Goal: Task Accomplishment & Management: Complete application form

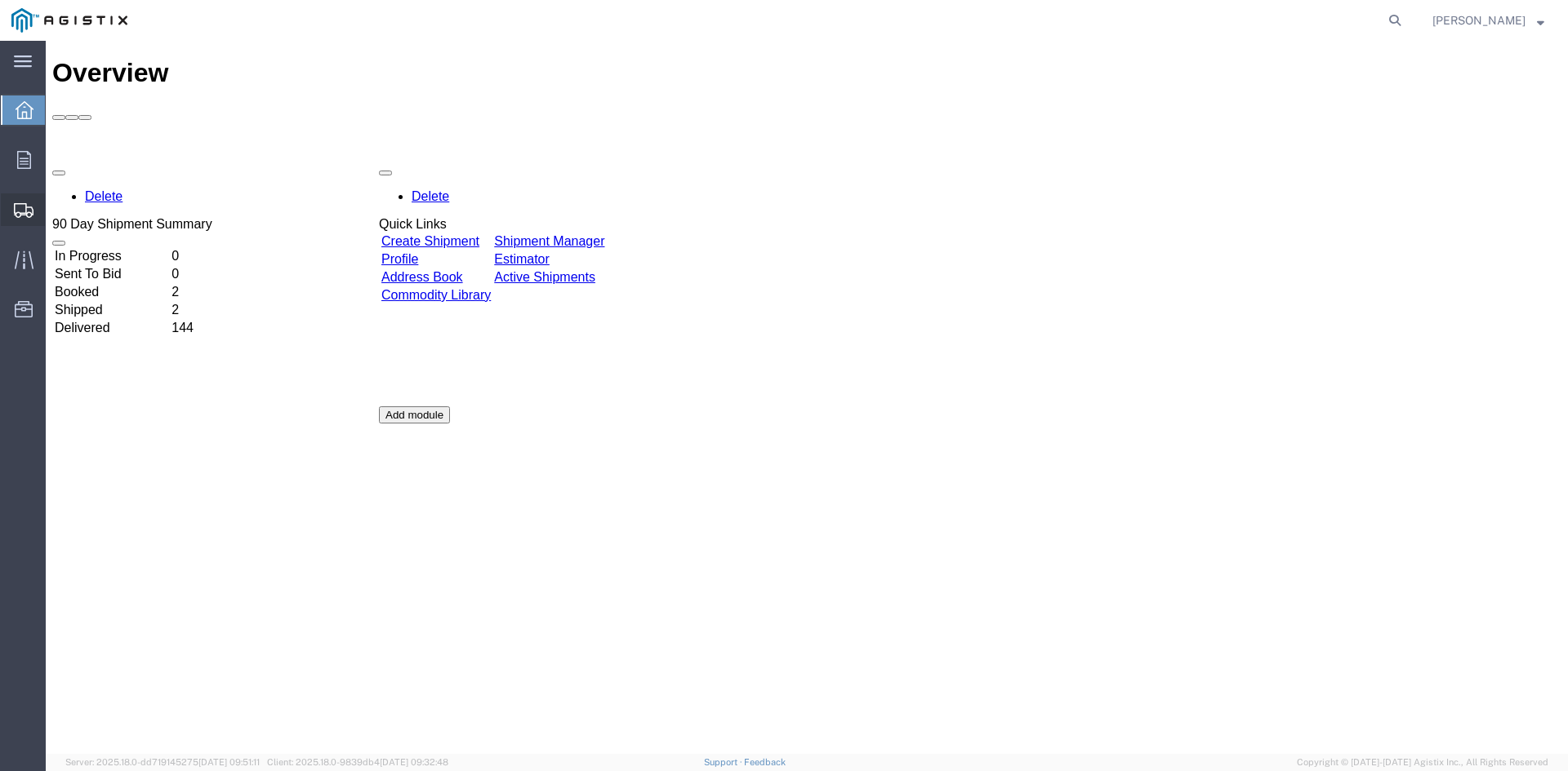
click at [0, 0] on span "Create Shipment" at bounding box center [0, 0] width 0 height 0
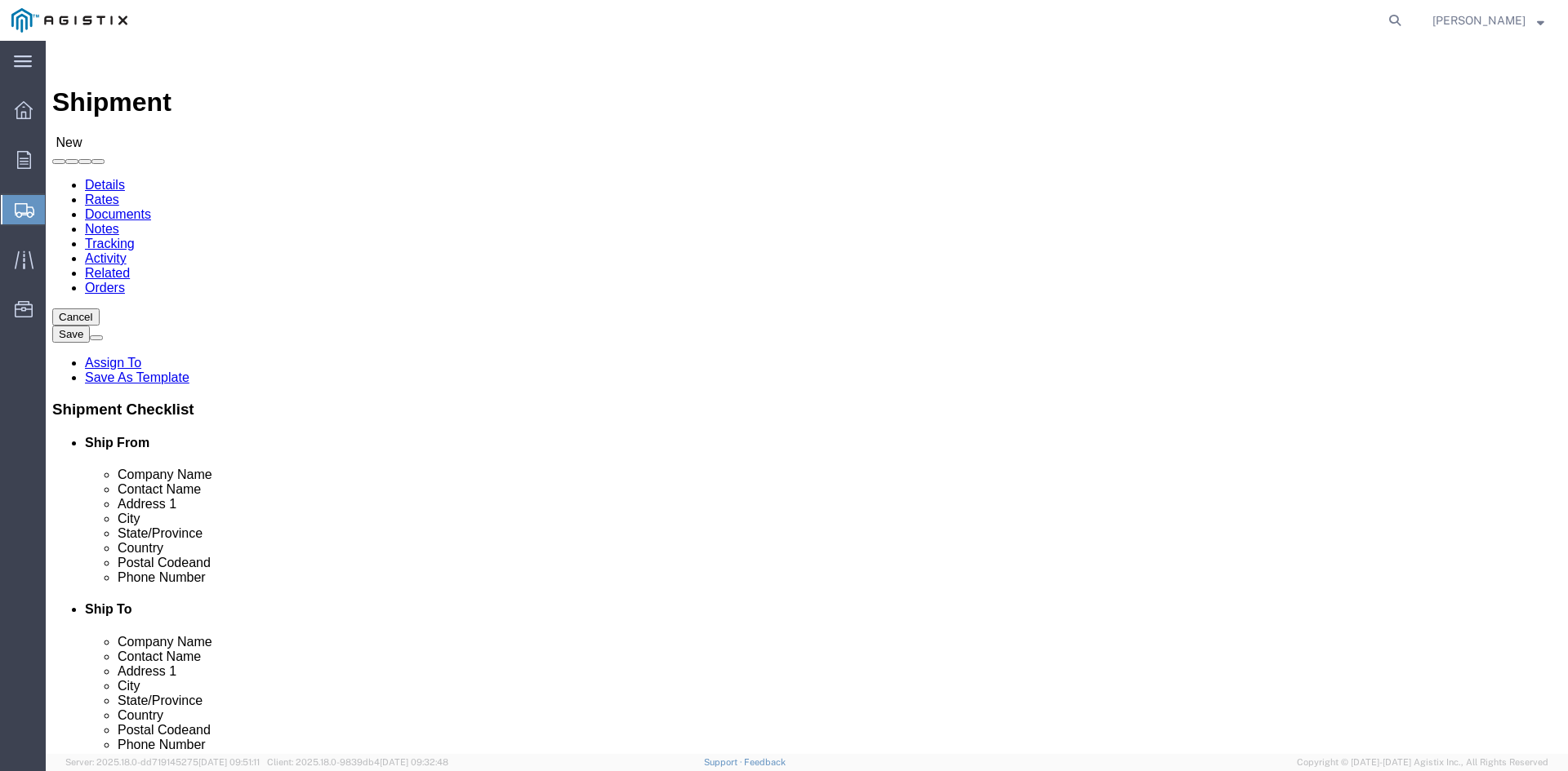
select select
click select "Select PG&E Power Partners"
select select "9596"
click select "Select PG&E Power Partners"
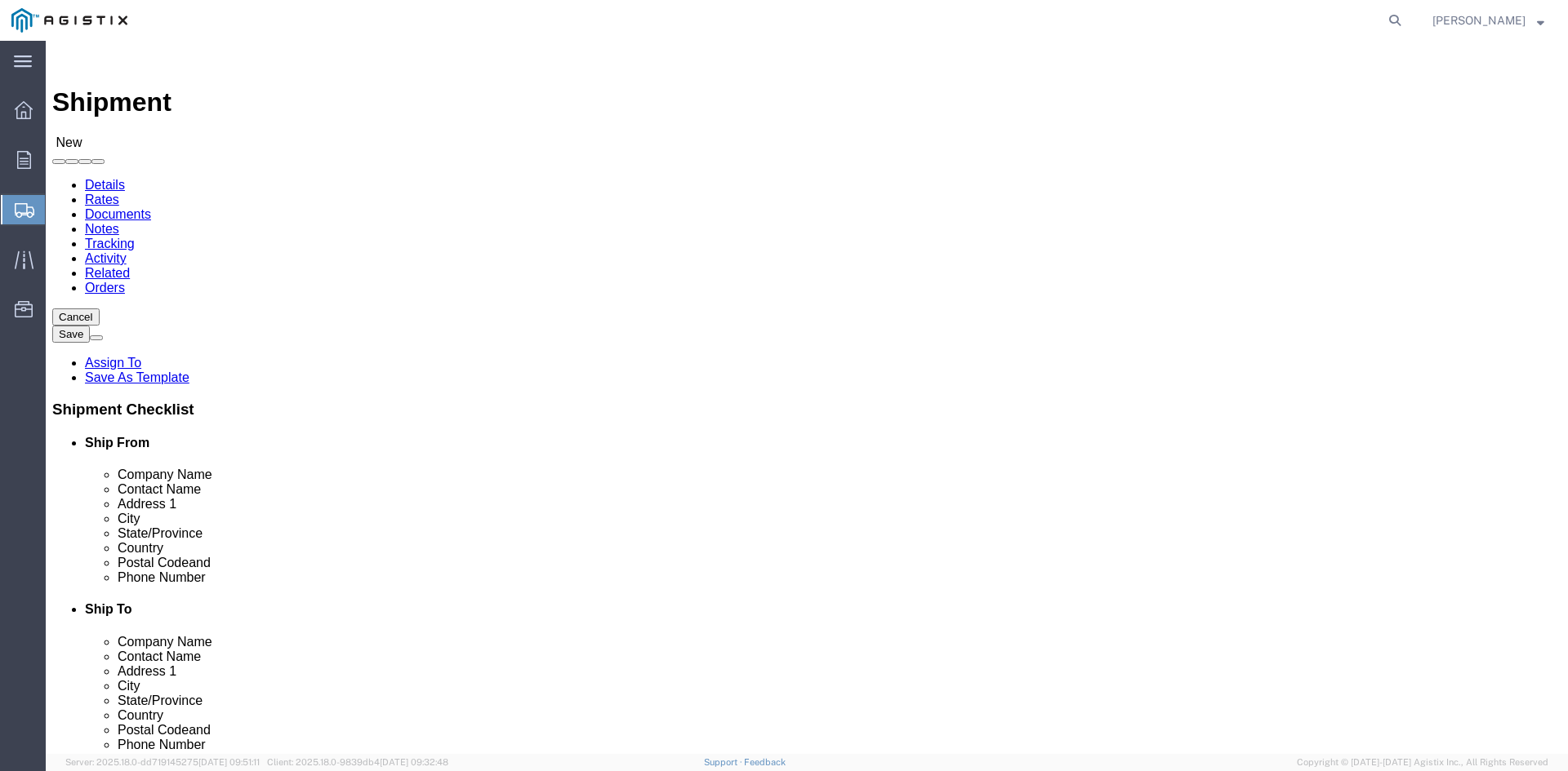
select select
click input "text"
type input "[PERSON_NAME]"
click p "- Power Partners LLC - ([PERSON_NAME]) [STREET_ADDRESS][PERSON_NAME]"
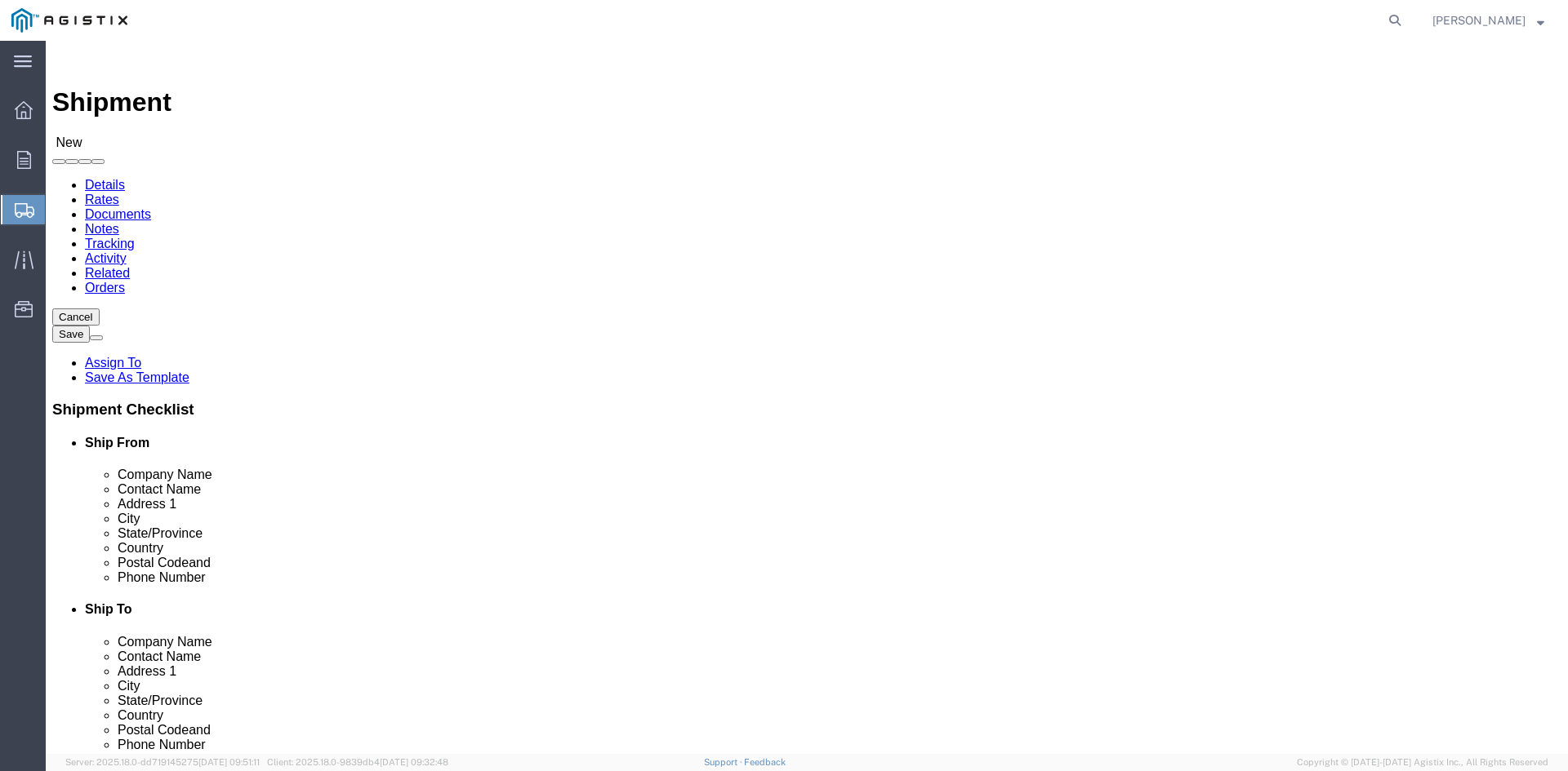
select select "GA"
type input "[PERSON_NAME]"
click select "Select All Others [GEOGRAPHIC_DATA] [GEOGRAPHIC_DATA] [GEOGRAPHIC_DATA] [GEOGRA…"
select select "23082"
click select "Select All Others [GEOGRAPHIC_DATA] [GEOGRAPHIC_DATA] [GEOGRAPHIC_DATA] [GEOGRA…"
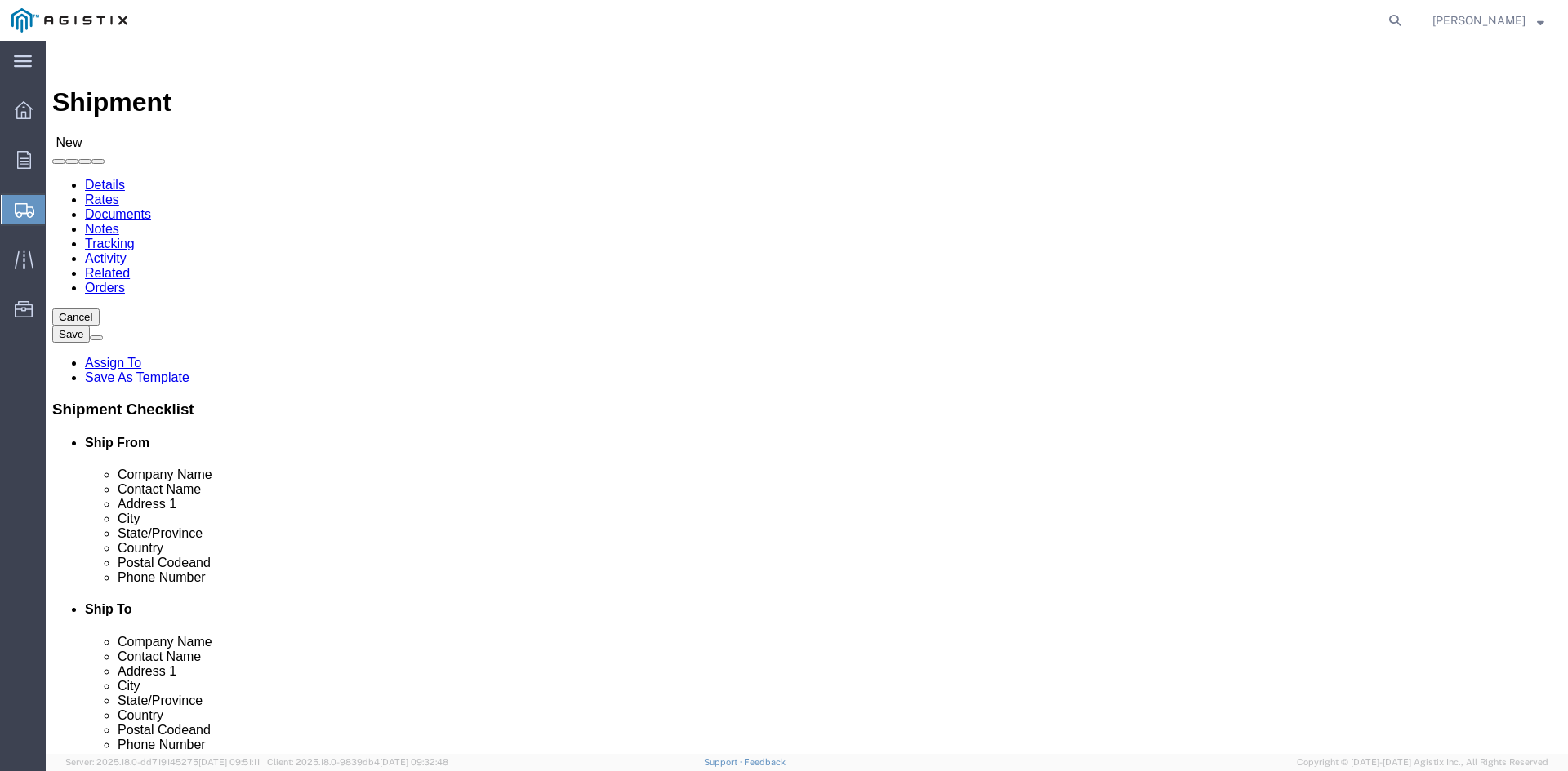
click input "text"
type input "Receiving"
click p "- PGE - (Receiving Department) [STREET_ADDRESS]"
select select "CA"
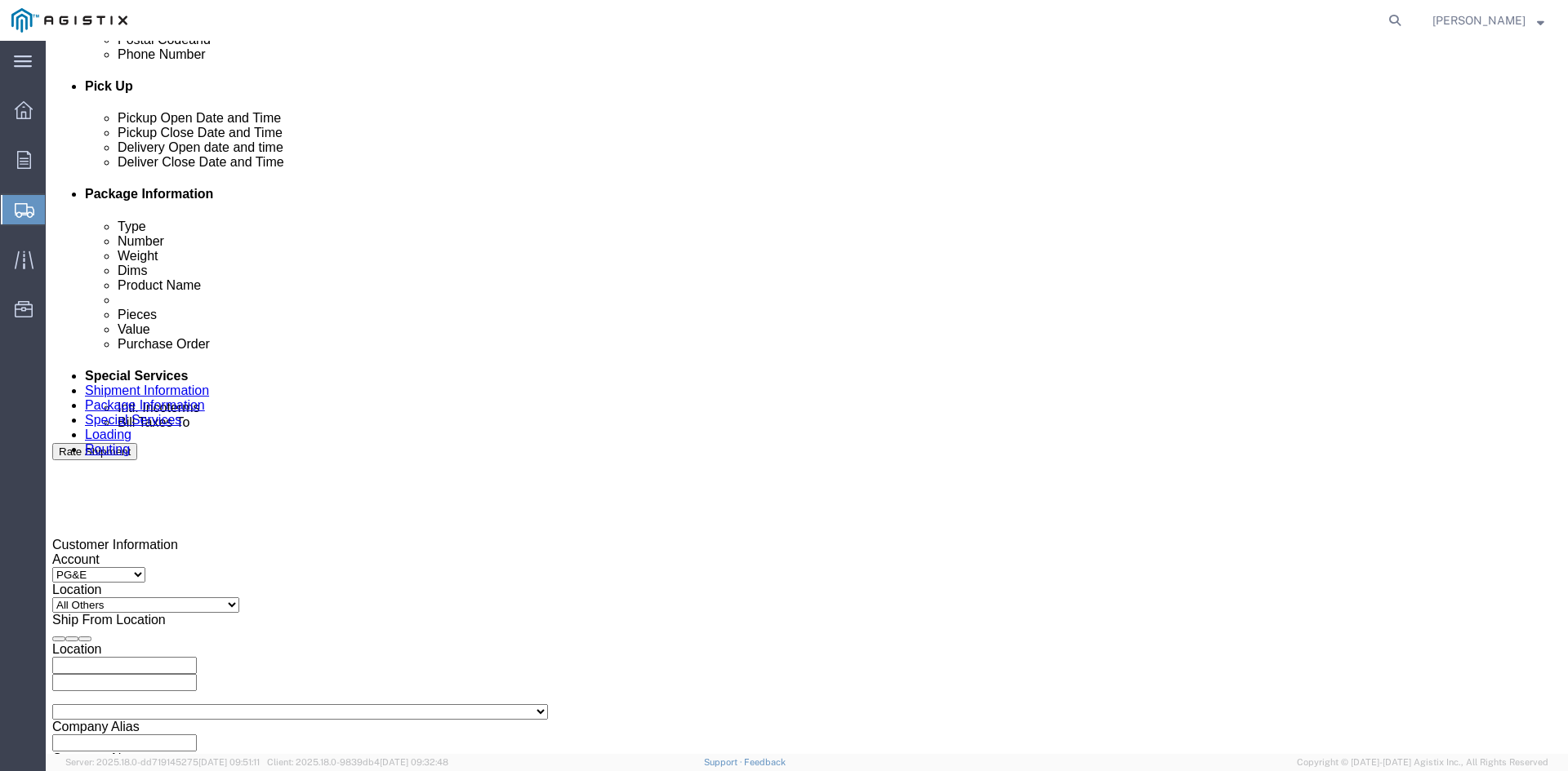
scroll to position [653, 0]
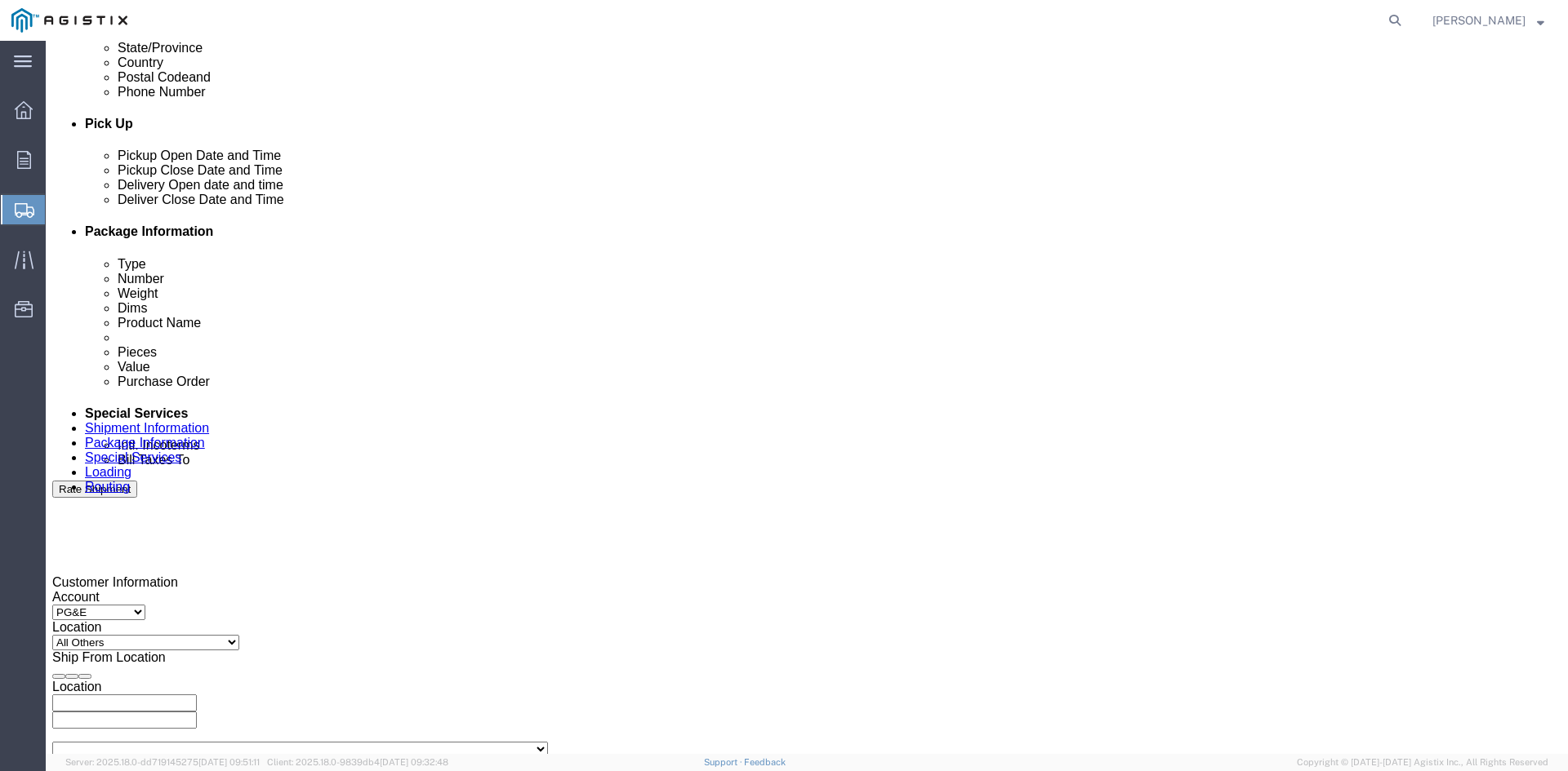
type input "Receiving Department"
click div "Pickup Start Date Pickup Start Time Pickup Open Date and Time [DATE] 9:00 AM"
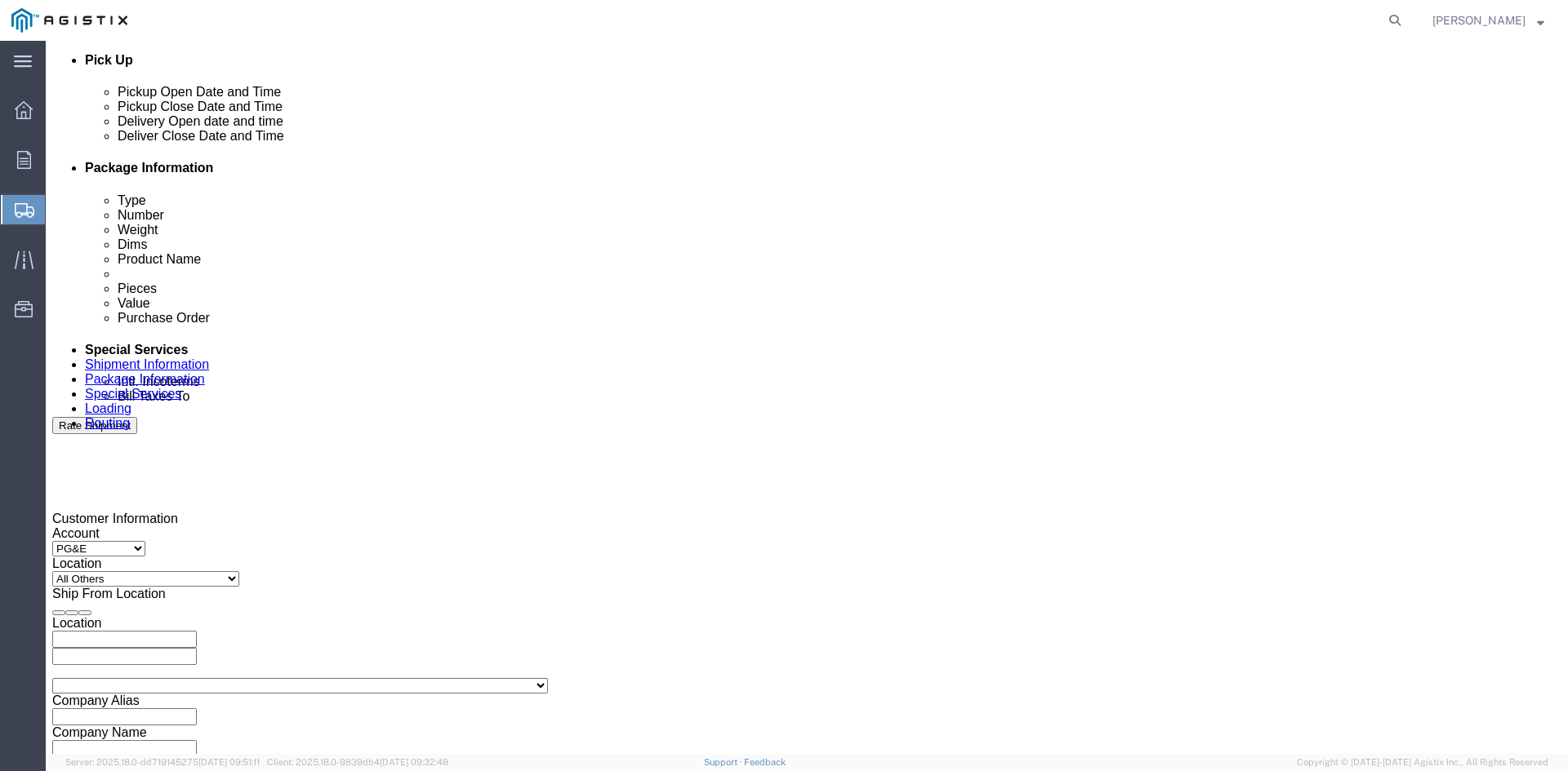
scroll to position [816, 0]
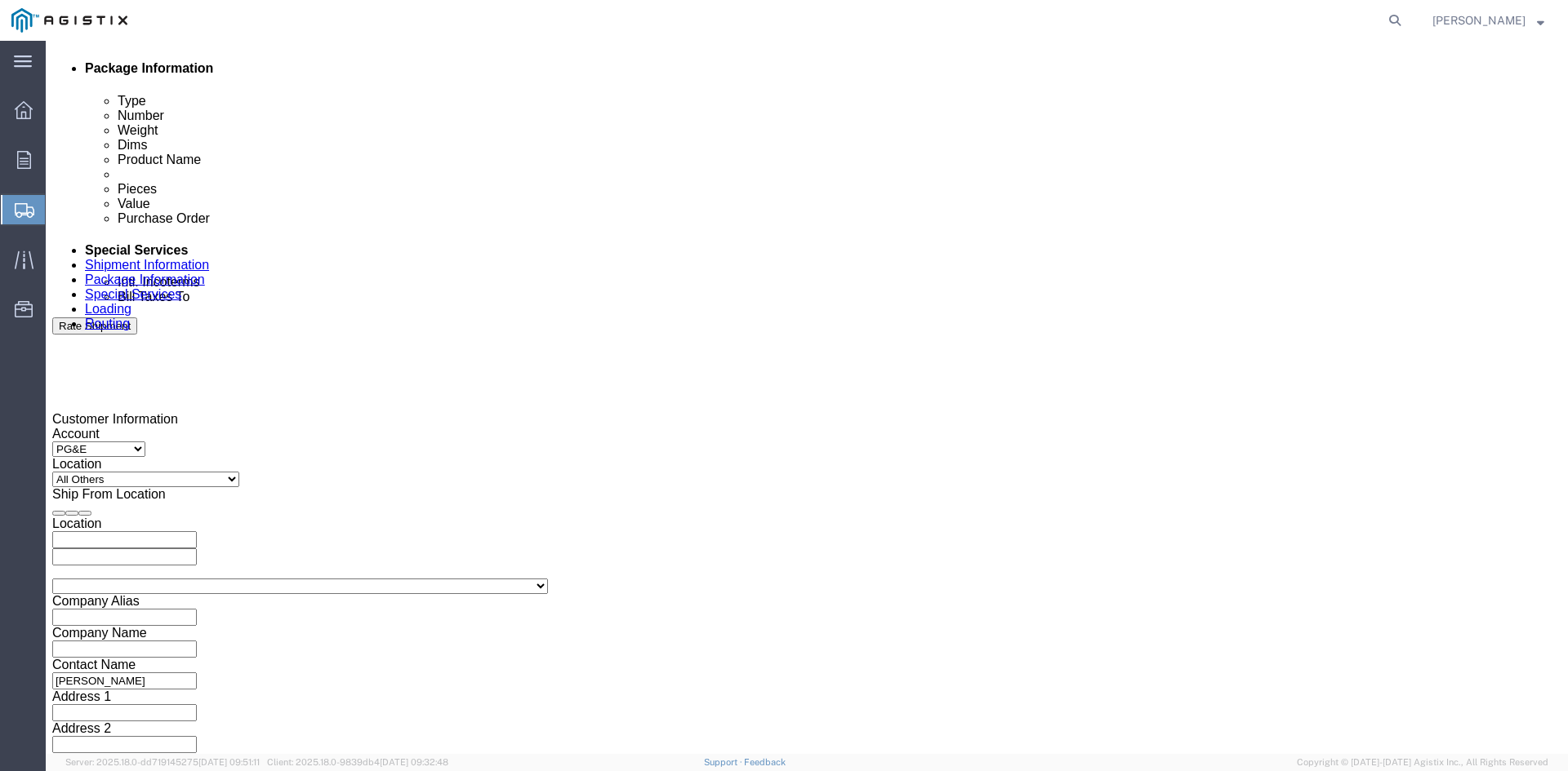
click div "[DATE] 9:00 AM"
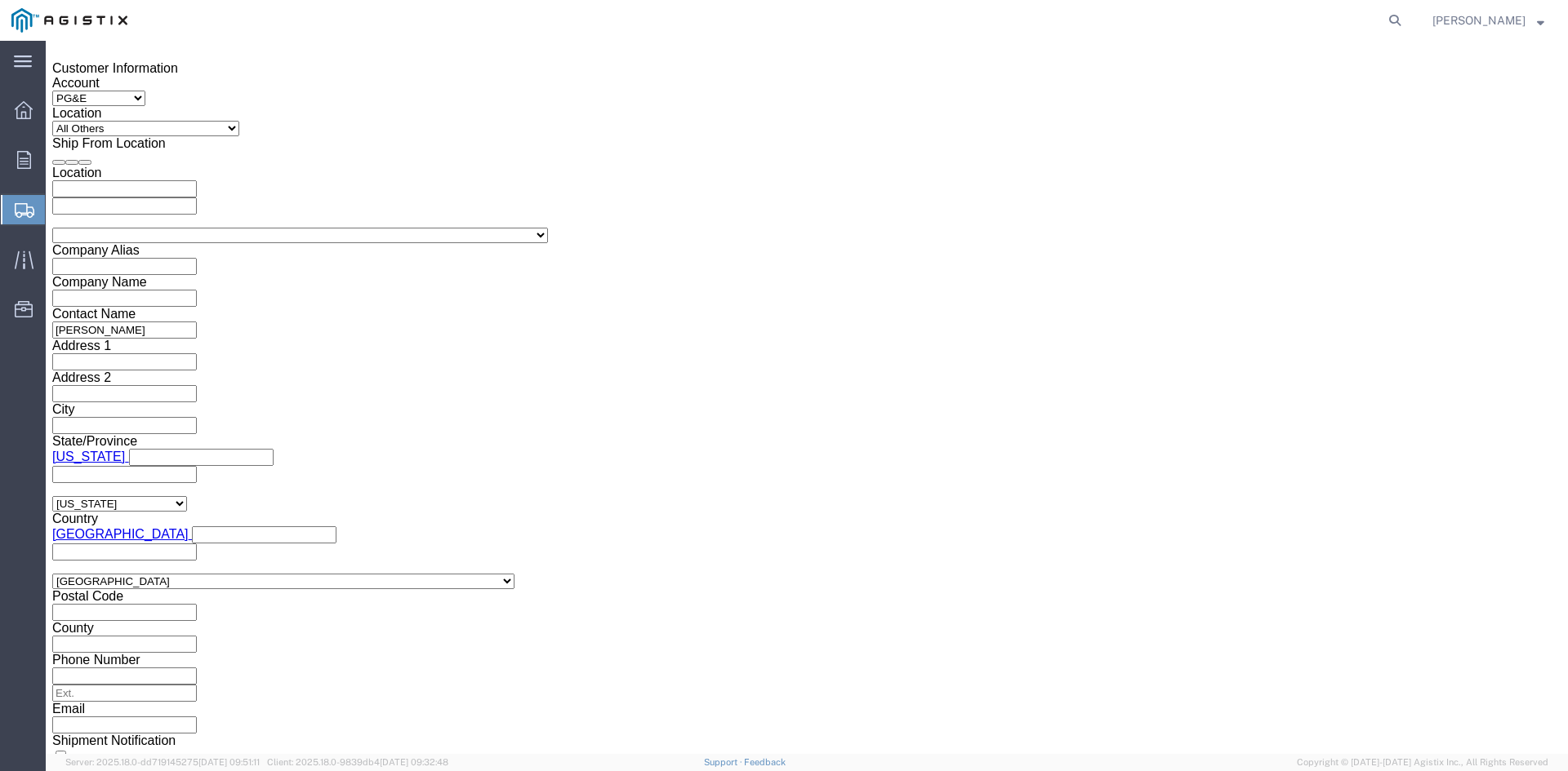
click input "9:00 AM"
type input "11:00 AM"
click button "Apply"
click div "[DATE] 12:00 PM"
type input "5:00 PM"
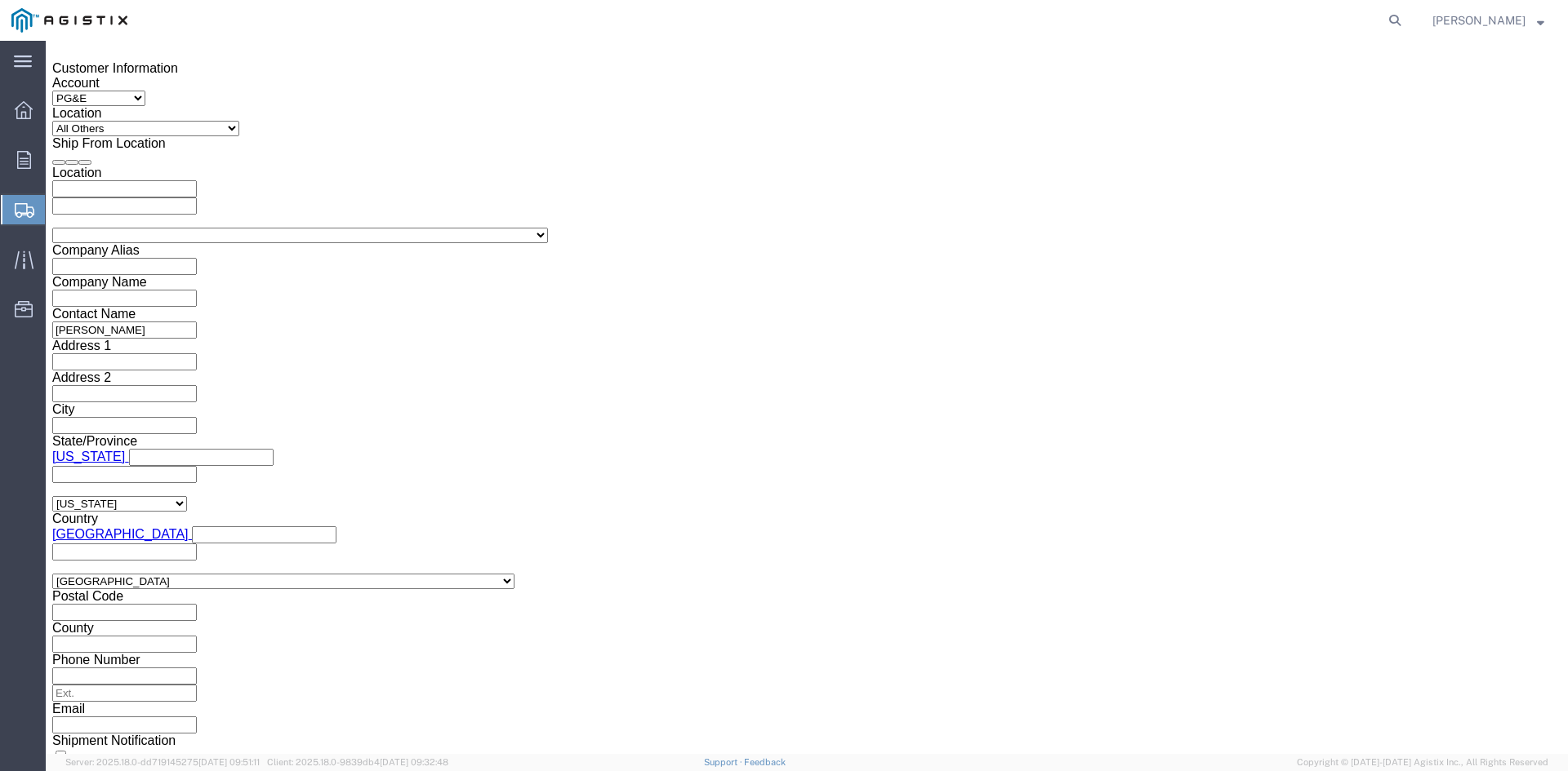
click button "Apply"
click div
click input "6:00 PM"
click input "7:00 PM"
click input "7:30 PM"
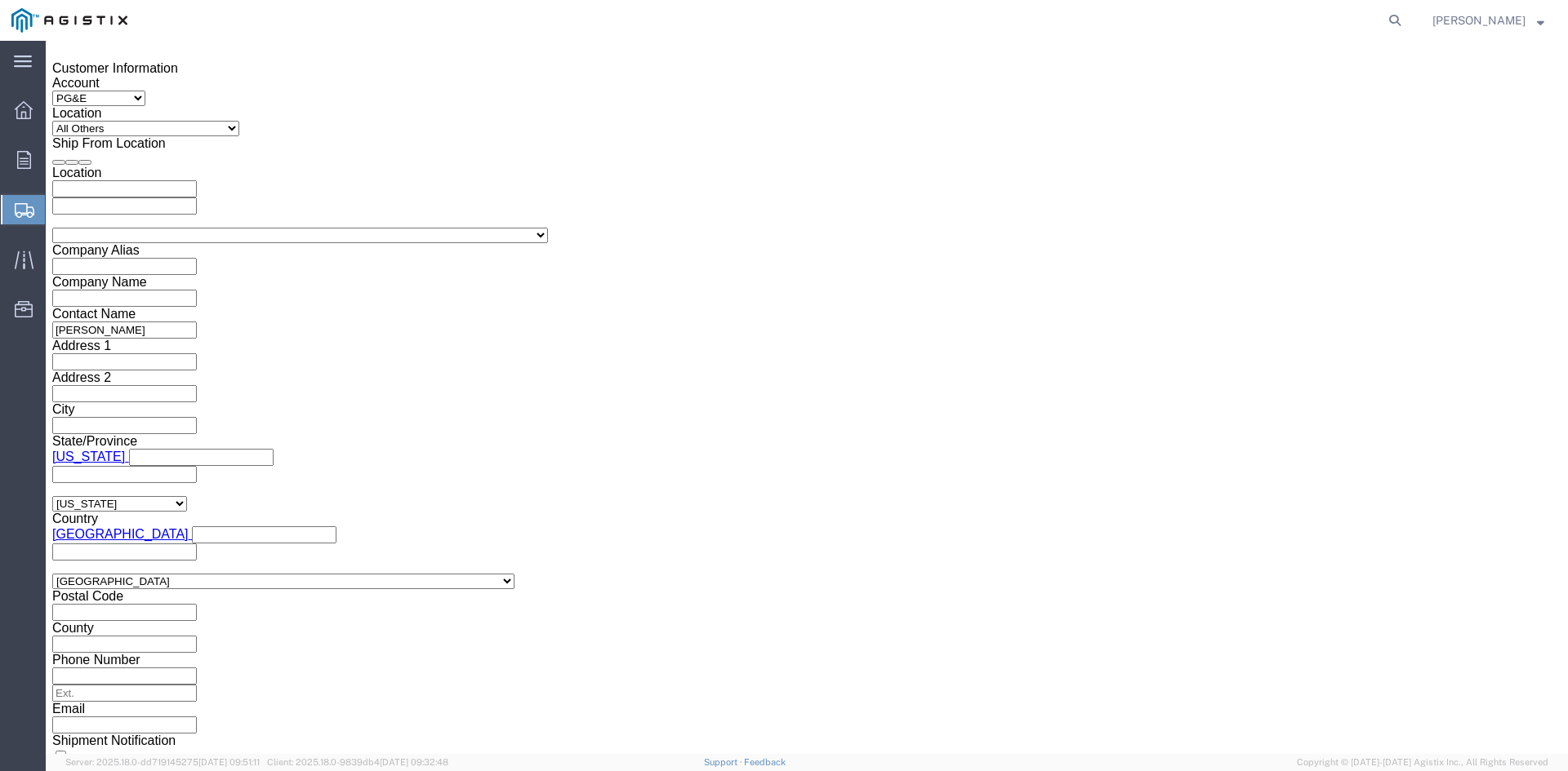
type input "7:30 AM"
click button "Apply"
click div
click input "2:30 AM"
click input "2:00 AM"
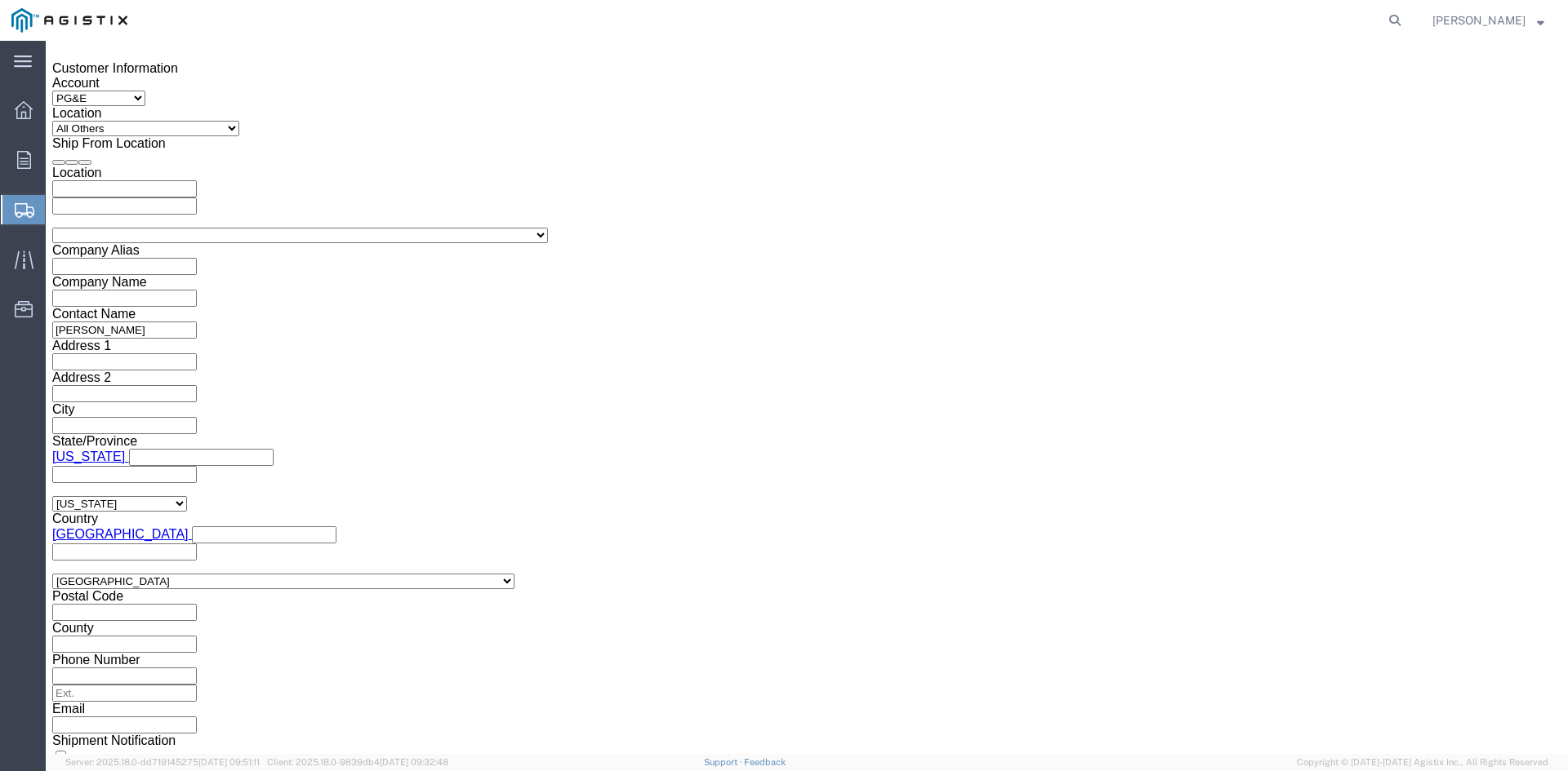
type input "2:00 PM"
click button "Apply"
drag, startPoint x: 226, startPoint y: 315, endPoint x: 243, endPoint y: 315, distance: 17.0
click input "text"
type input "3501407883"
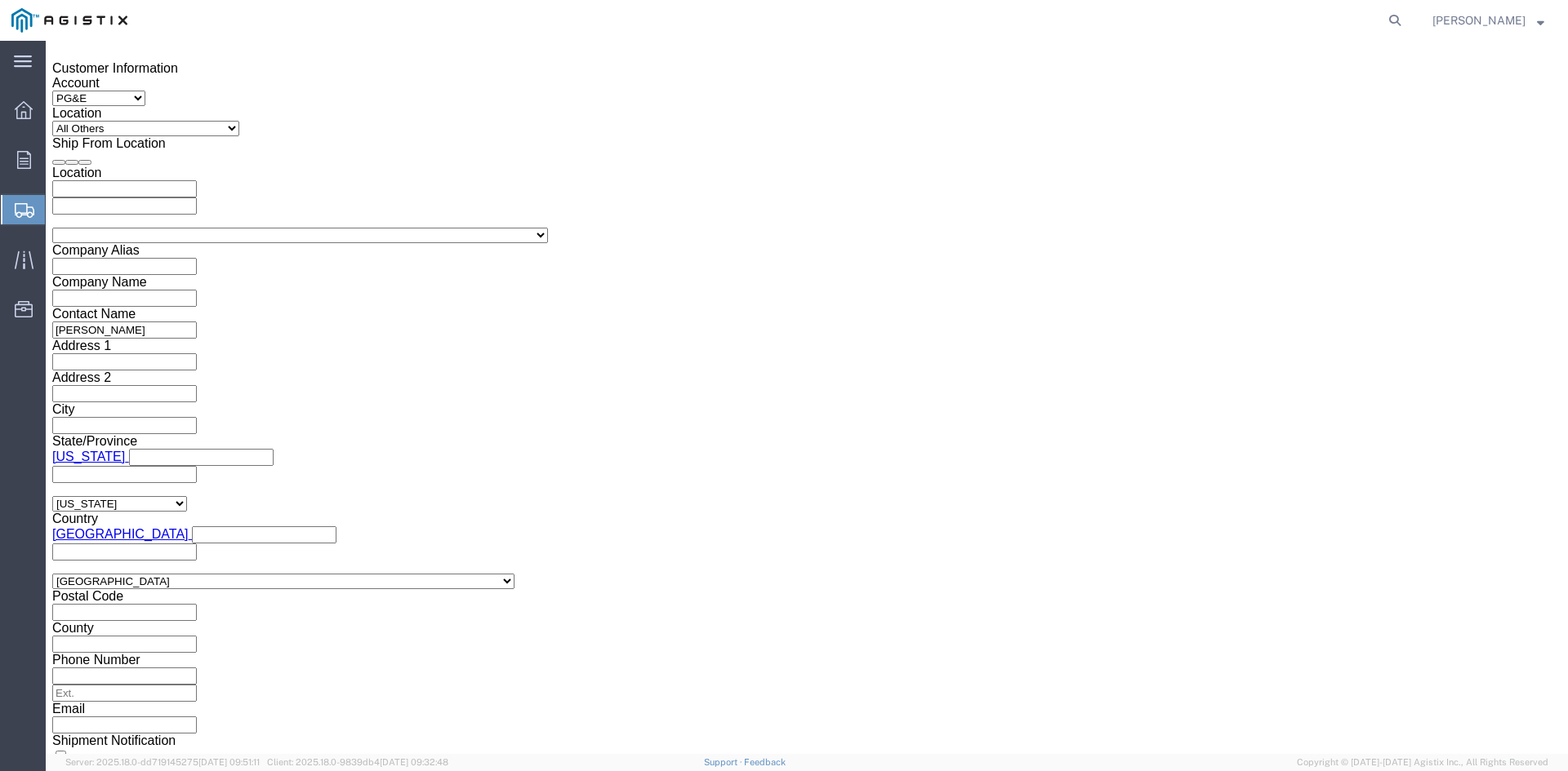
click select "Select Account Type Activity ID Airline Appointment Number ASN Batch Request # …"
select select "BOL"
click select "Select Account Type Activity ID Airline Appointment Number ASN Batch Request # …"
click input "text"
type input "9882408"
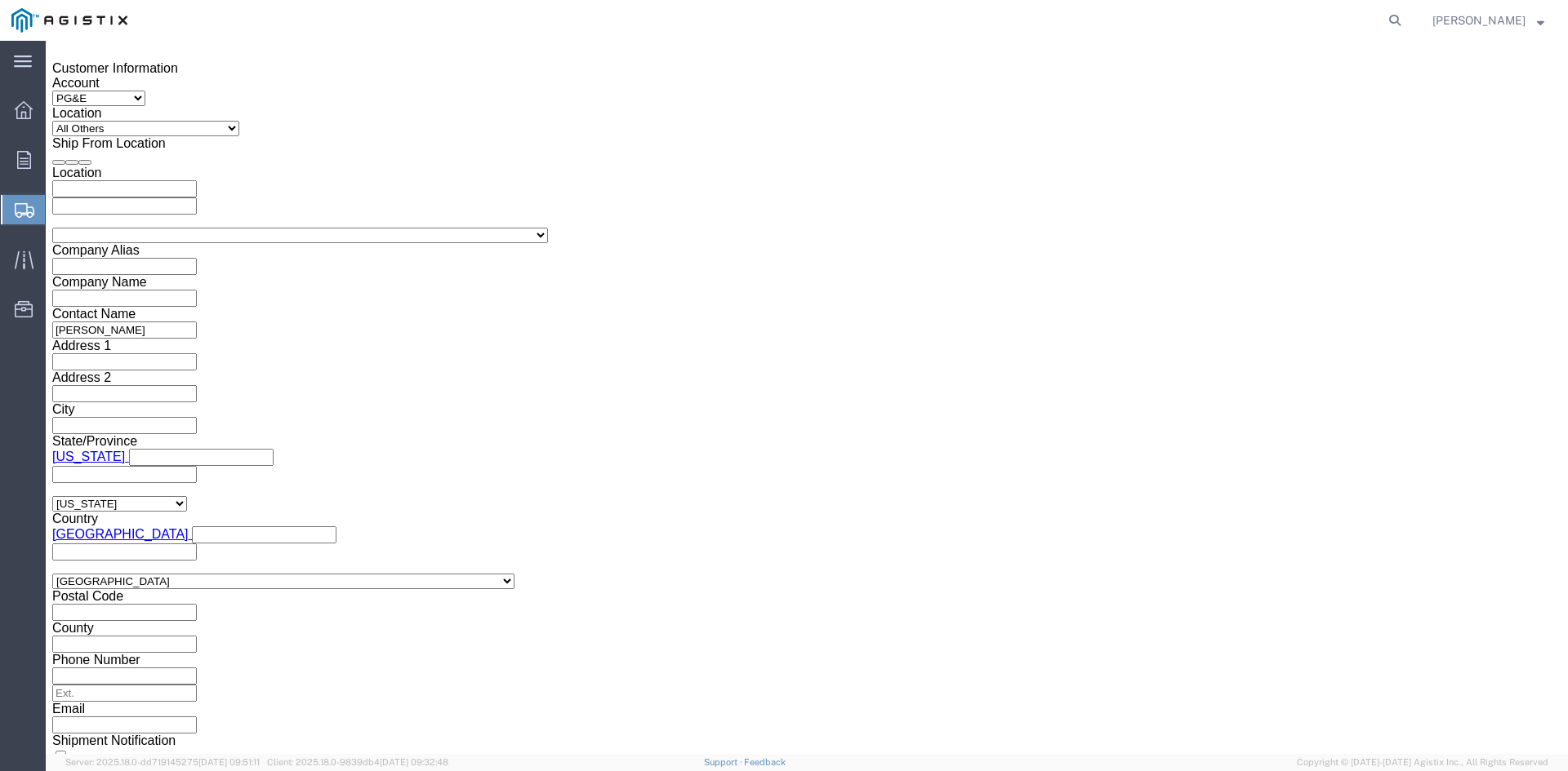
click select "Select Air Less than Truckload Multi-Leg Ocean Freight Rail Small Parcel Truckl…"
select select "TL"
click select "Select Air Less than Truckload Multi-Leg Ocean Freight Rail Small Parcel Truckl…"
click select "Select 1-Ton (PSS) 10 Wheel 10 Yard Dump Truck 20 Yard Dump Truck Bobtail Botto…"
select select "FLBD"
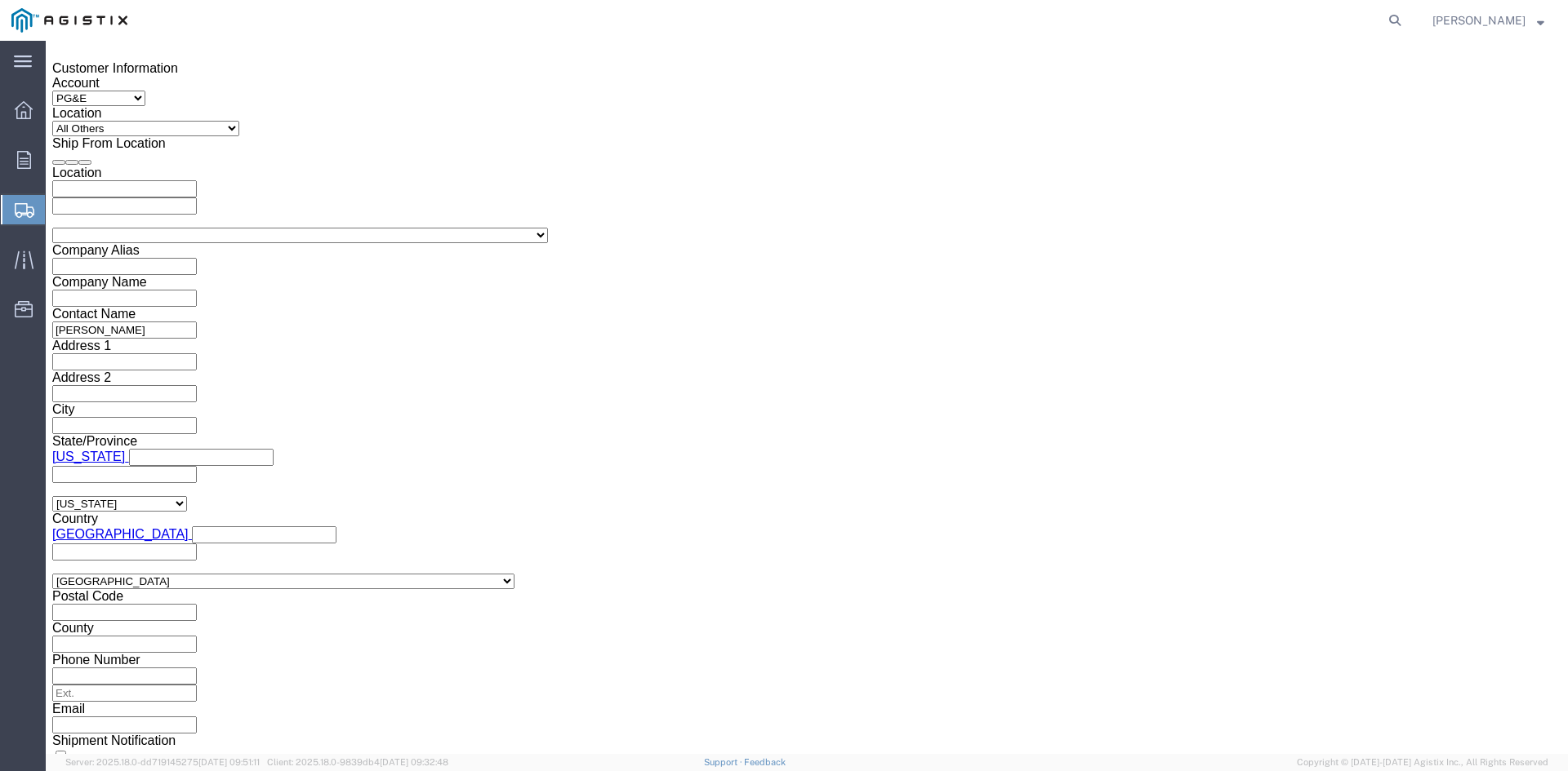
click select "Select 1-Ton (PSS) 10 Wheel 10 Yard Dump Truck 20 Yard Dump Truck Bobtail Botto…"
click button "Continue"
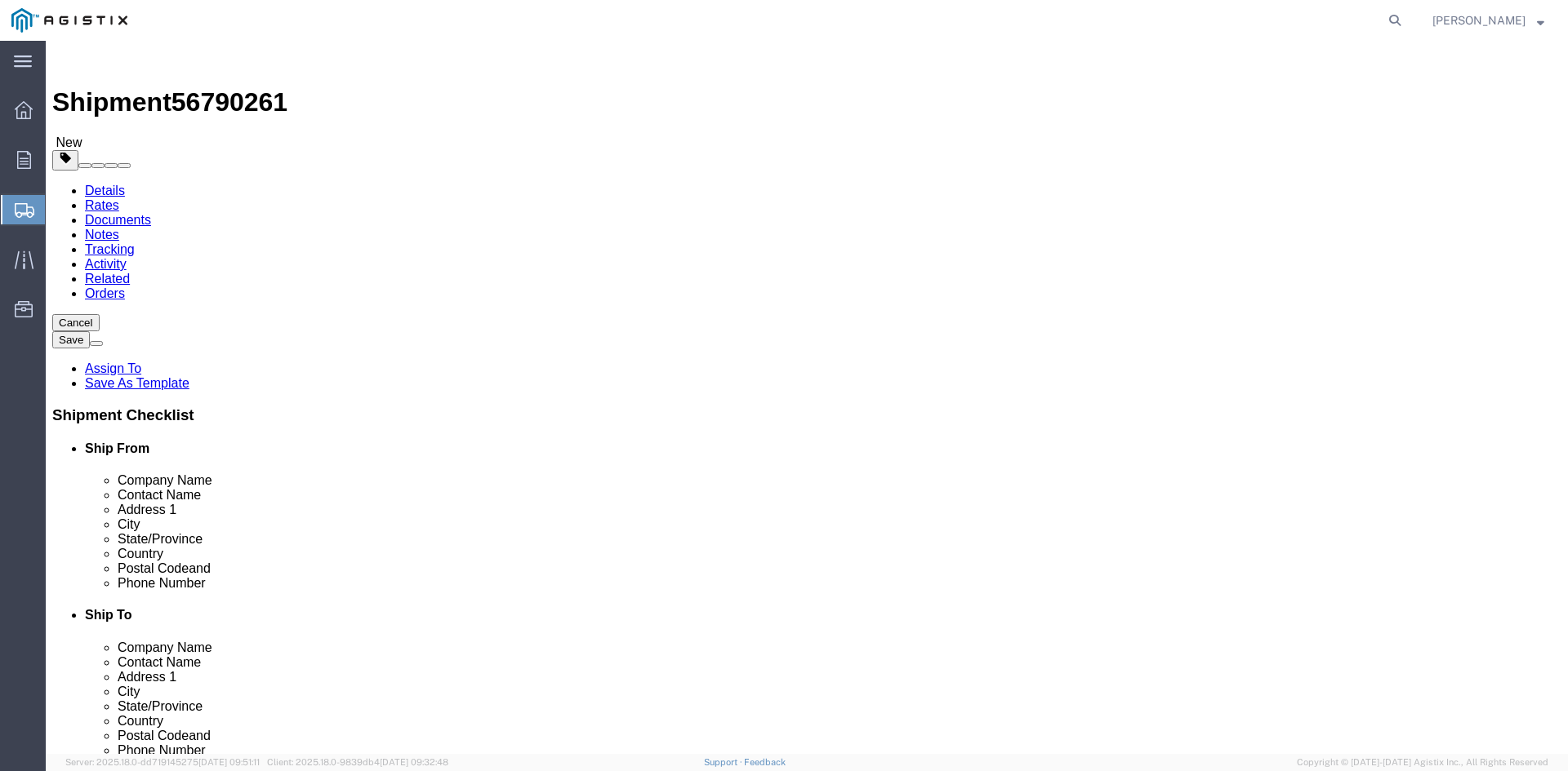
click select "Select Bulk Bundle(s) Cardboard Box(es) Carton(s) Crate(s) Drum(s) (Fiberboard)…"
select select "PSNS"
click select "Select Bulk Bundle(s) Cardboard Box(es) Carton(s) Crate(s) Drum(s) (Fiberboard)…"
click input "text"
type input "1"
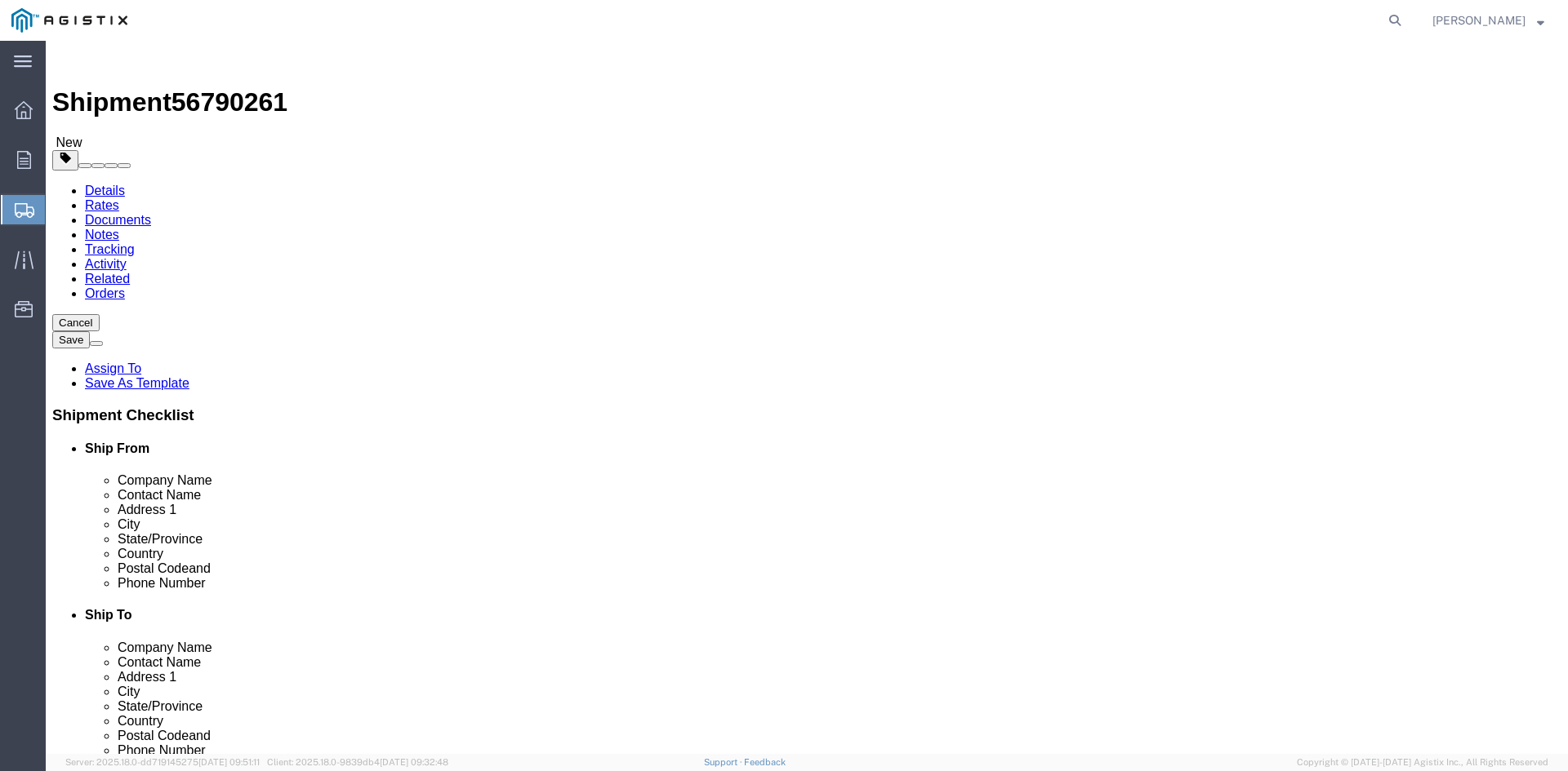
drag, startPoint x: 240, startPoint y: 342, endPoint x: 172, endPoint y: 339, distance: 68.1
click div "Number 1"
type input "94"
click input "text"
type input "24"
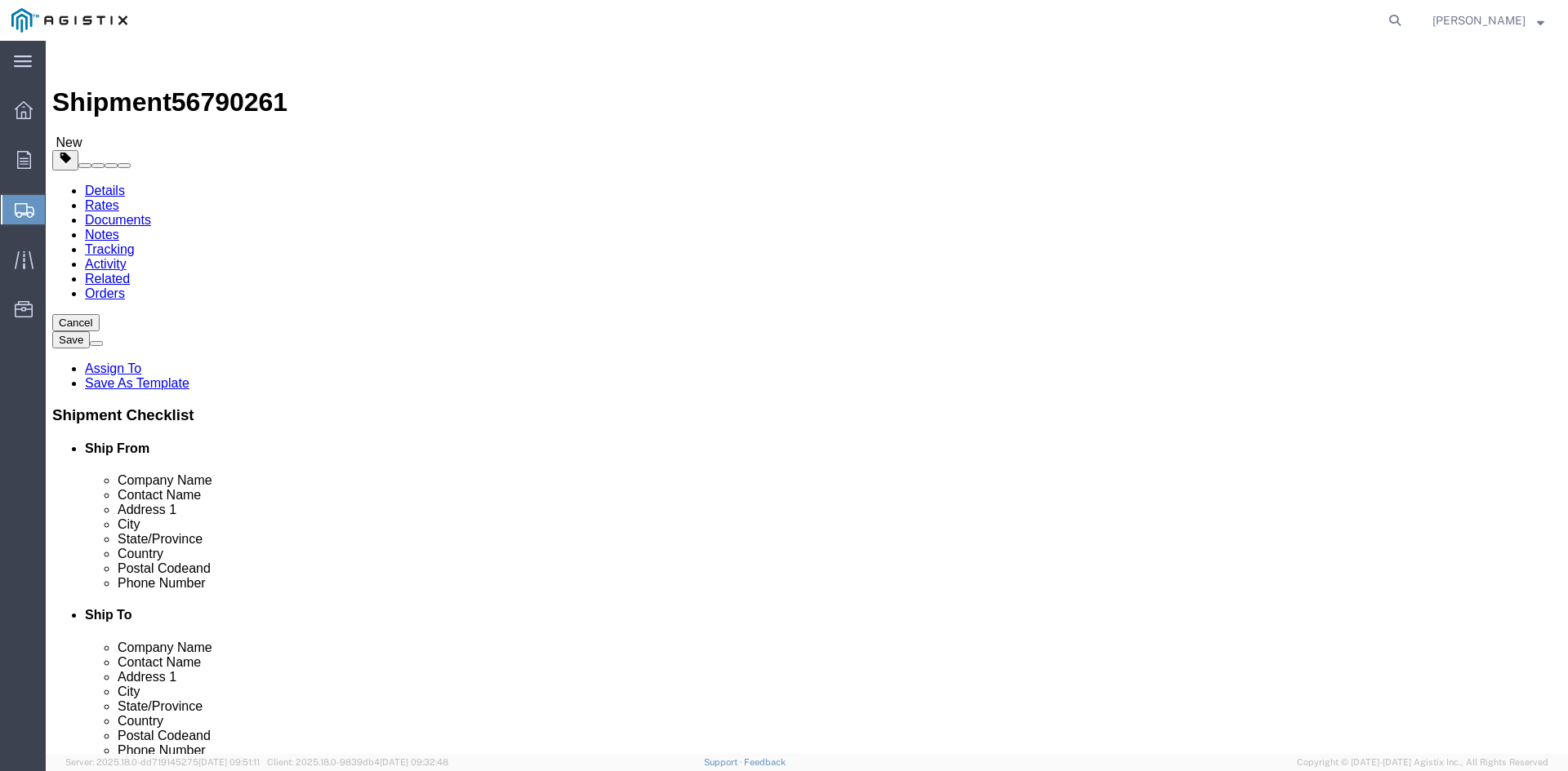
click input "text"
type input "24"
drag, startPoint x: 395, startPoint y: 377, endPoint x: 442, endPoint y: 377, distance: 47.0
click input "text"
type input "34.75"
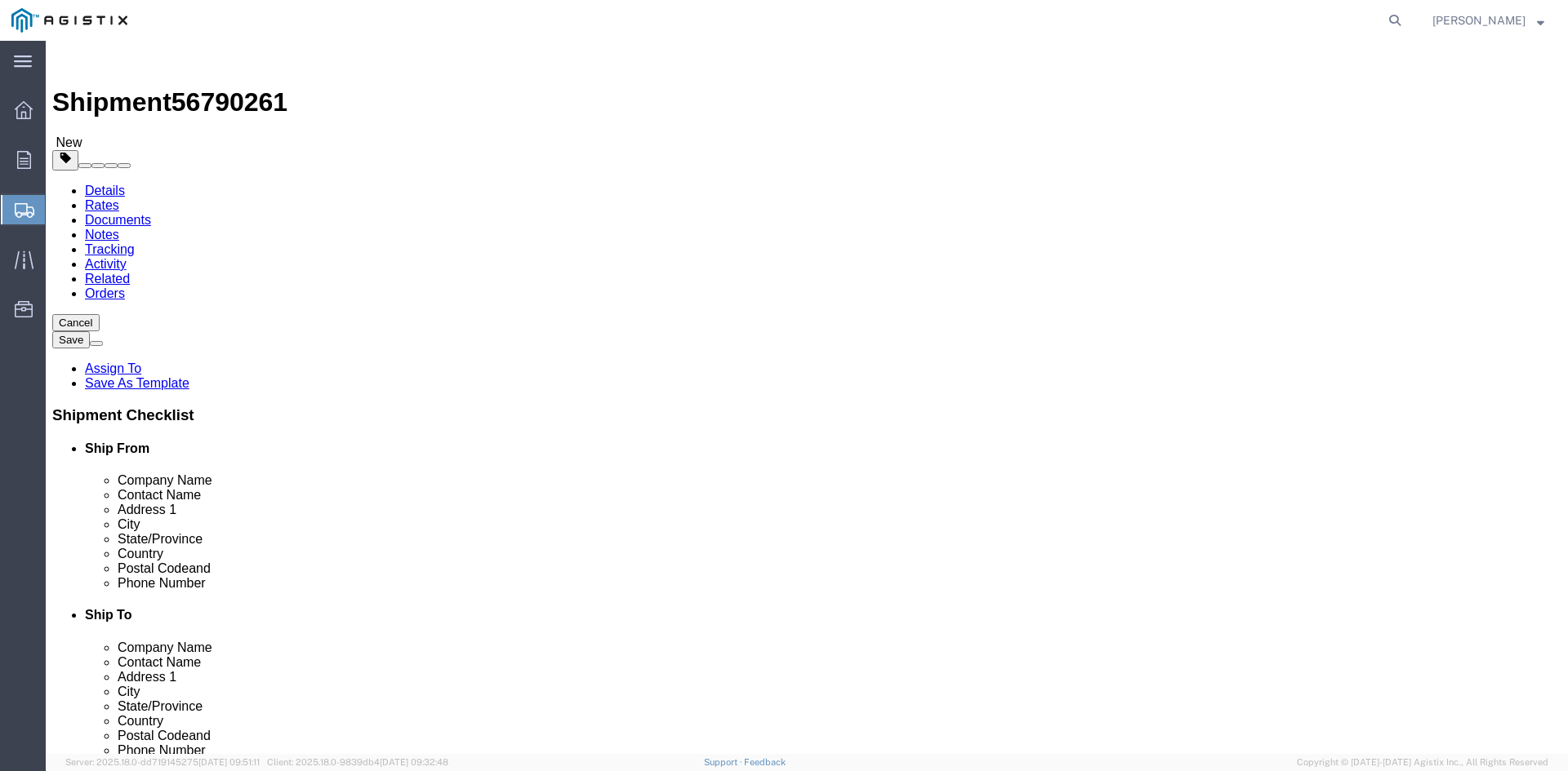
drag, startPoint x: 260, startPoint y: 405, endPoint x: 165, endPoint y: 405, distance: 95.0
click div "Weight 0.00 Select kgs lbs Ship. t°"
type input "32378.08"
click link "Add Content"
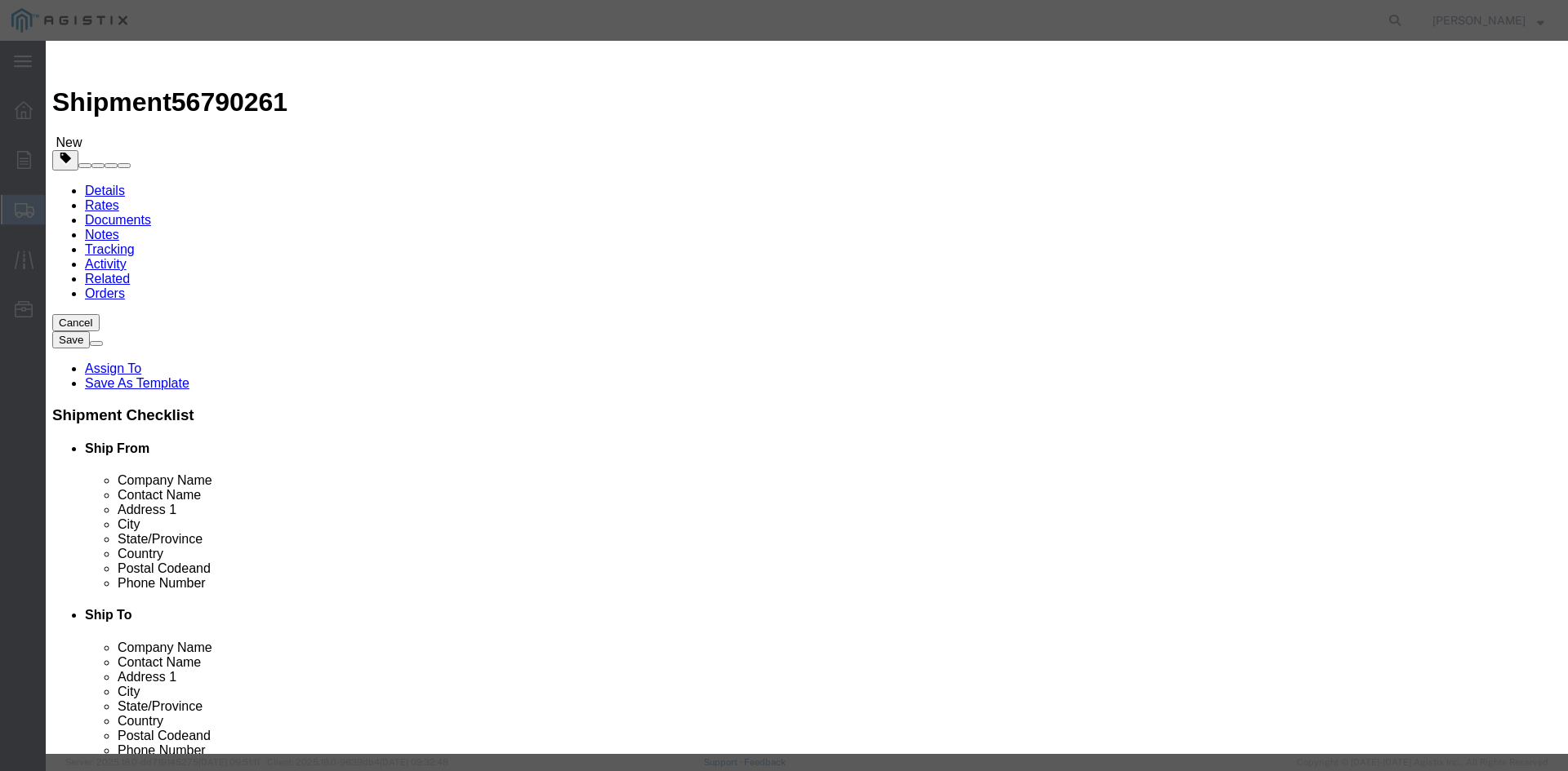
click input "text"
drag, startPoint x: 598, startPoint y: 123, endPoint x: 464, endPoint y: 122, distance: 134.0
click div "Product Name Overhead Transformer"
type input "Overhead Transformer"
drag, startPoint x: 495, startPoint y: 157, endPoint x: 469, endPoint y: 154, distance: 26.2
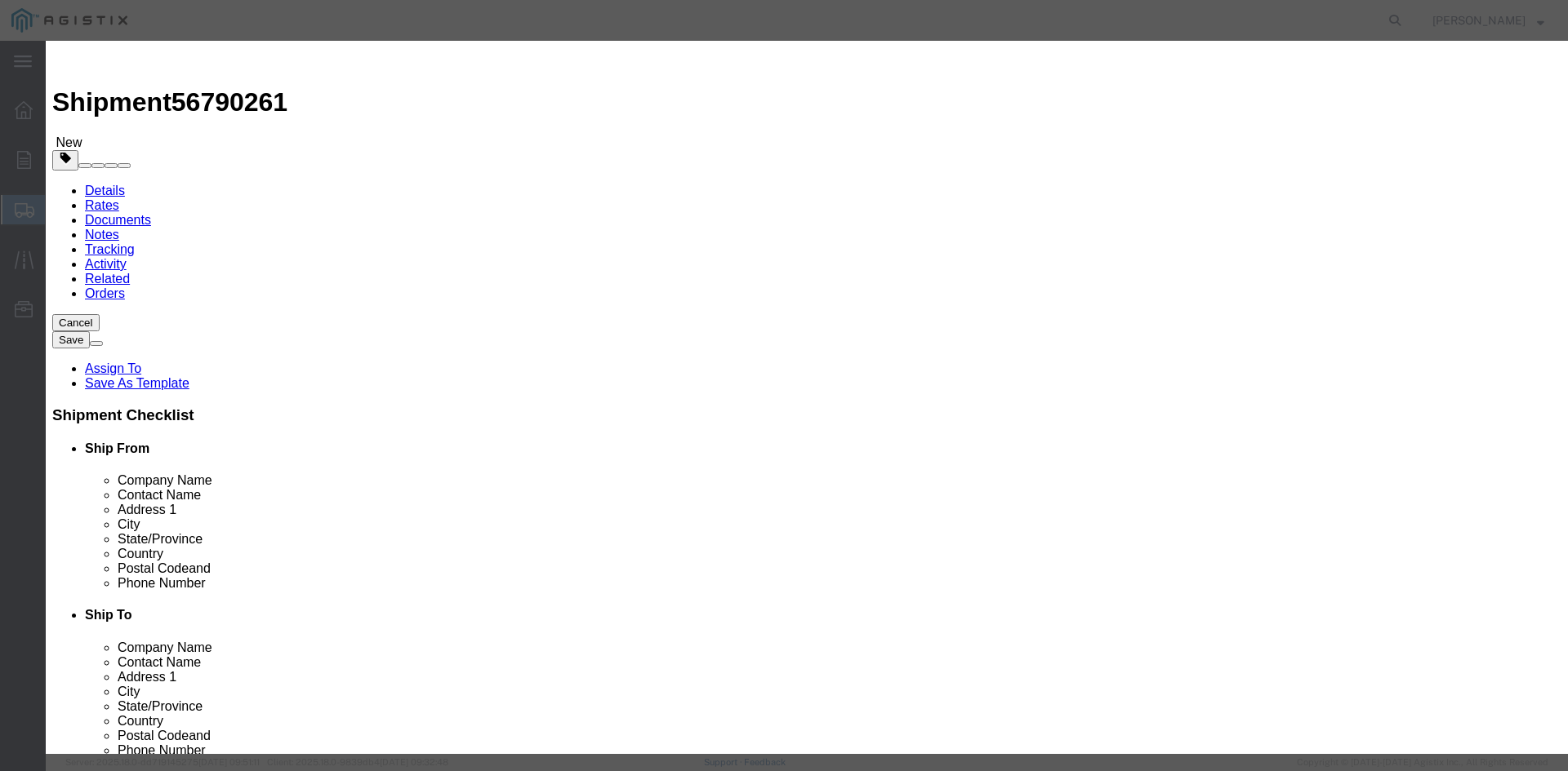
click div "0"
type input "94"
click input "text"
type input "1"
click select "Select 50 55 60 65 70 85 92.5 100 125 175 250 300 400"
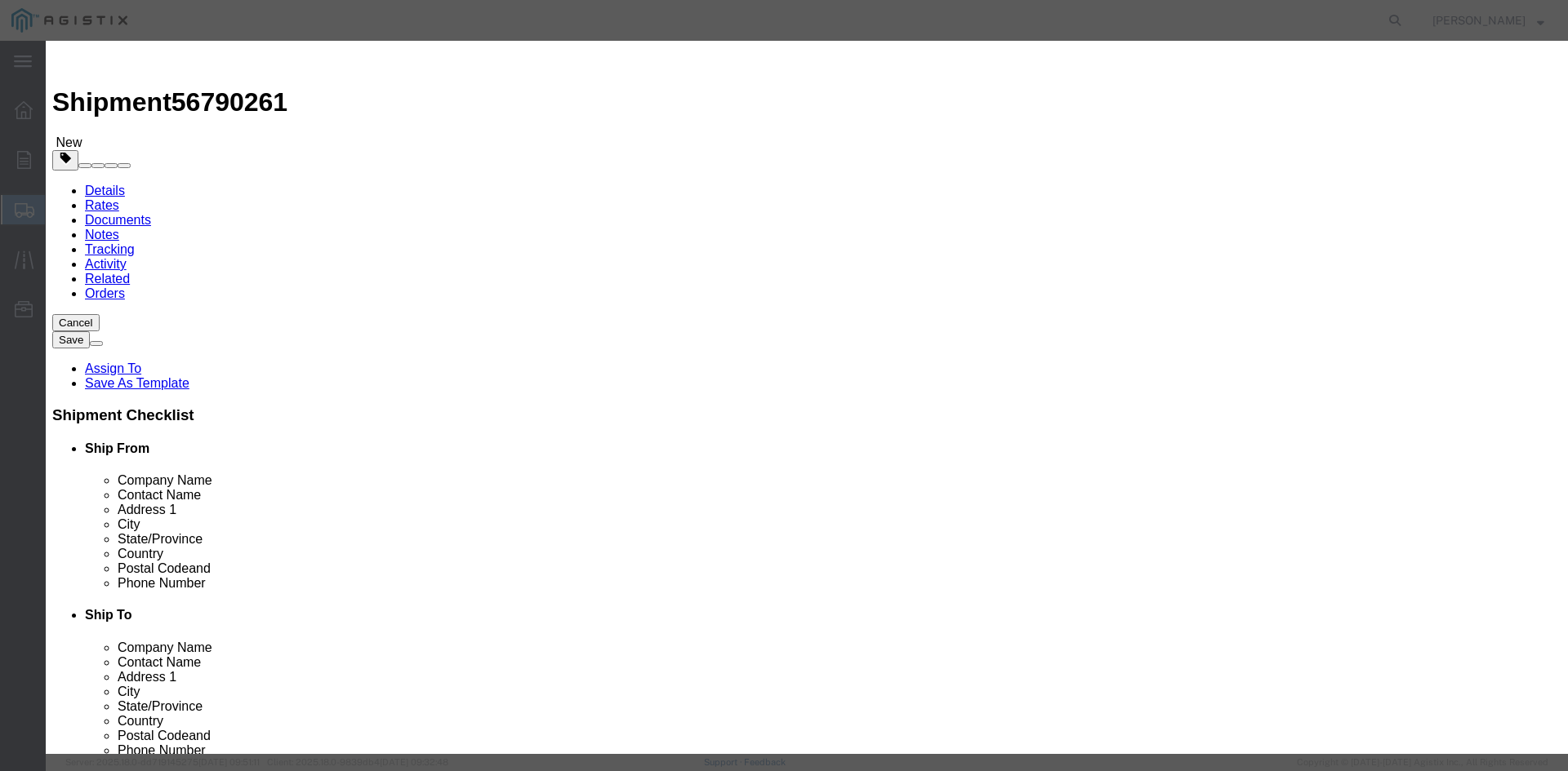
select select "55"
click select "Select 50 55 60 65 70 85 92.5 100 125 175 250 300 400"
click button "Save & Close"
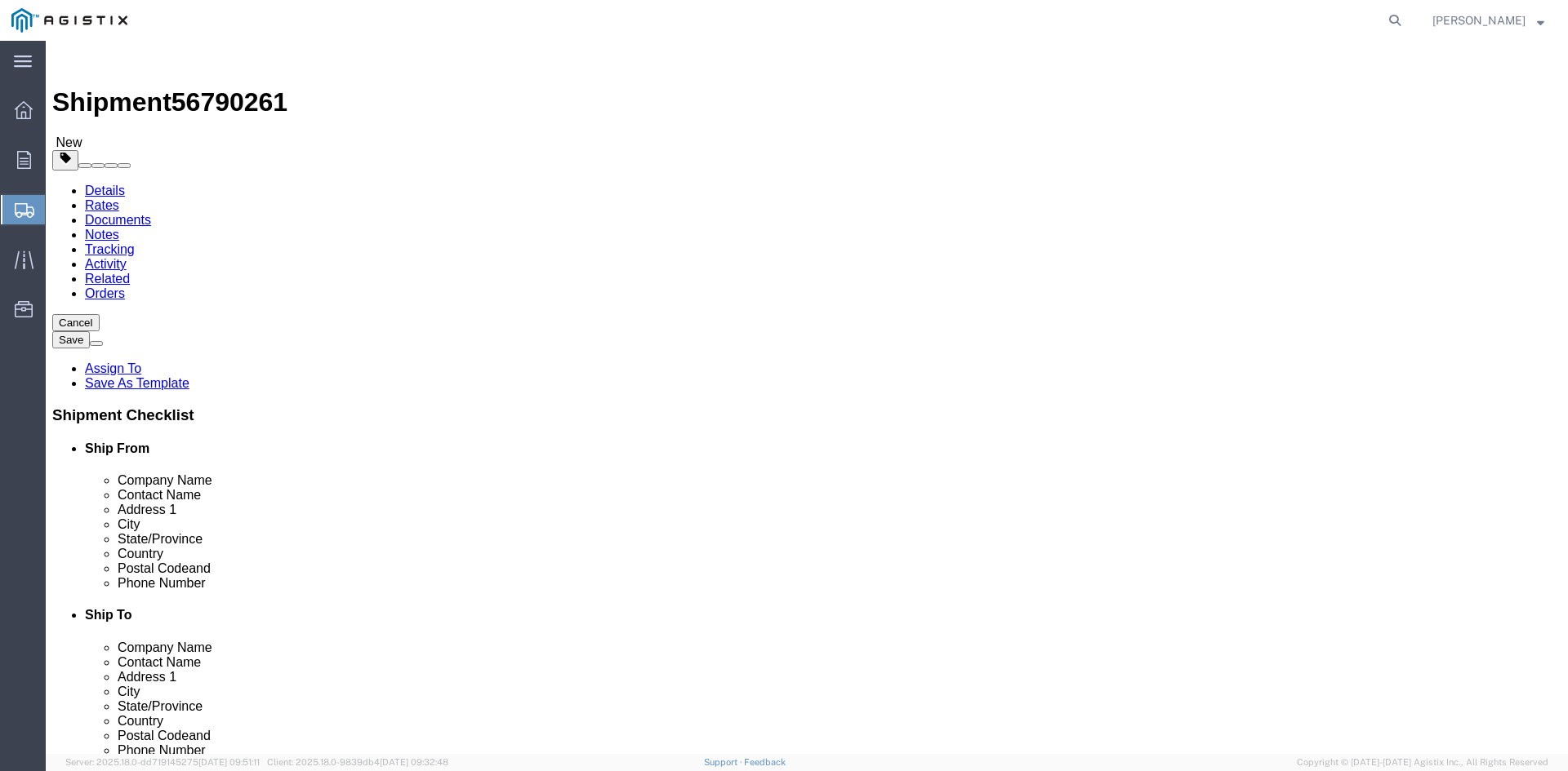
click link "Add Package"
select select "PSNS"
select select "CBOX"
click span "button"
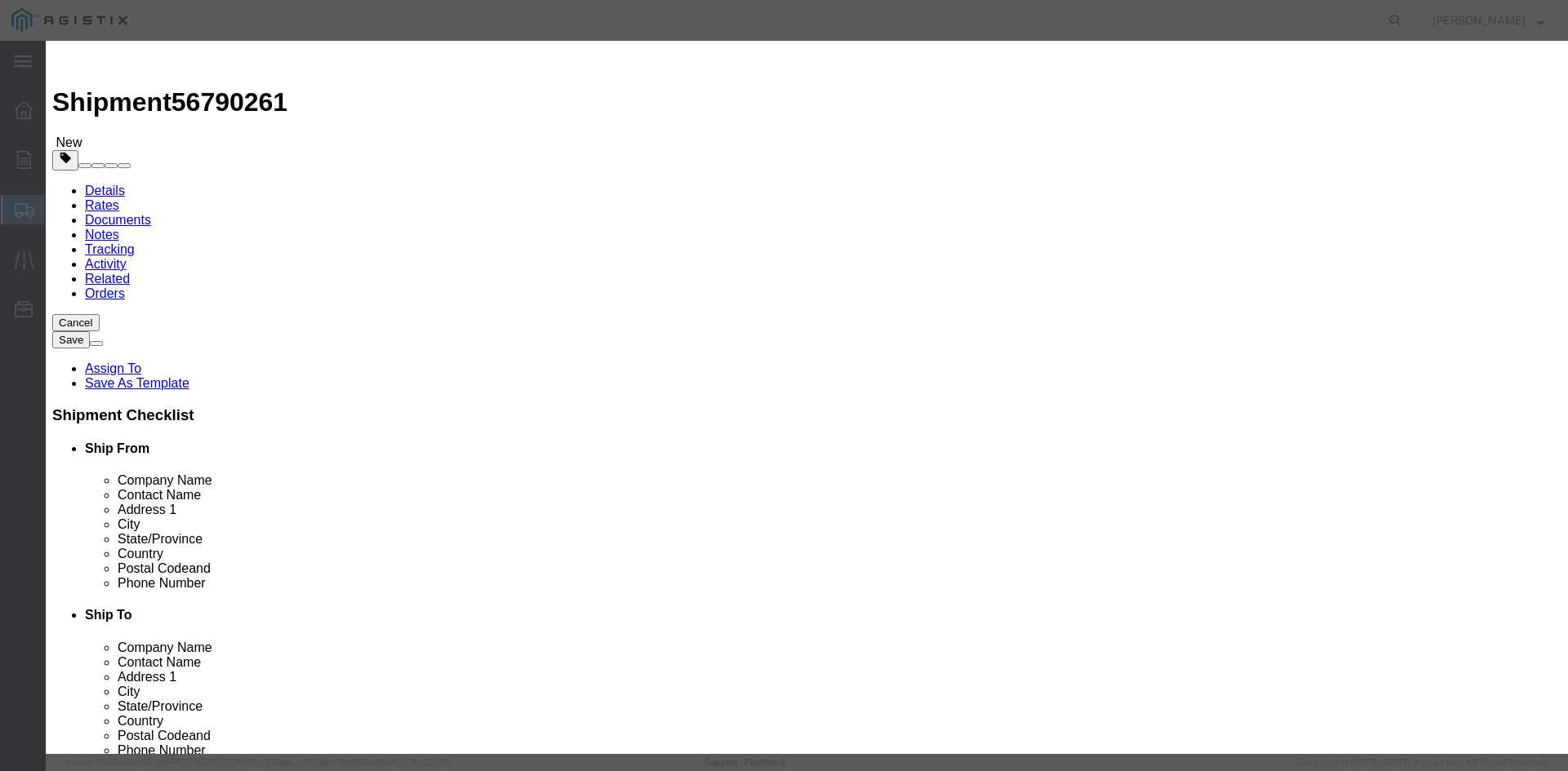
click button "Yes"
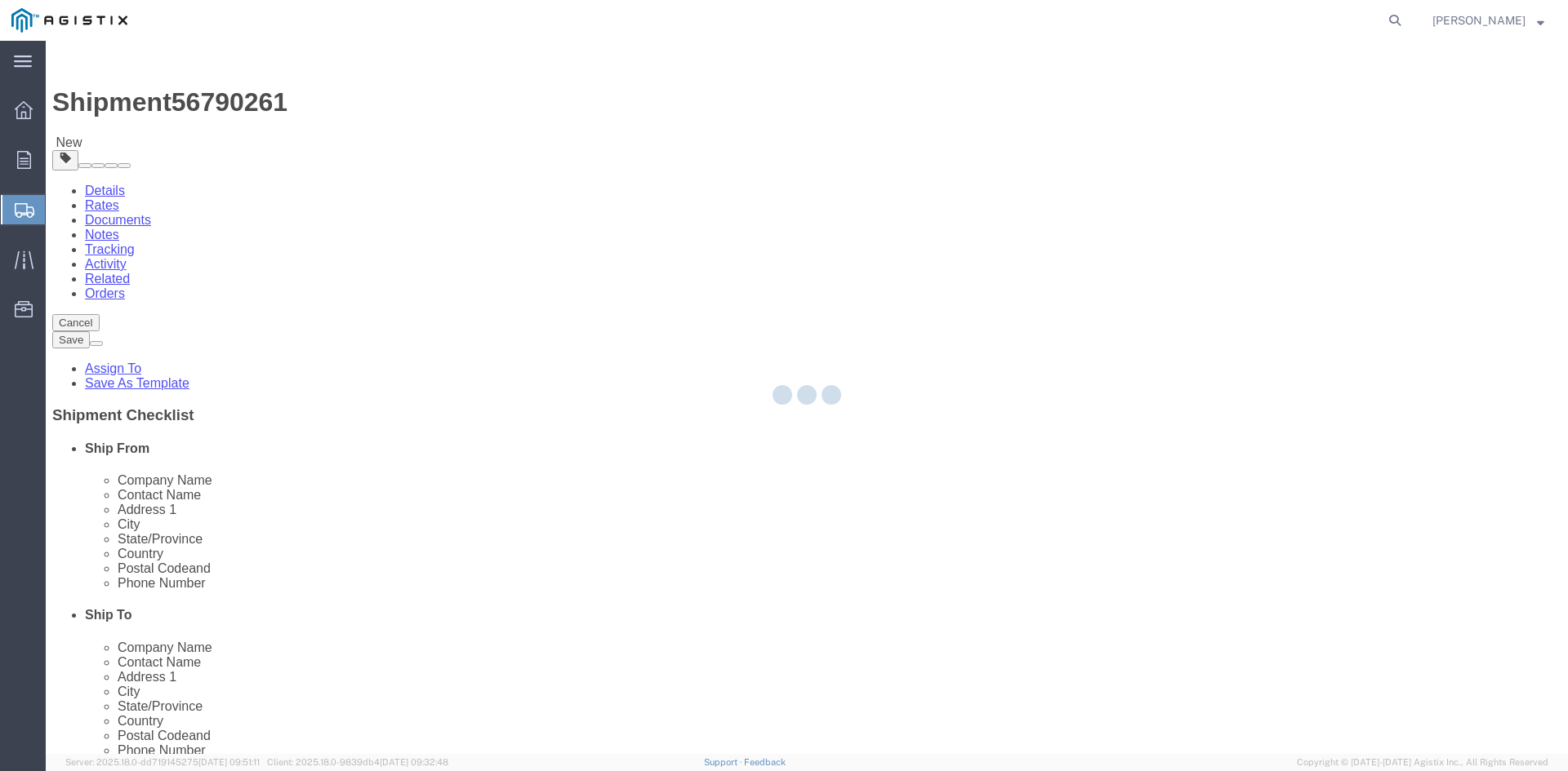
select select "PSNS"
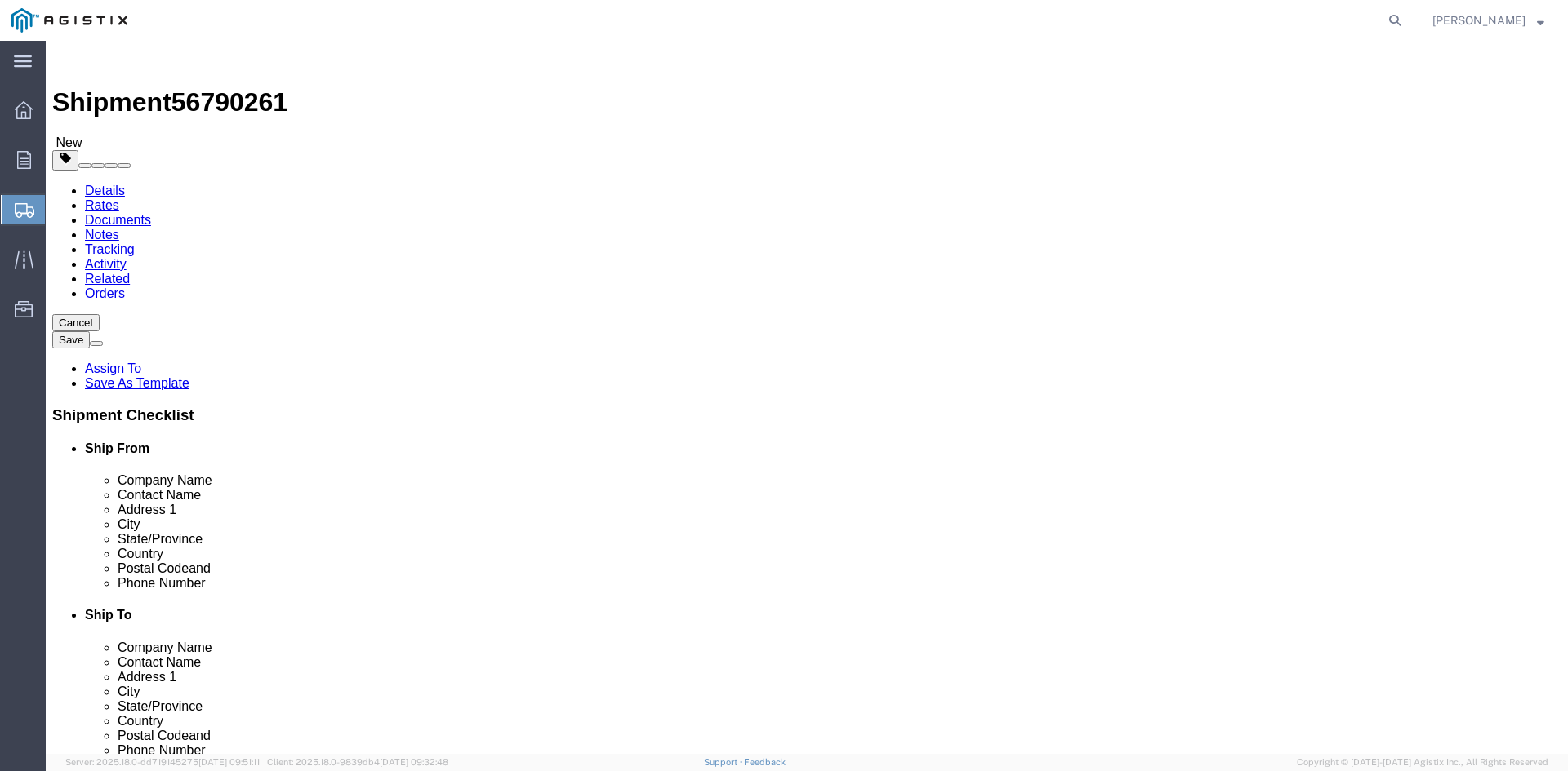
click icon
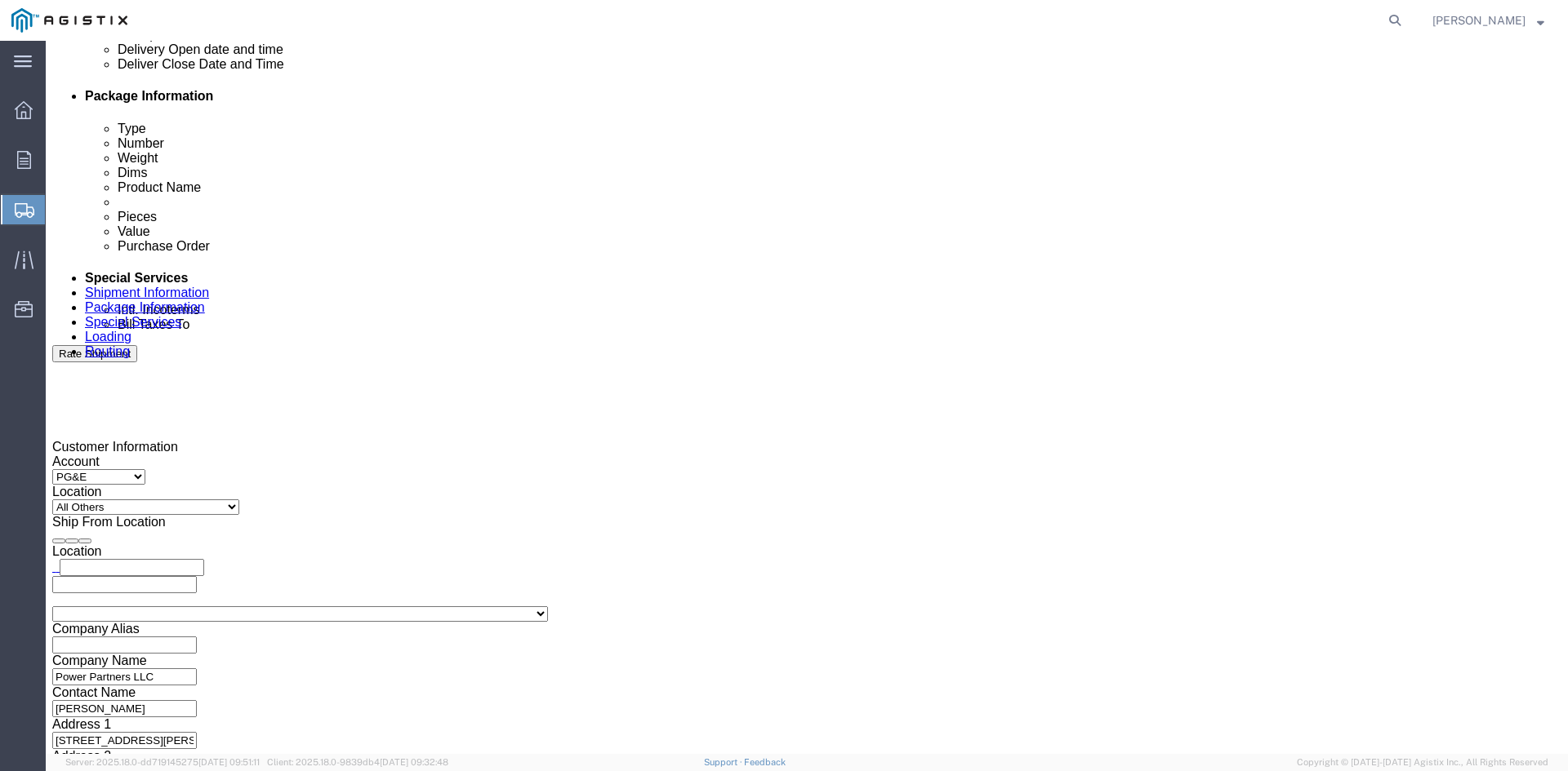
scroll to position [816, 0]
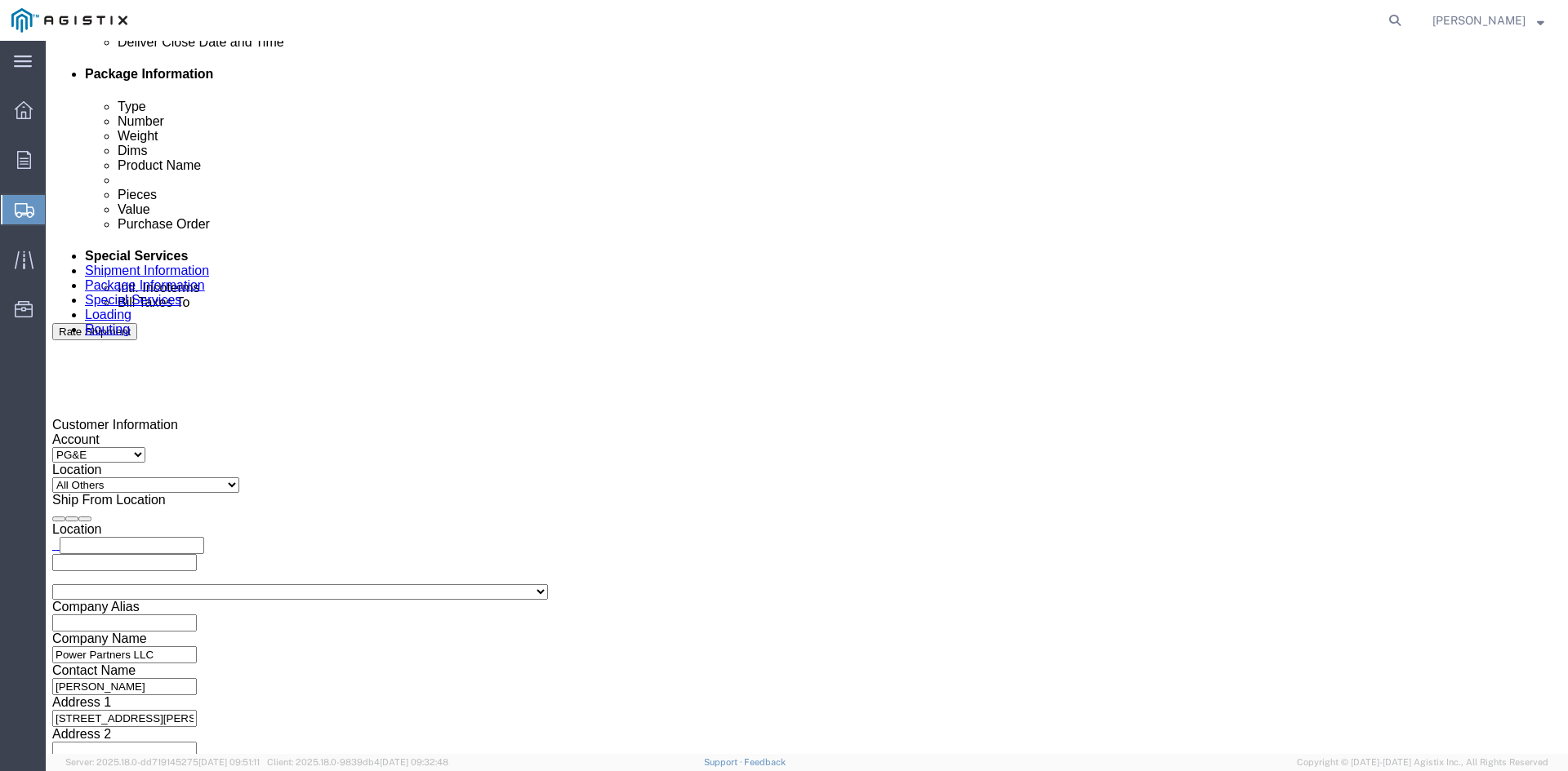
click input "text"
type input "[EMAIL_ADDRESS][DOMAIN_NAME]"
type input "z"
type input "sh"
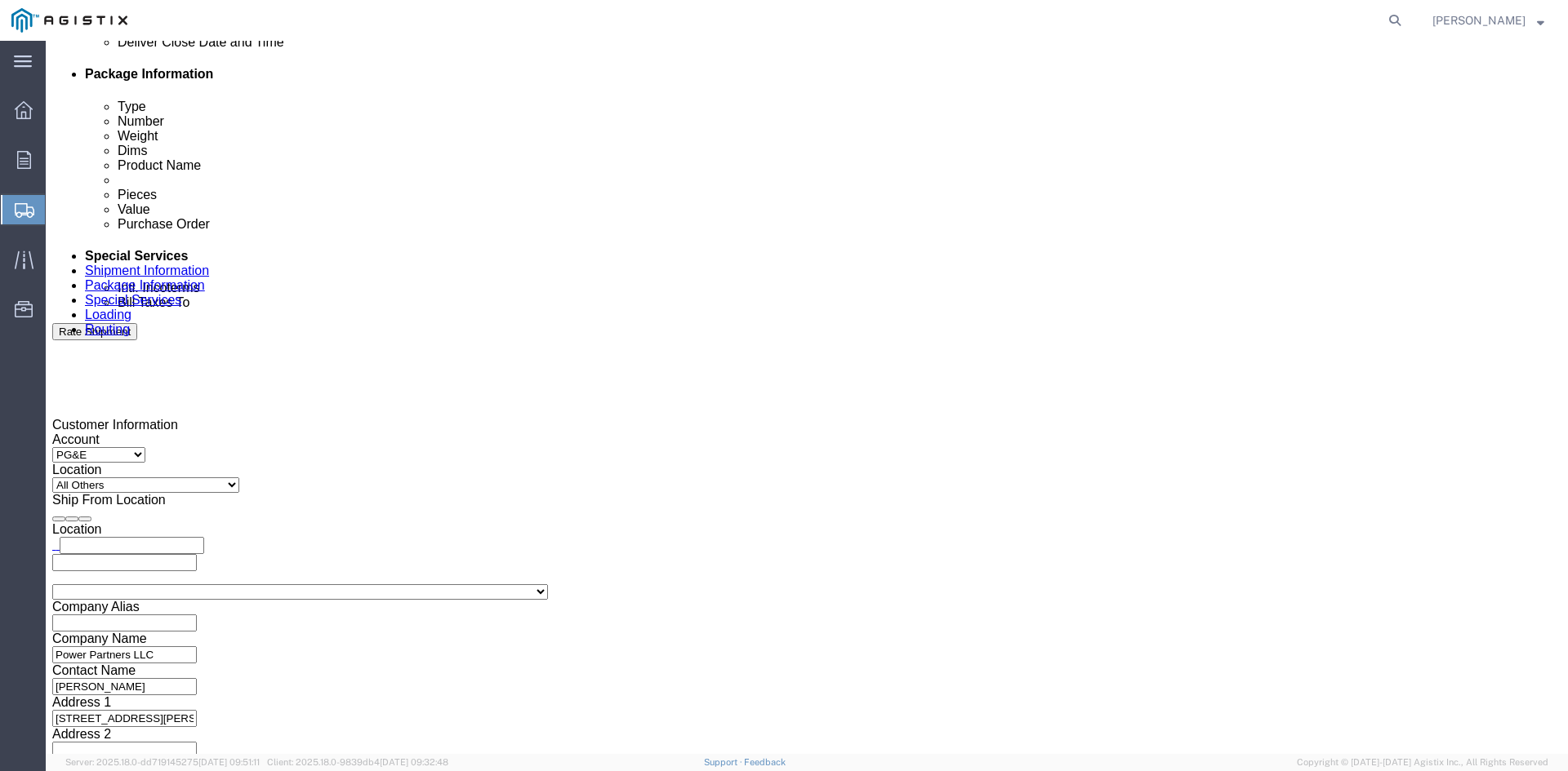
type input "ke"
type input "pri"
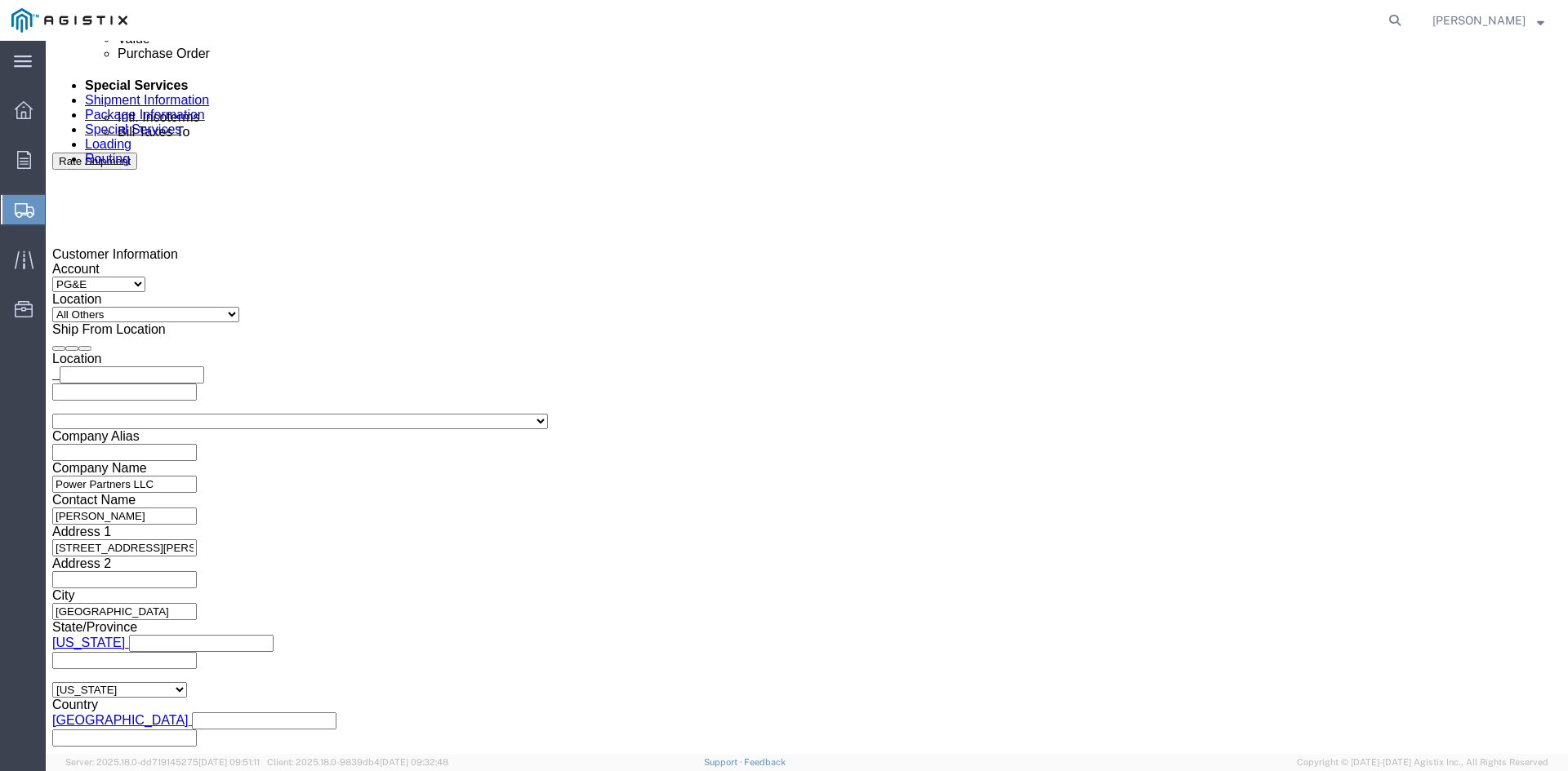
scroll to position [989, 0]
click button "Rate Shipment"
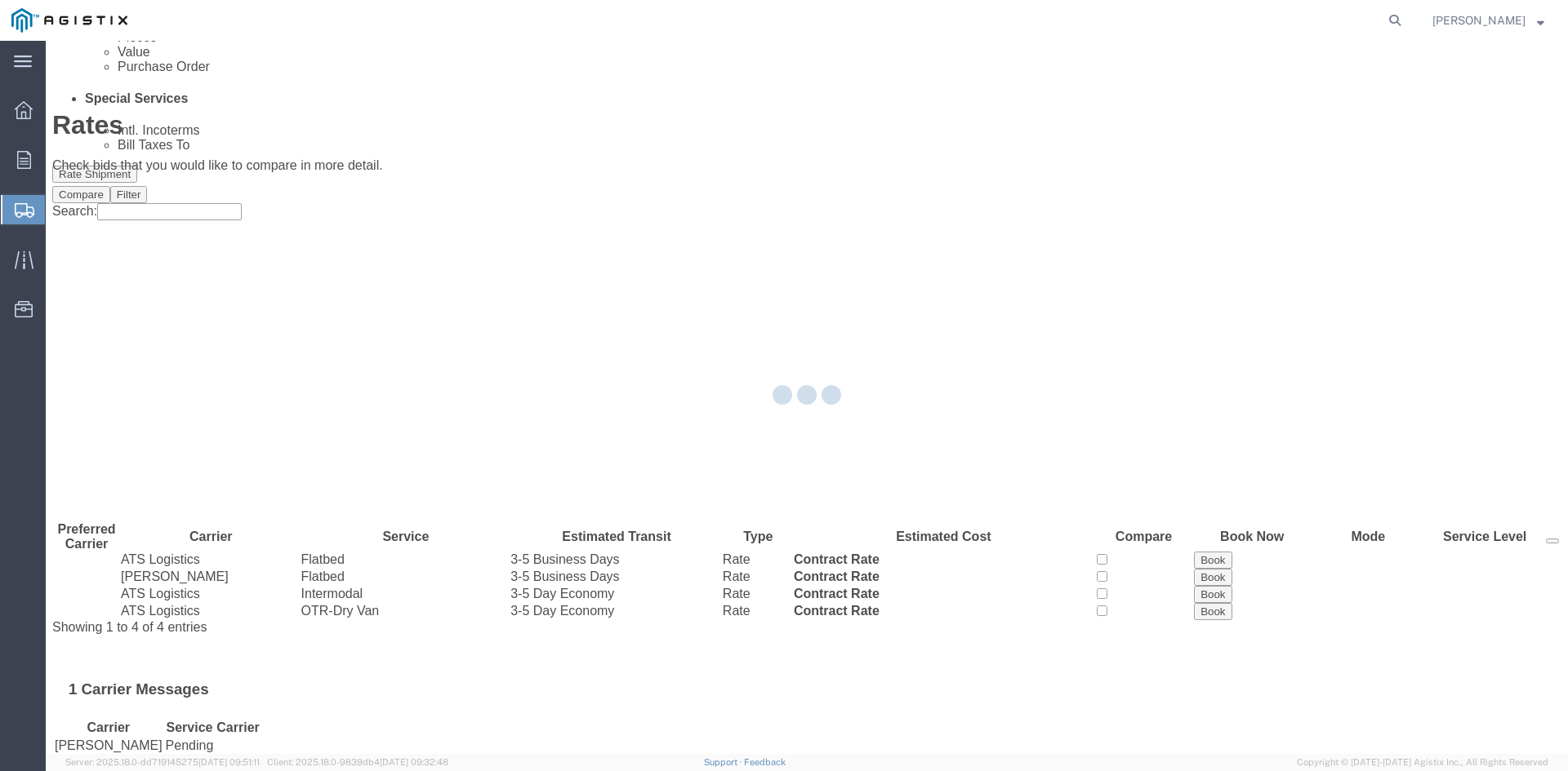
scroll to position [0, 0]
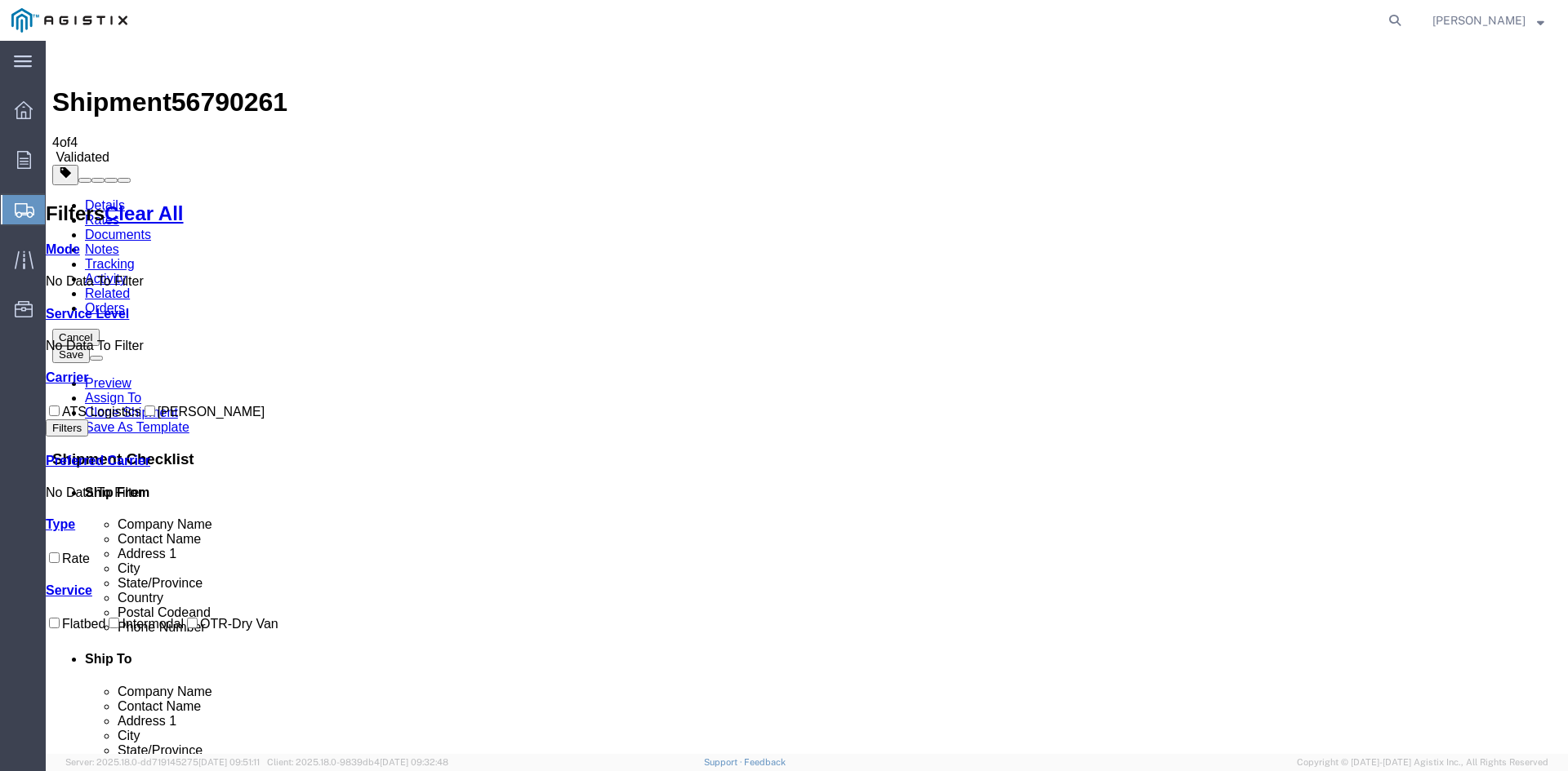
click at [60, 405] on input "ATS Logistics" at bounding box center [53, 410] width 10 height 10
checkbox input "true"
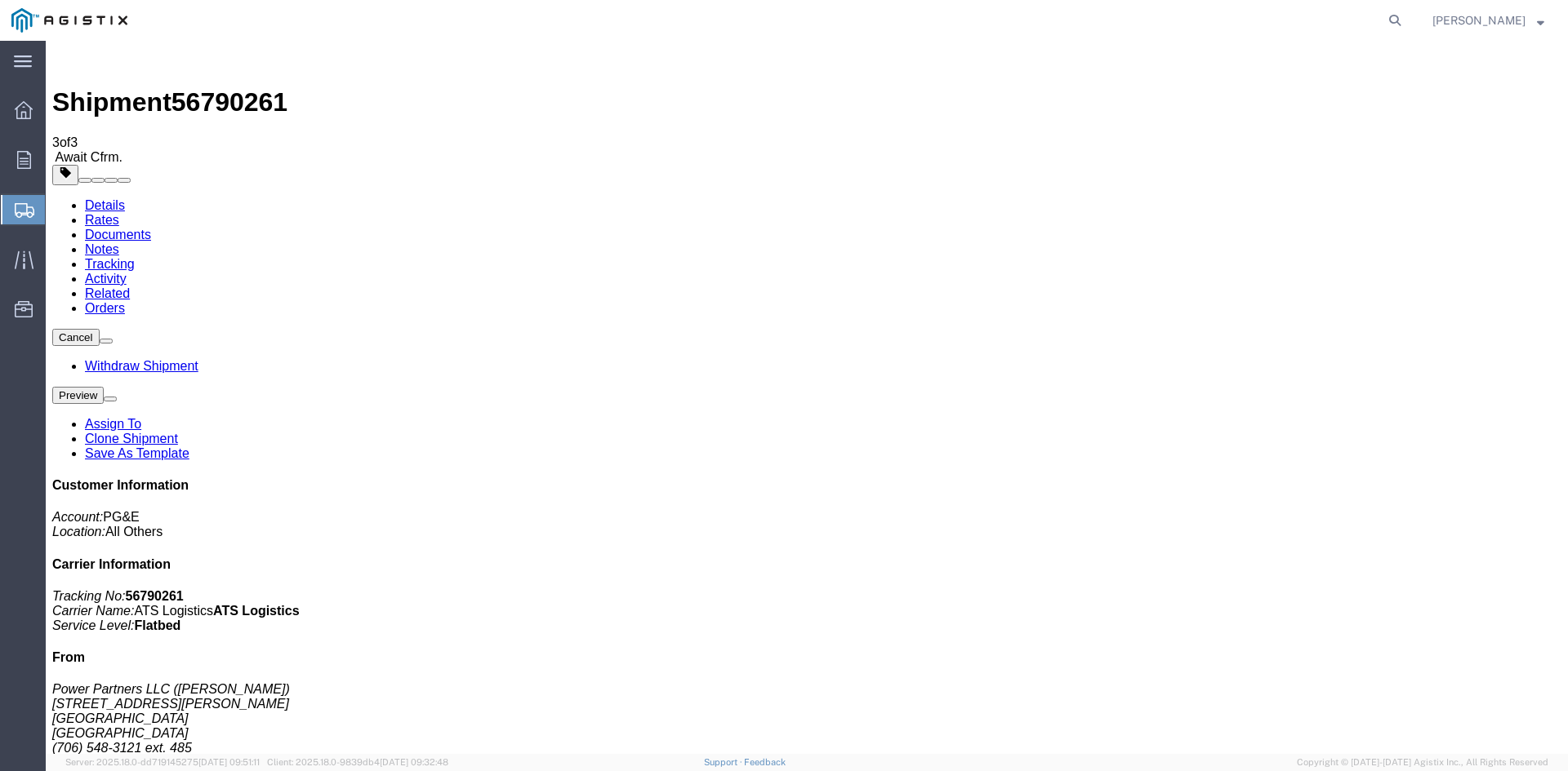
click at [0, 0] on span "Create Shipment" at bounding box center [0, 0] width 0 height 0
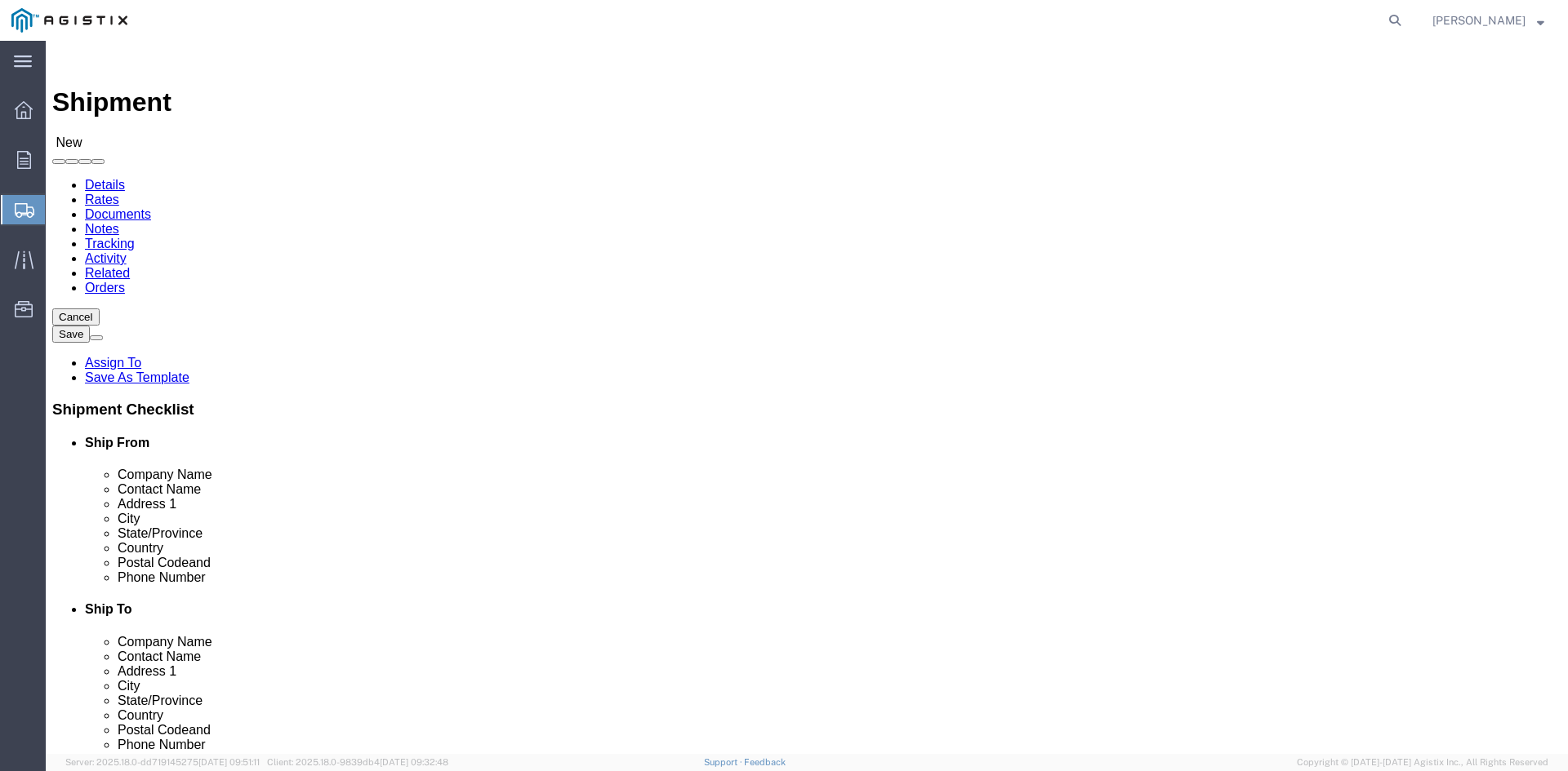
click select "Select PG&E Power Partners"
select select "9596"
click select "Select PG&E Power Partners"
select select
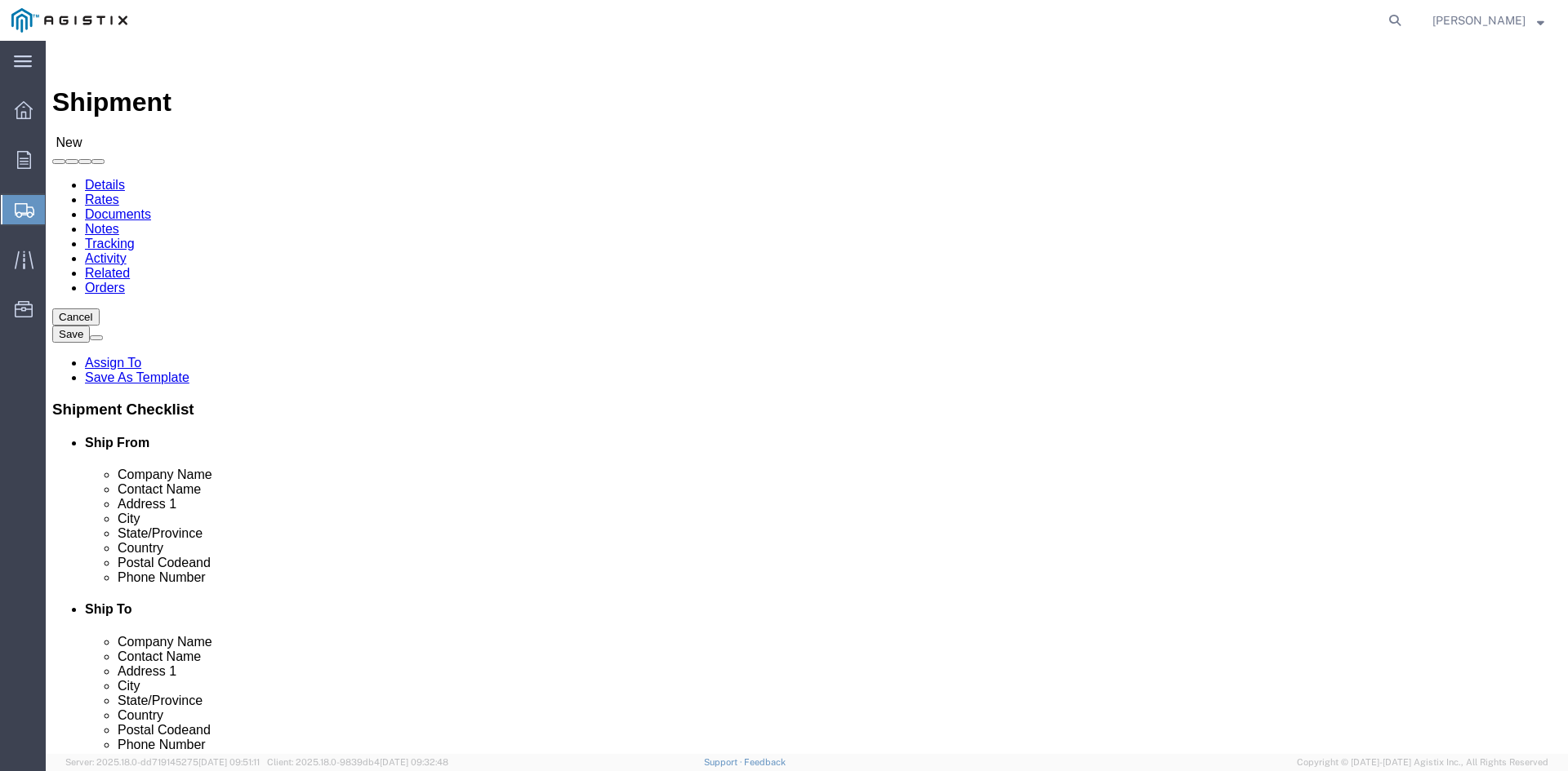
click input "text"
type input "[PERSON_NAME]"
click p "- Power Partners LLC - ([PERSON_NAME]) [STREET_ADDRESS][PERSON_NAME]"
select select "GA"
type input "[PERSON_NAME]"
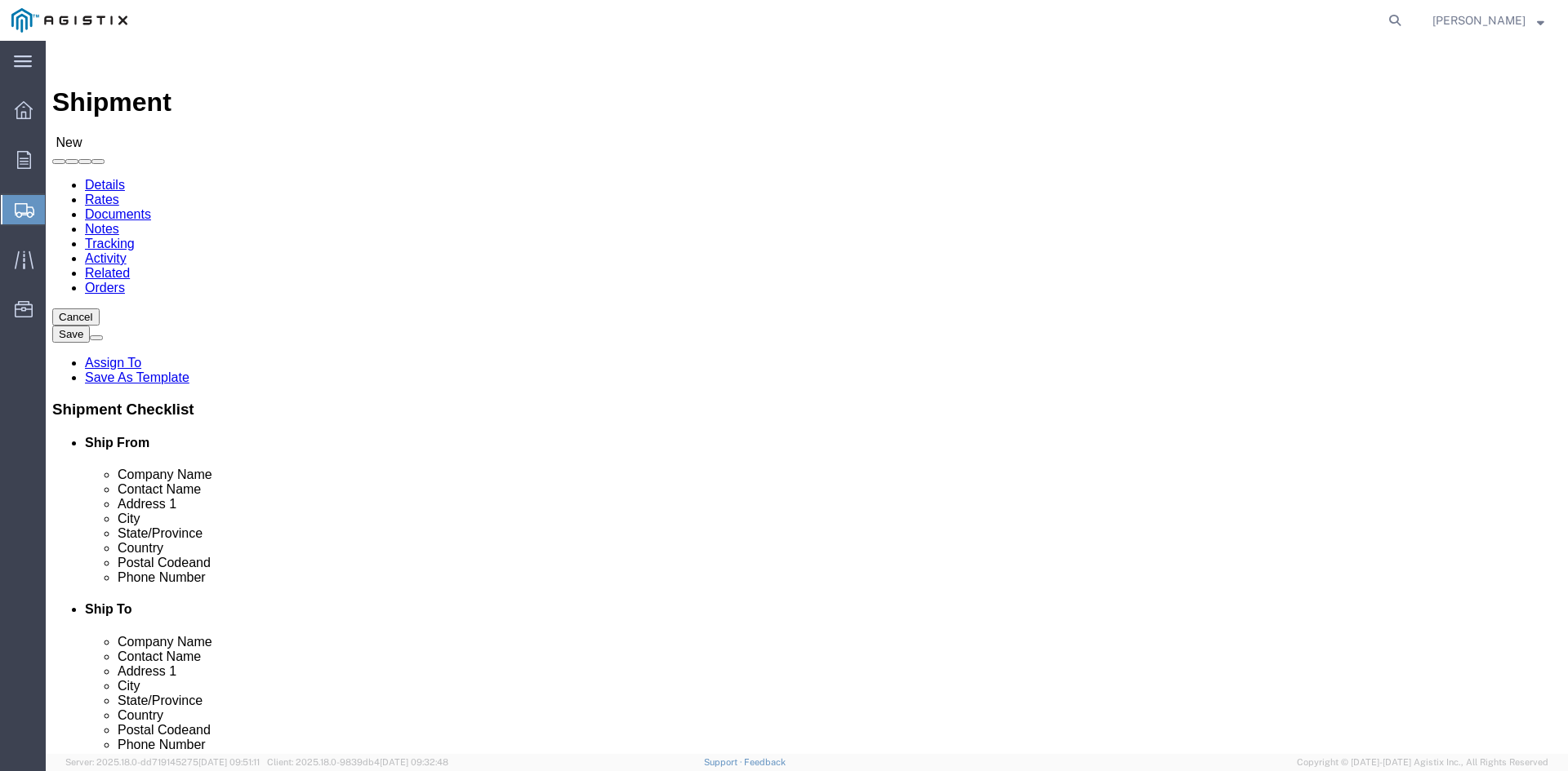
click select "Select All Others [GEOGRAPHIC_DATA] [GEOGRAPHIC_DATA] [GEOGRAPHIC_DATA] [GEOGRA…"
select select "19745"
click select "Select All Others [GEOGRAPHIC_DATA] [GEOGRAPHIC_DATA] [GEOGRAPHIC_DATA] [GEOGRA…"
click input "text"
type input "Receiving"
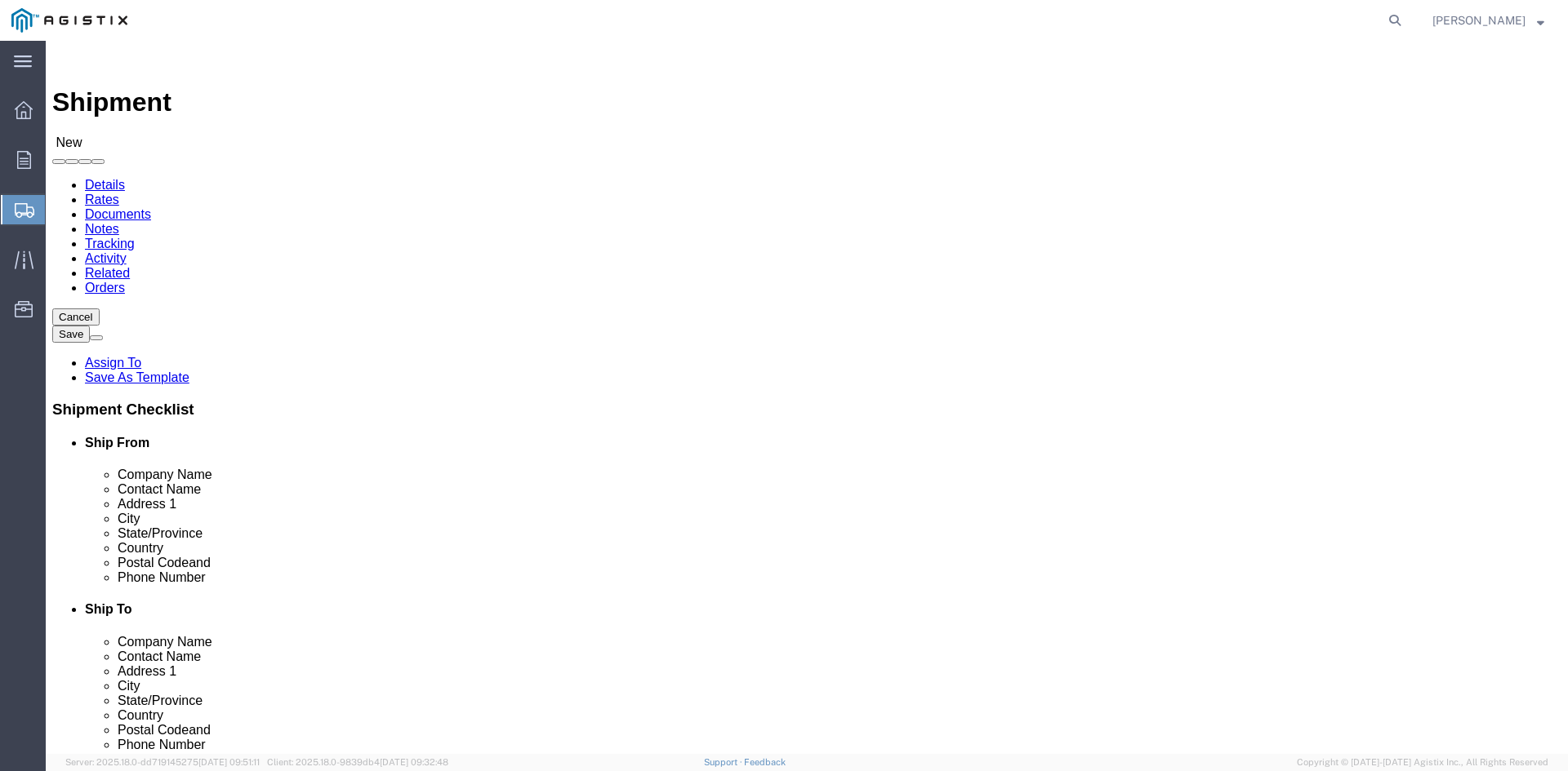
click p "- PGE - (Receiving Department) [STREET_ADDRESS]"
select select "CA"
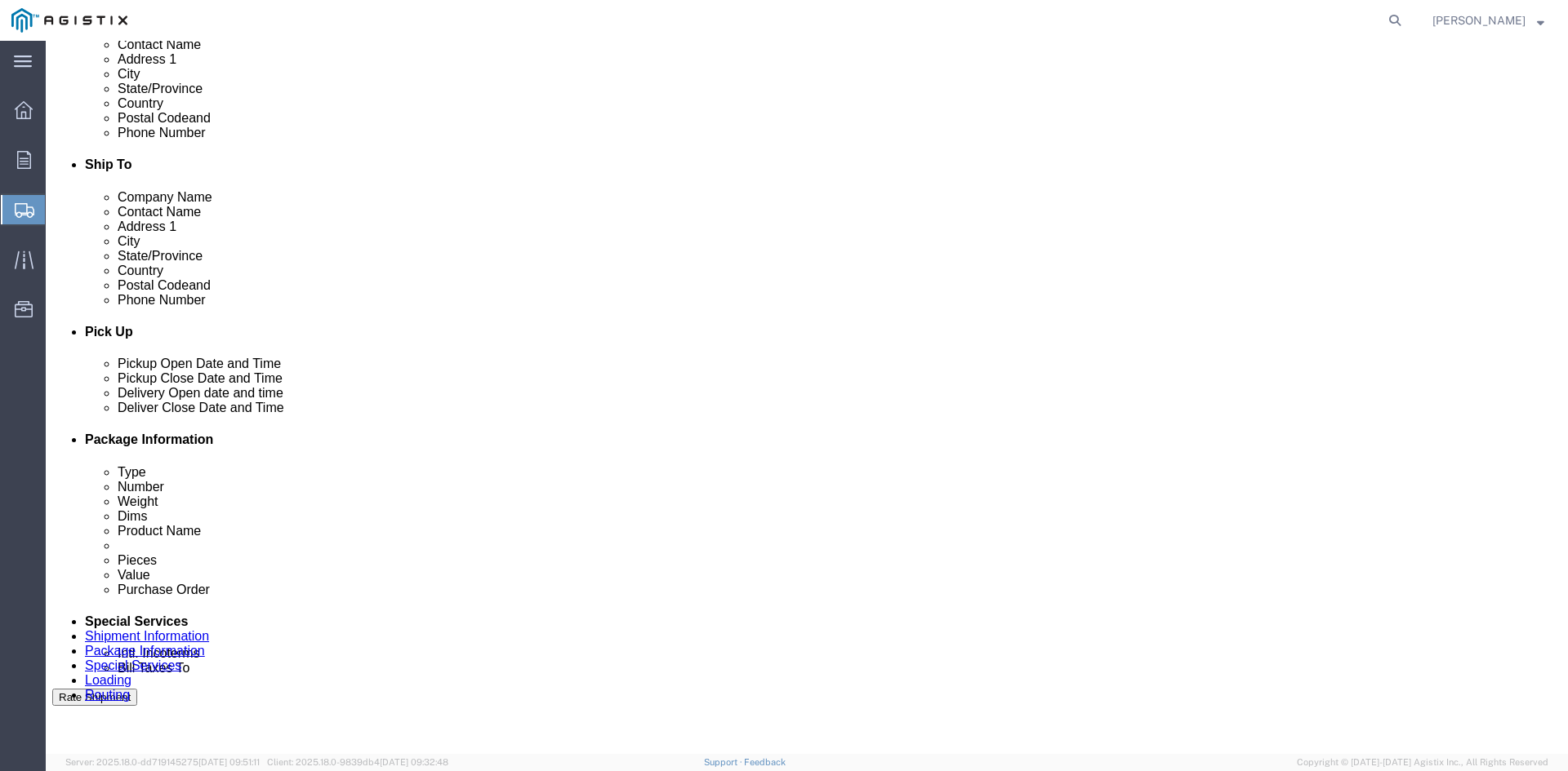
type input "Receiving Department"
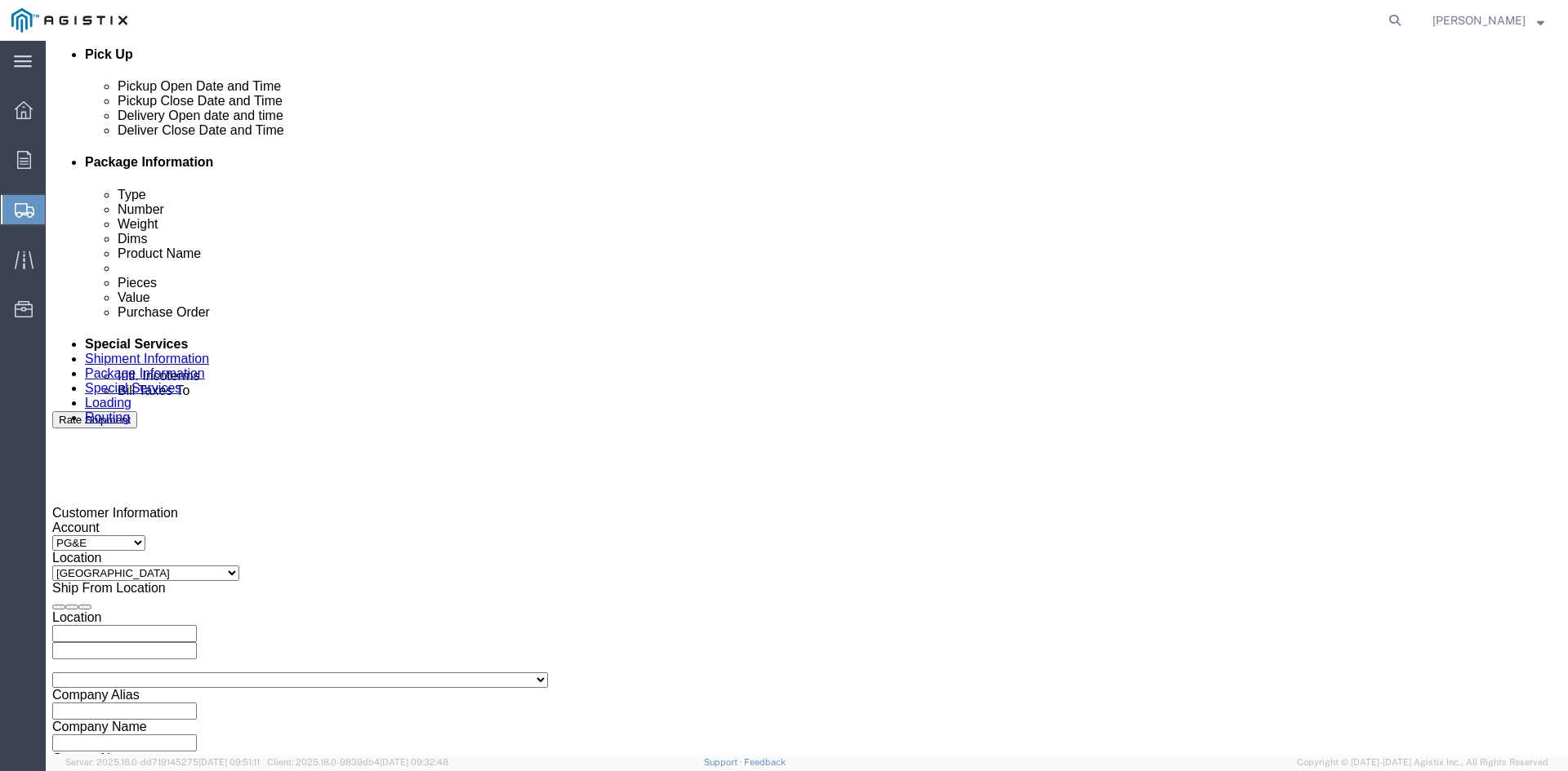
scroll to position [816, 0]
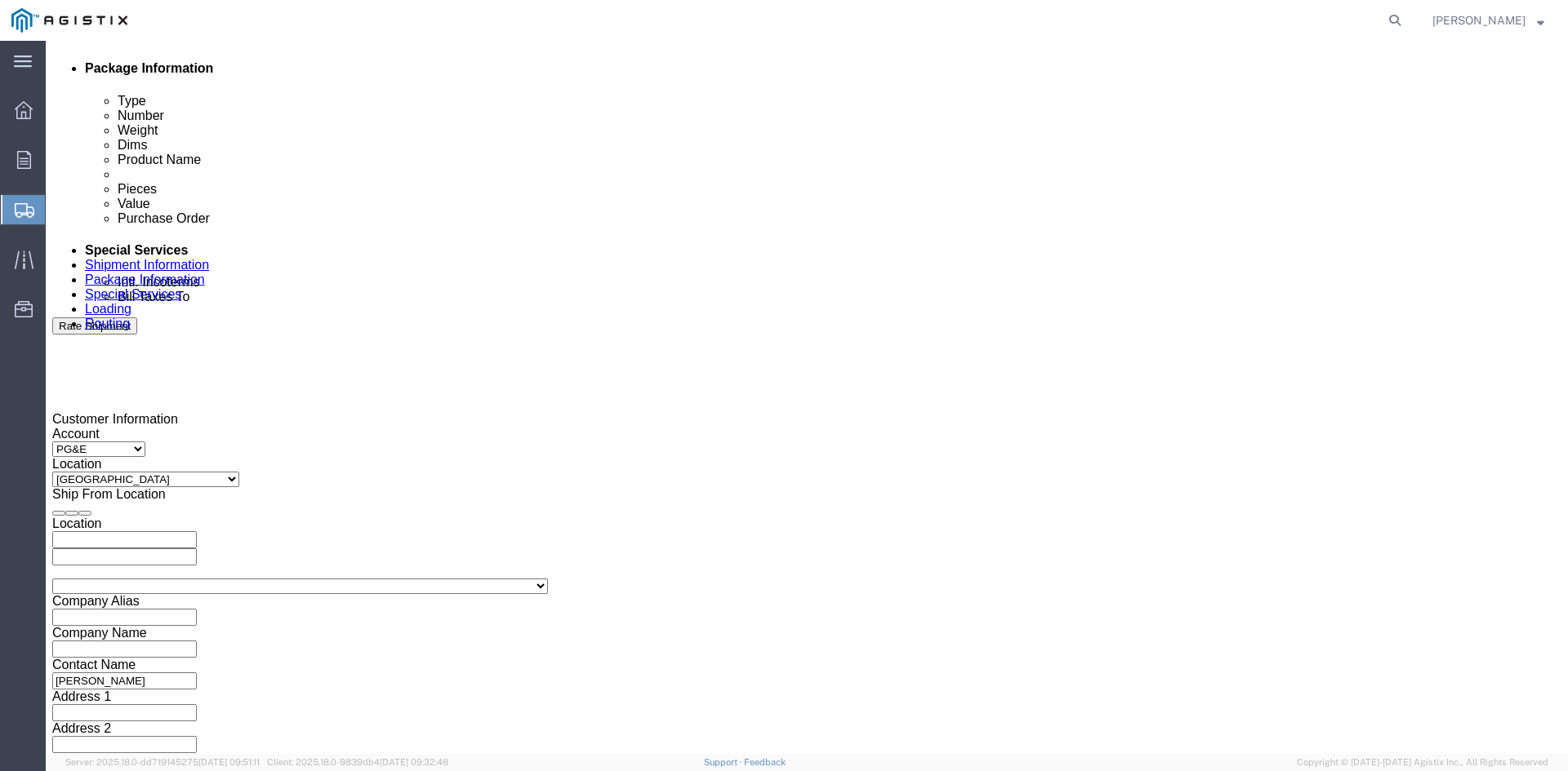
click div "[DATE] 10:00 AM"
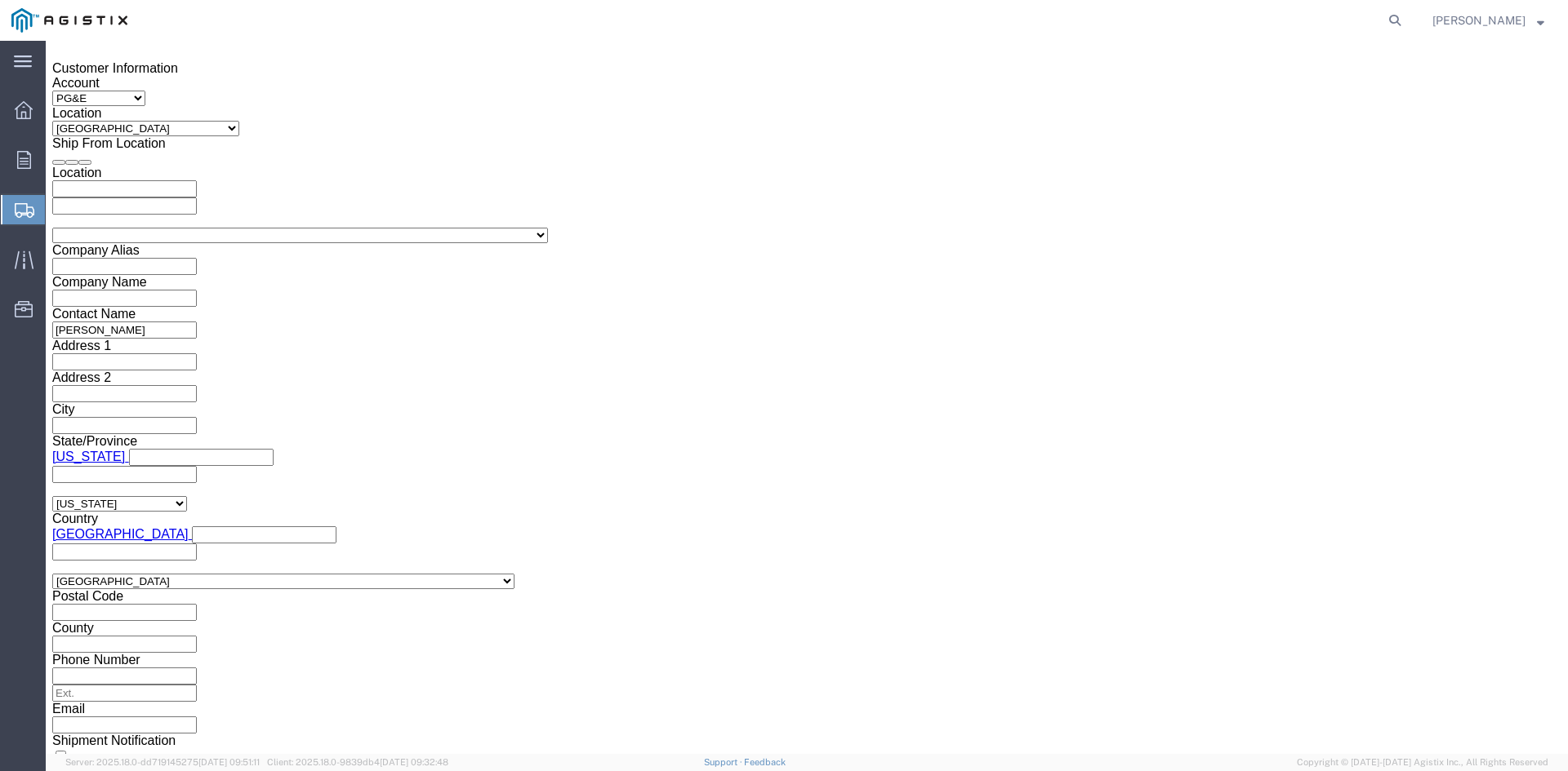
click input "10:00 AM"
type input "11:00 AM"
click button "Apply"
click div "[DATE] 12:00 PM"
type input "5:00 PM"
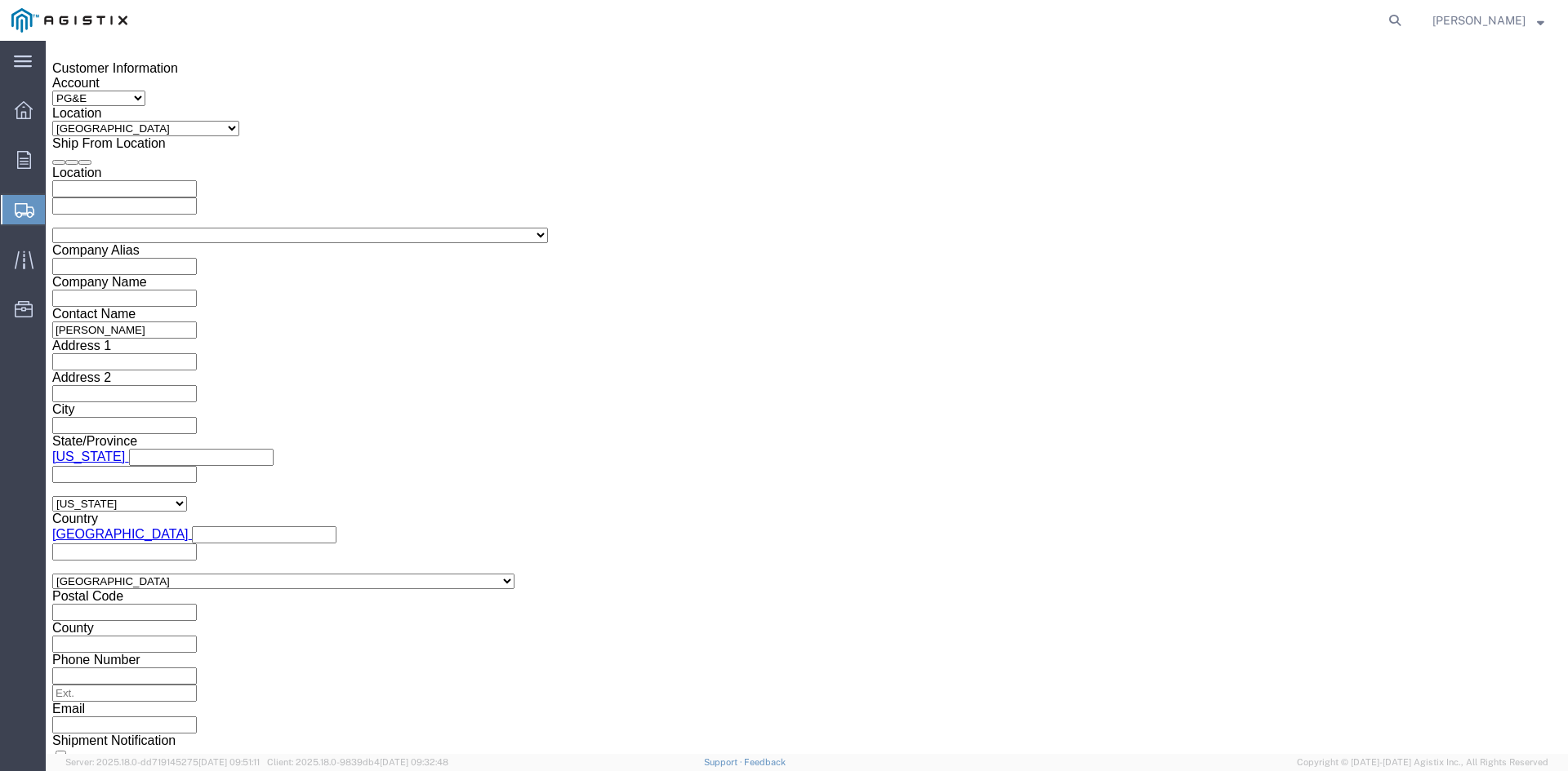
click button "Apply"
click div
click input "7:00 PM"
click input "7:30 PM"
type input "7:30 AM"
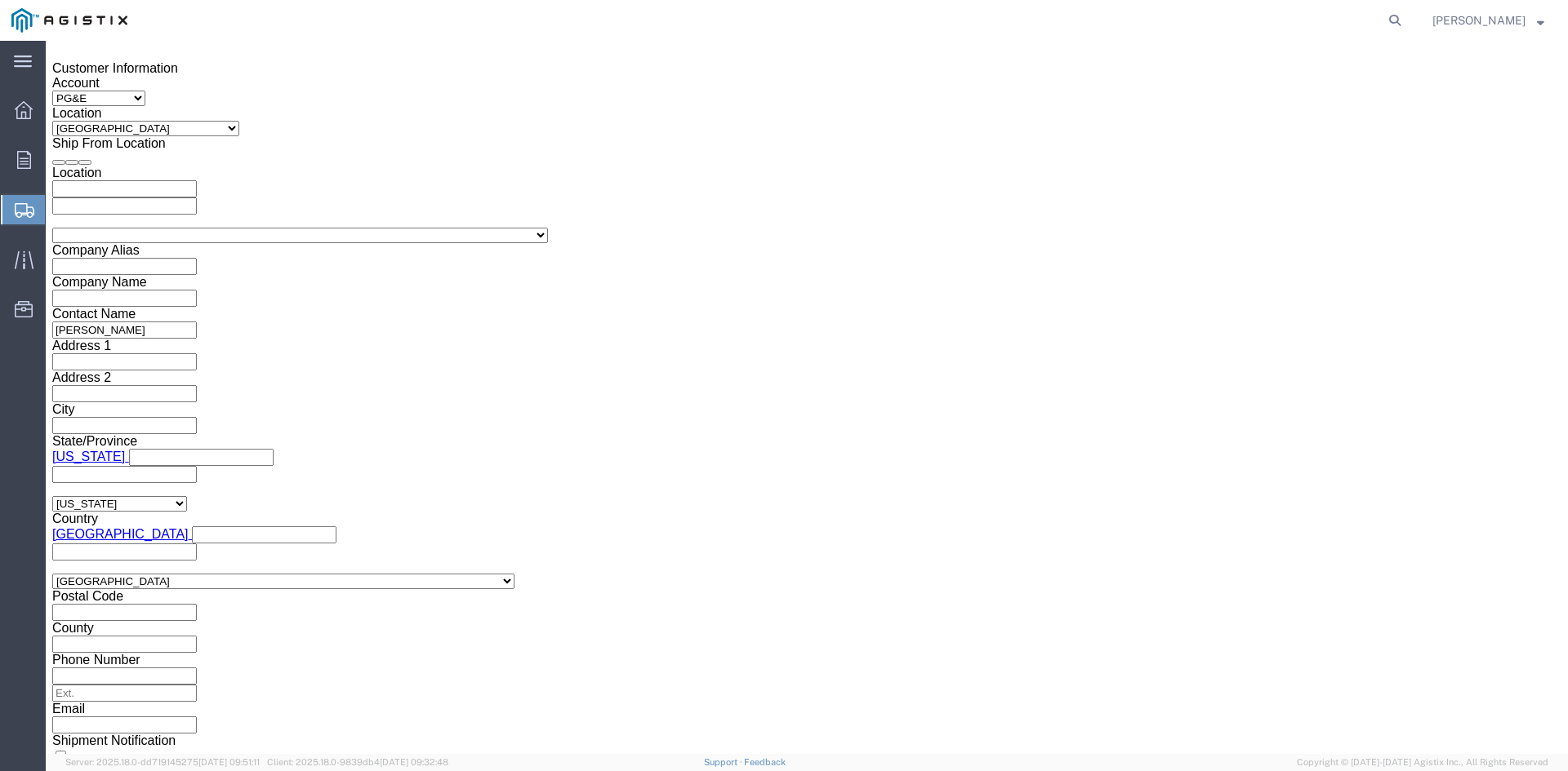
click button "Apply"
click div
click button "Apply"
click div "[DATE] 6:00 PM"
click button "Apply"
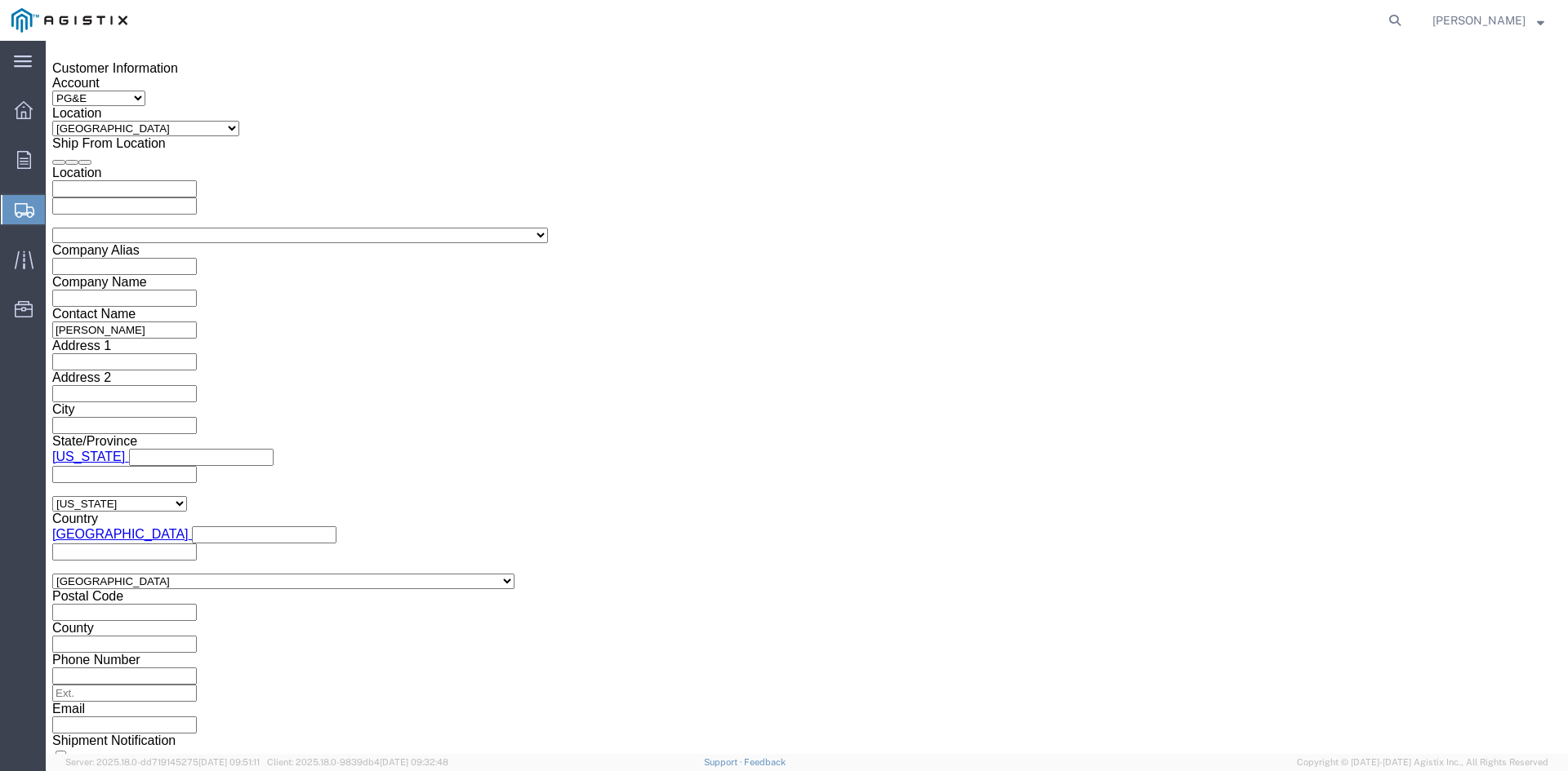
click div "[DATE] 8:30 AM"
click input "2:30 AM"
click input "2:00 AM"
type input "2:00 PM"
click button "Apply"
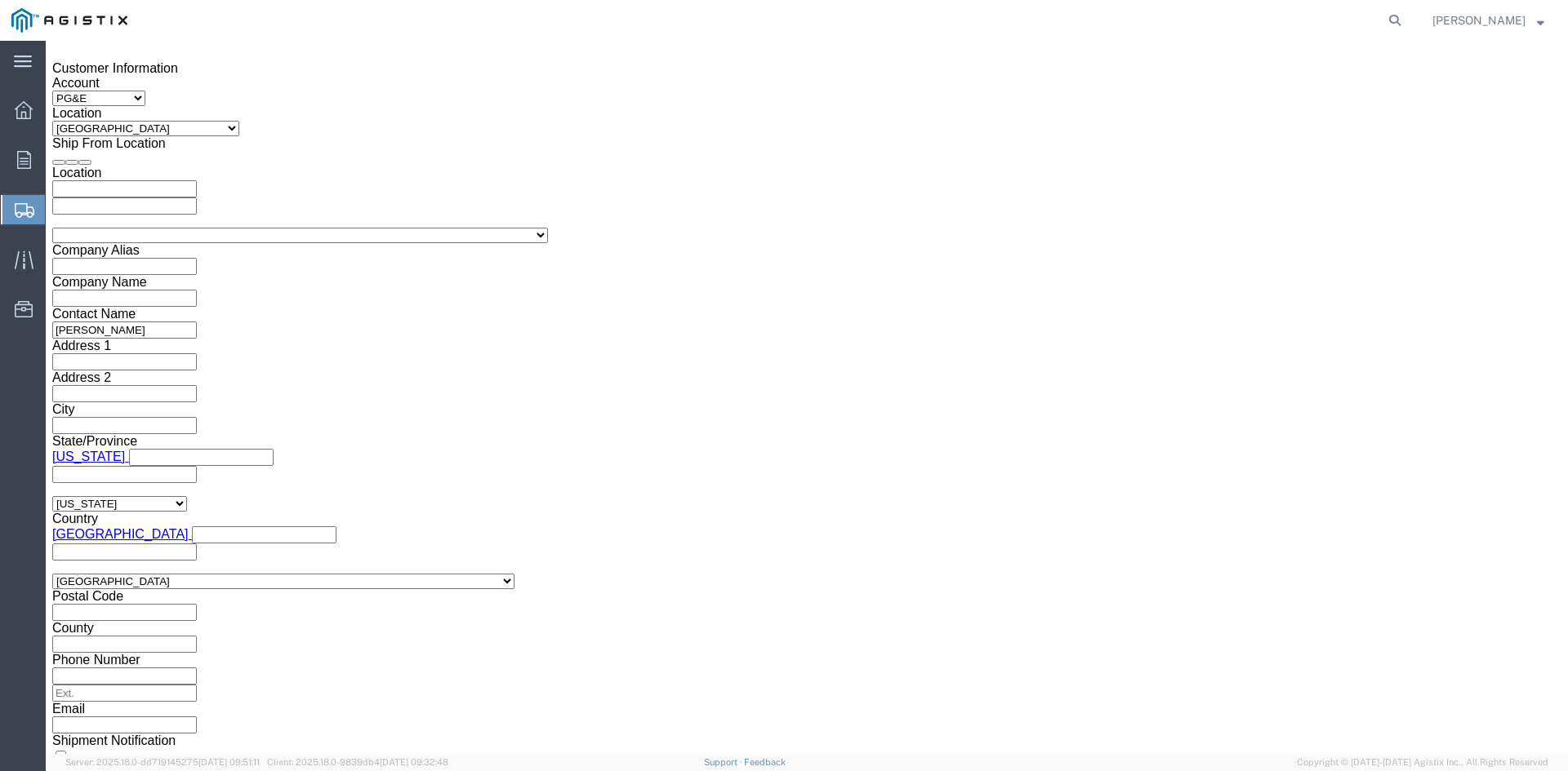
click input "text"
type input "3501397414"
click select "Select Account Type Activity ID Airline Appointment Number ASN Batch Request # …"
select select "BOL"
click select "Select Account Type Activity ID Airline Appointment Number ASN Batch Request # …"
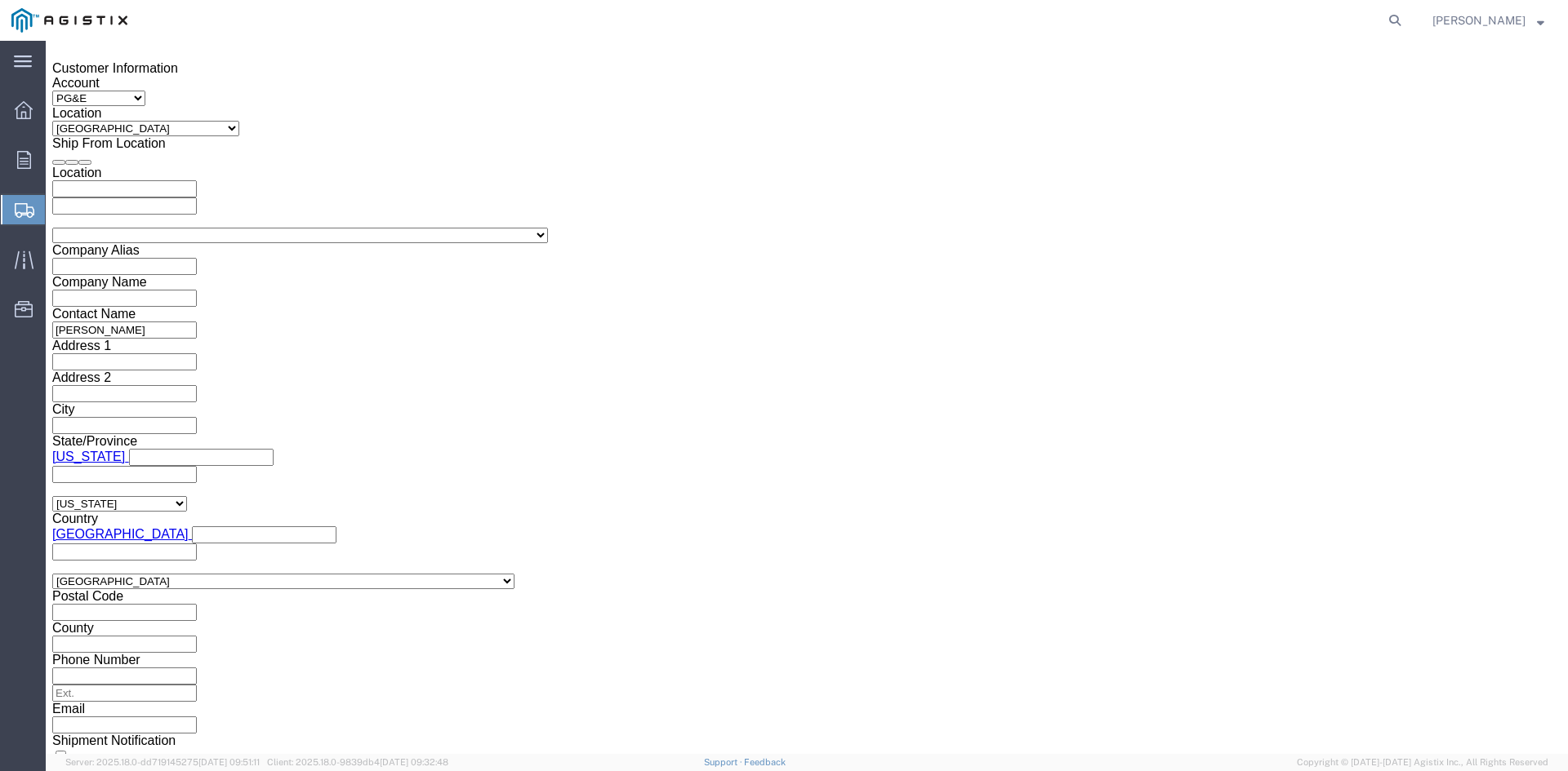
click input "text"
type input "9882407"
click button "Continue"
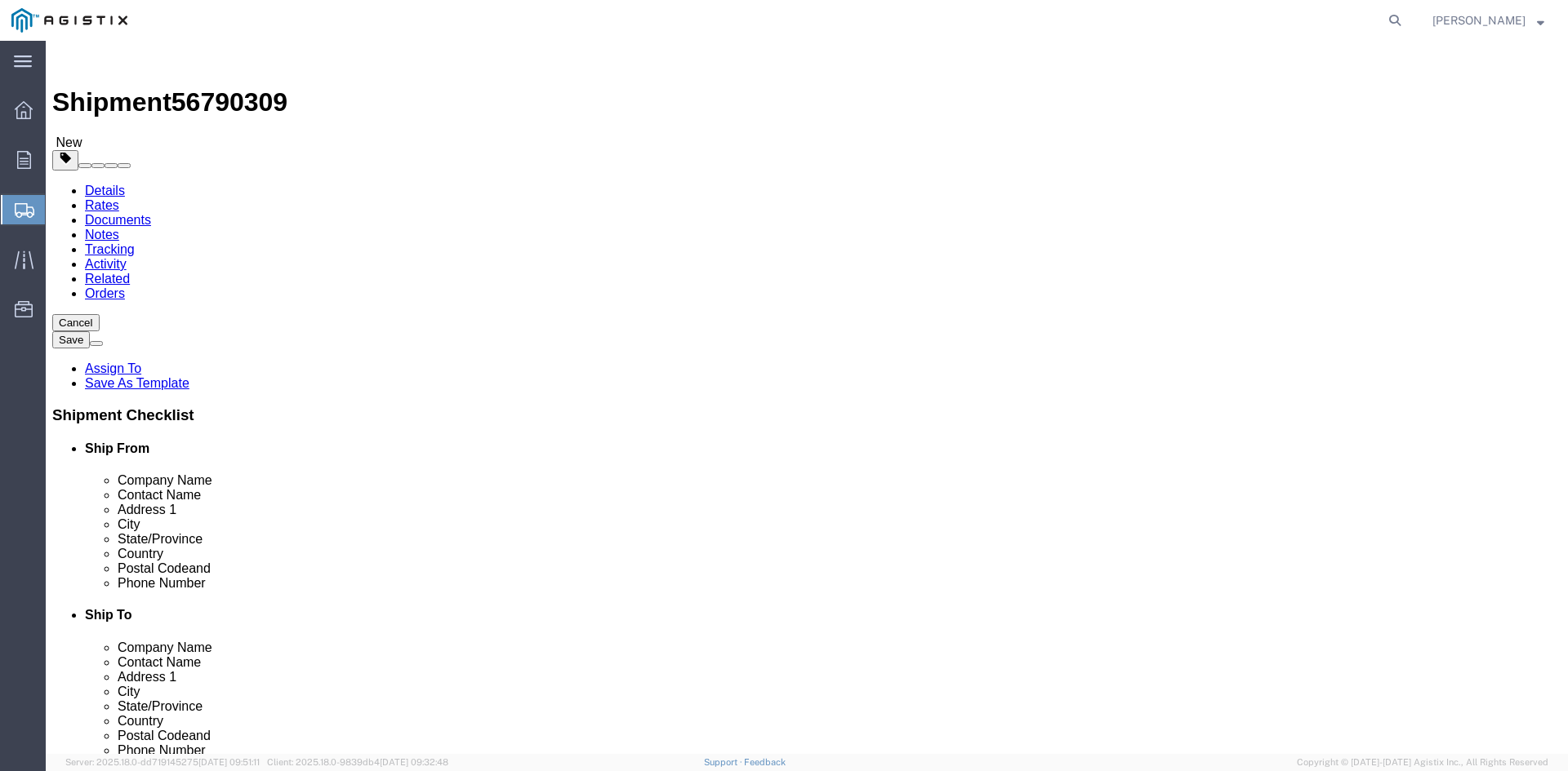
click select "Select Bulk Bundle(s) Cardboard Box(es) Carton(s) Crate(s) Drum(s) (Fiberboard)…"
select select "PSNS"
click select "Select Bulk Bundle(s) Cardboard Box(es) Carton(s) Crate(s) Drum(s) (Fiberboard)…"
click input "text"
type input "1"
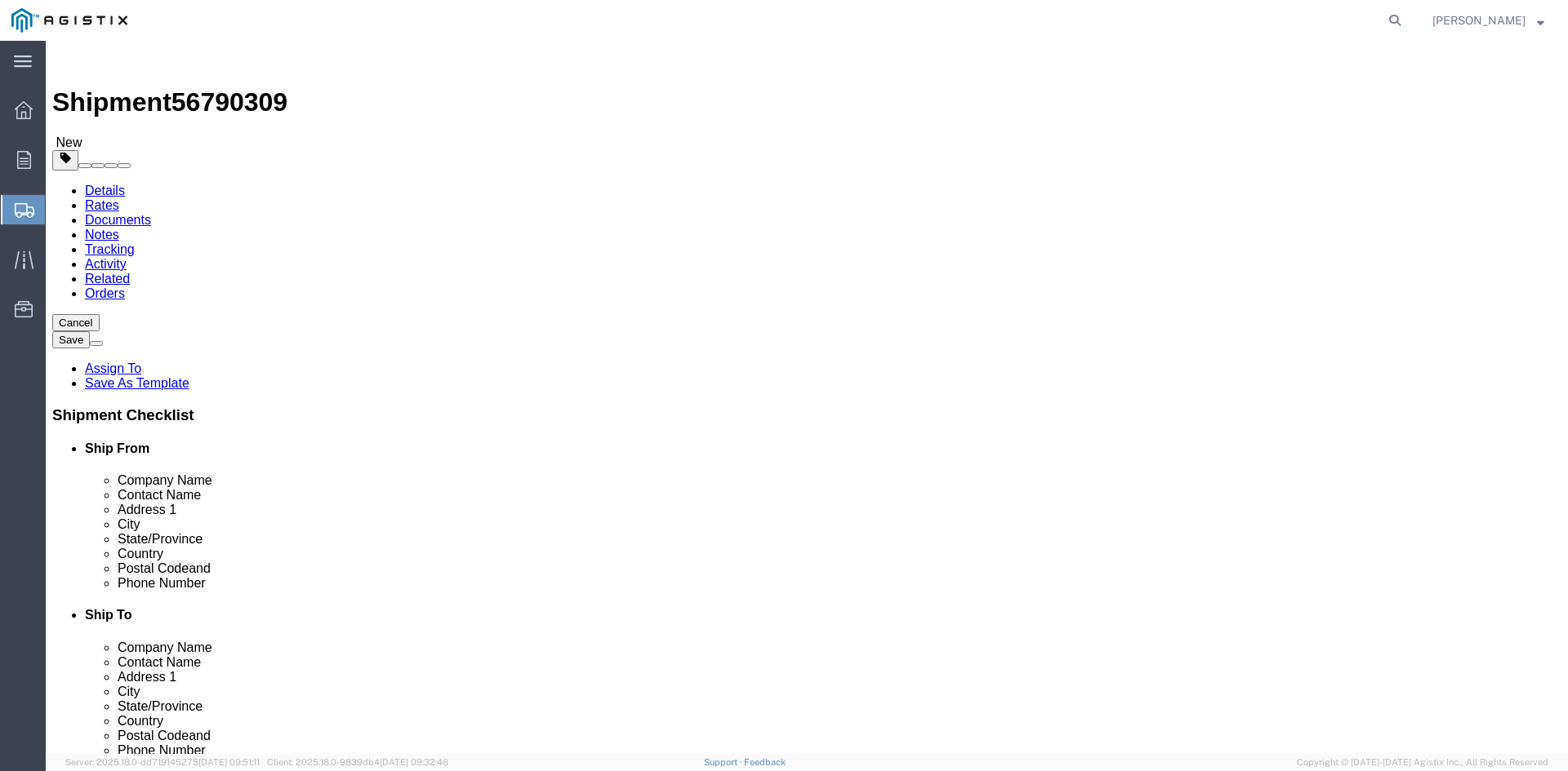
drag, startPoint x: 238, startPoint y: 347, endPoint x: 182, endPoint y: 347, distance: 56.0
click div "Number Number of packages of specified package type and dimensions 1"
type input "17"
click input "text"
type input "40"
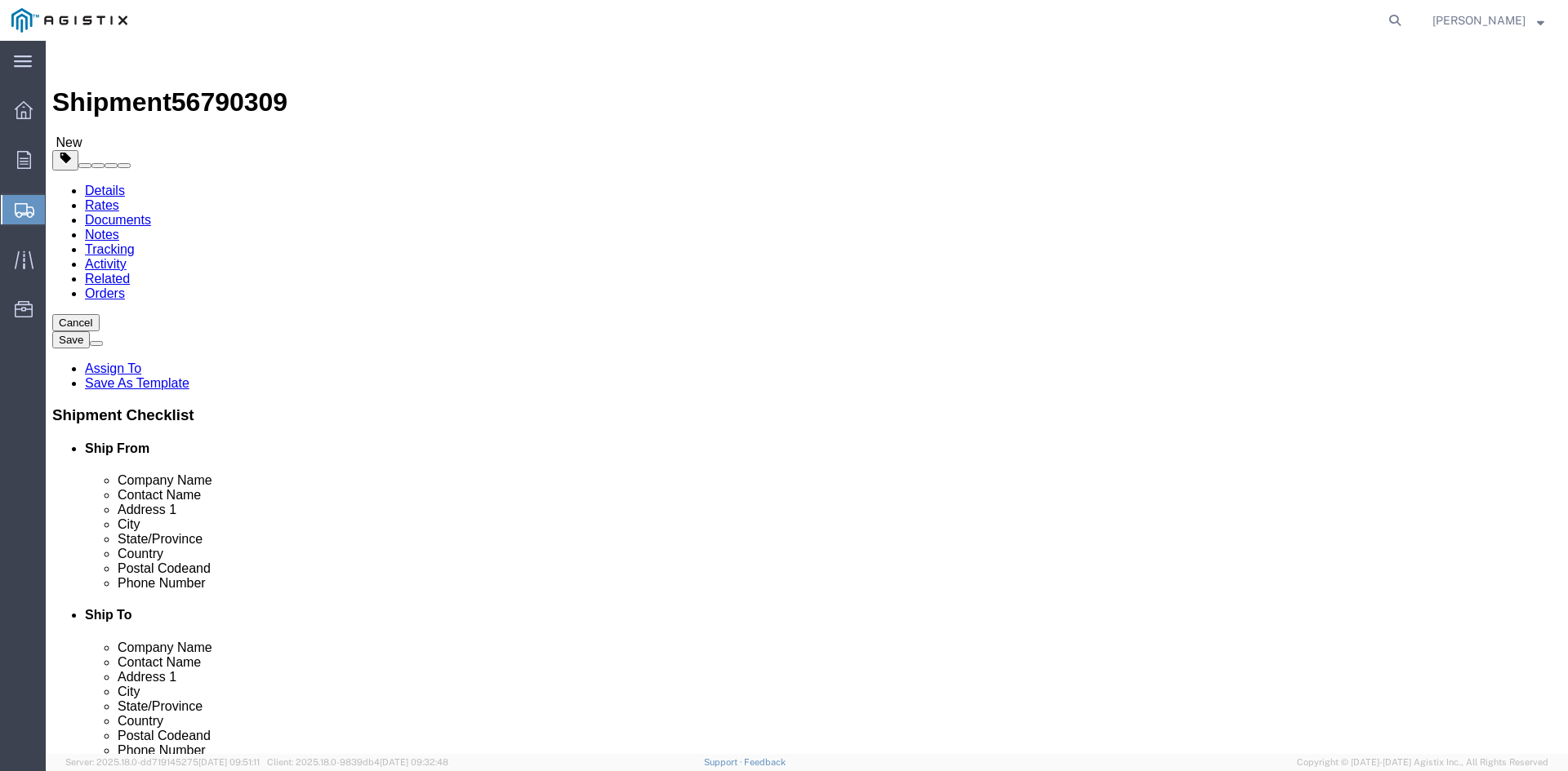
click input "text"
type input "44"
click input "text"
type input "67.00"
drag, startPoint x: 261, startPoint y: 408, endPoint x: 165, endPoint y: 408, distance: 96.0
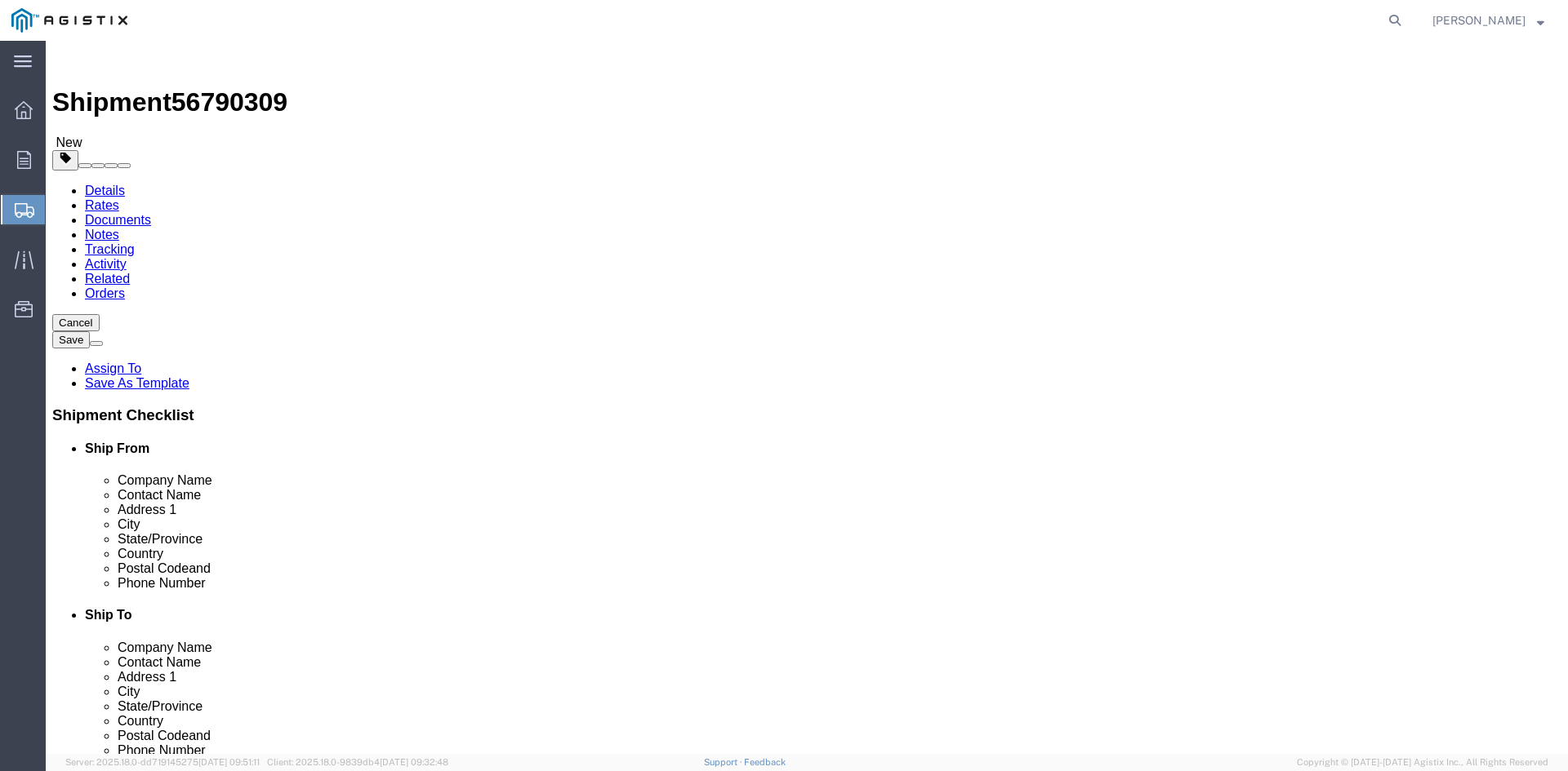
click div "Weight 0.00 Select kgs lbs Ship. t°"
type input "34723.90"
click link "Add Content"
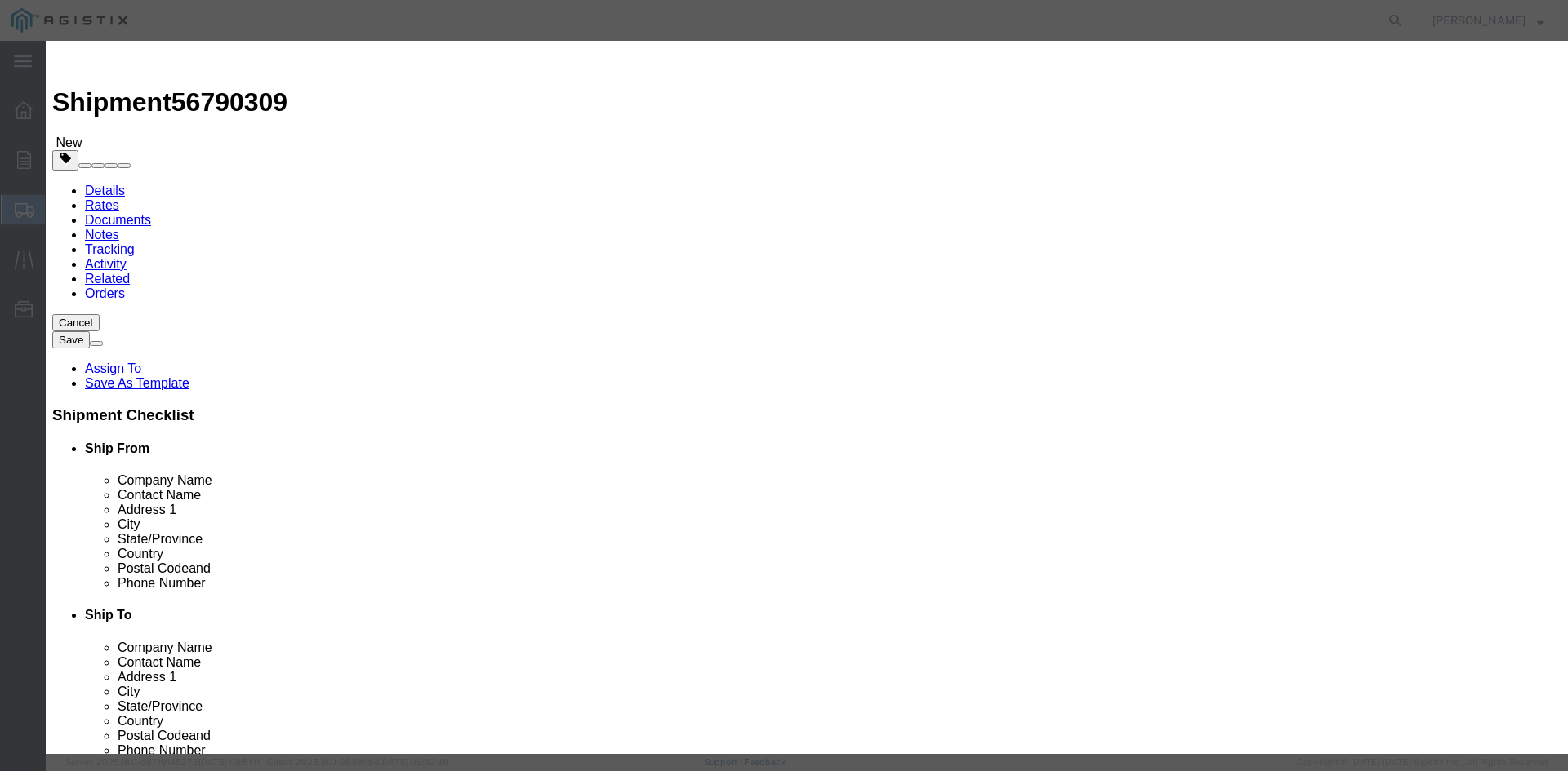
click input "text"
paste input "Overhead Transformer"
type input "Overhead Transformer"
drag, startPoint x: 493, startPoint y: 154, endPoint x: 448, endPoint y: 154, distance: 45.0
click div "Pieces Number of pieces inside all the packages 0 Select Bag Barrels 100Board F…"
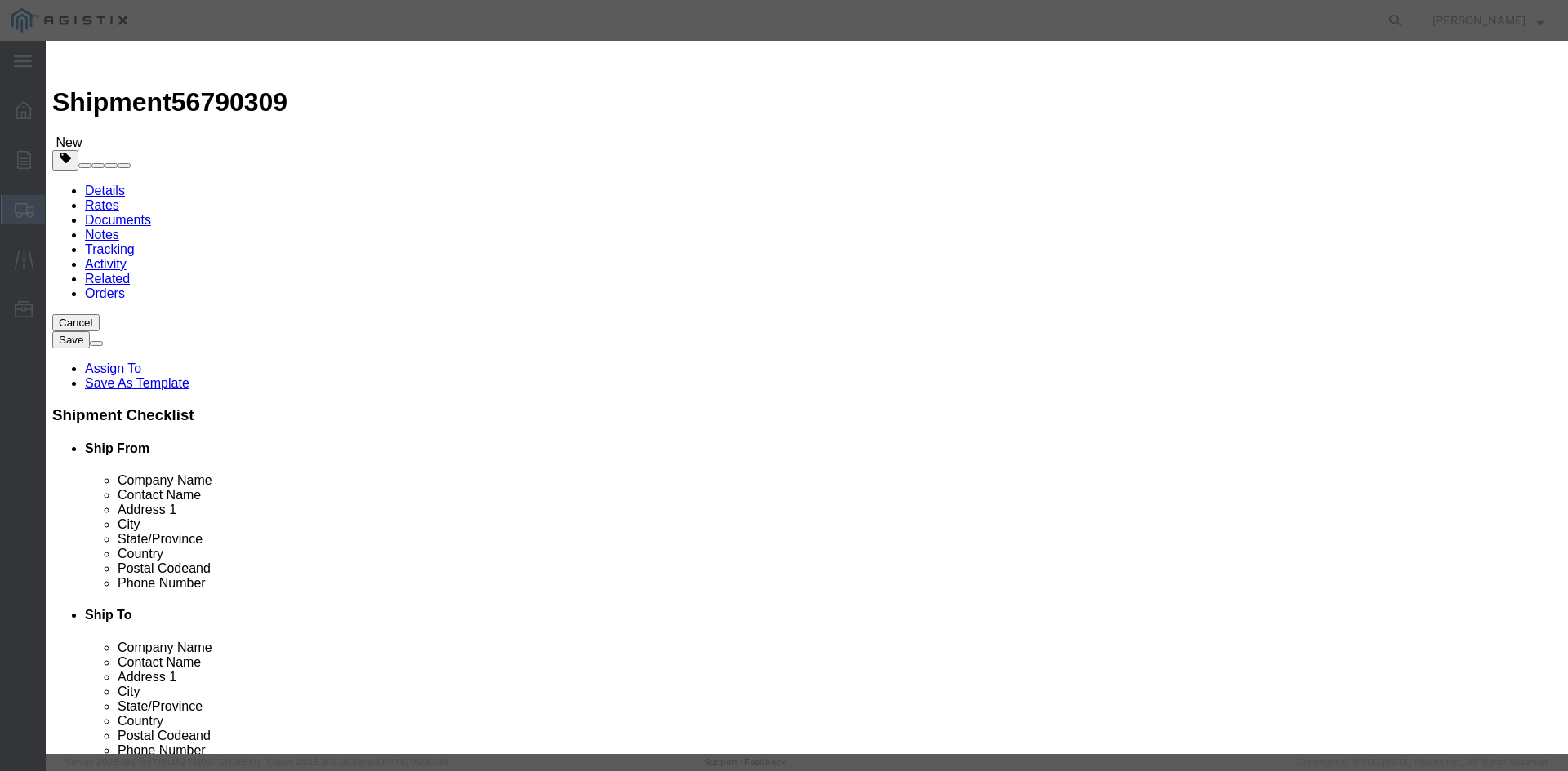
type input "17"
click input "text"
type input "1"
click select "Select 50 55 60 65 70 85 92.5 100 125 175 250 300 400"
select select "55"
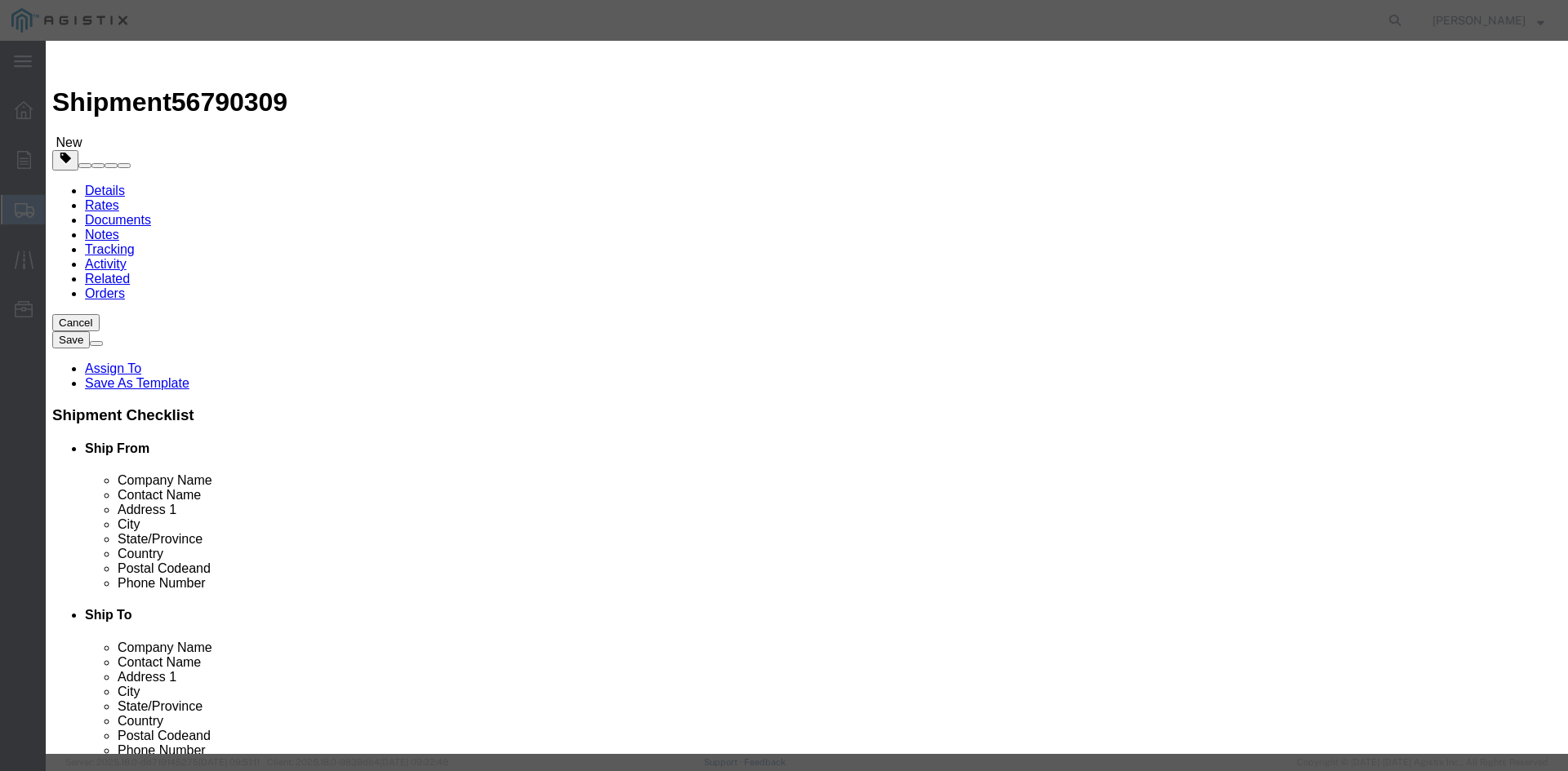
click select "Select 50 55 60 65 70 85 92.5 100 125 175 250 300 400"
click button "Save & Close"
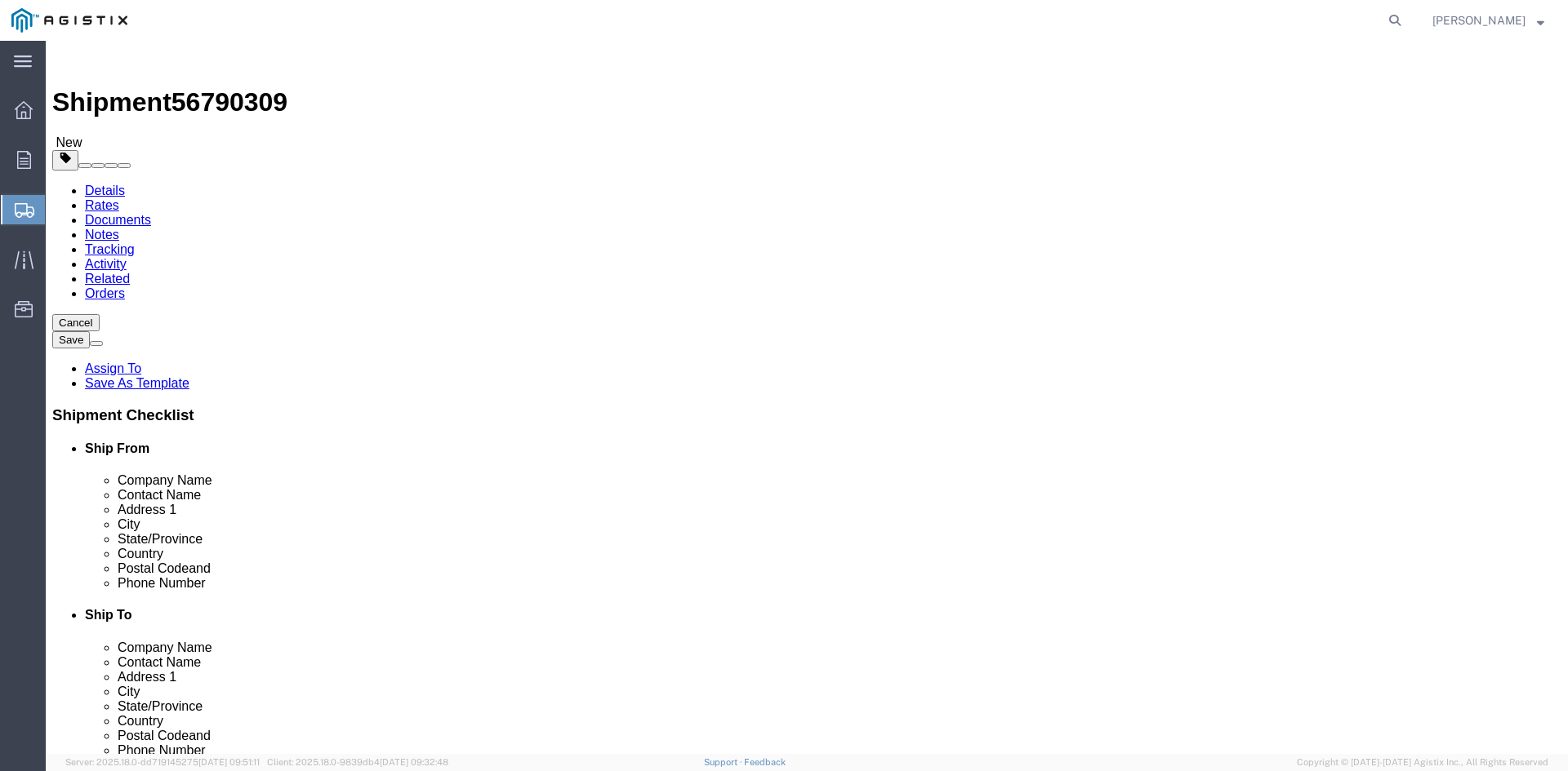
click link "Add Package"
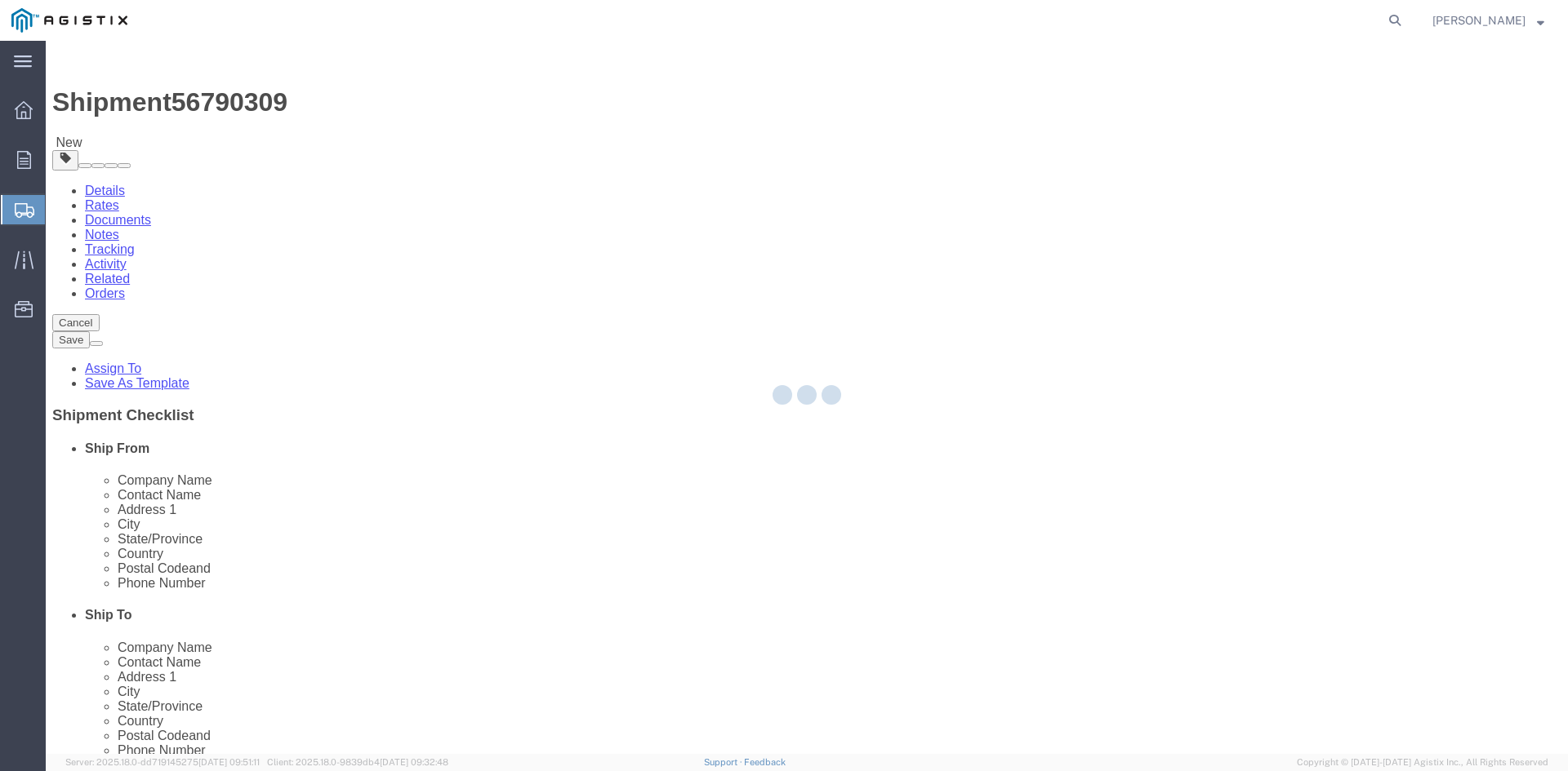
select select "PSNS"
select select "CBOX"
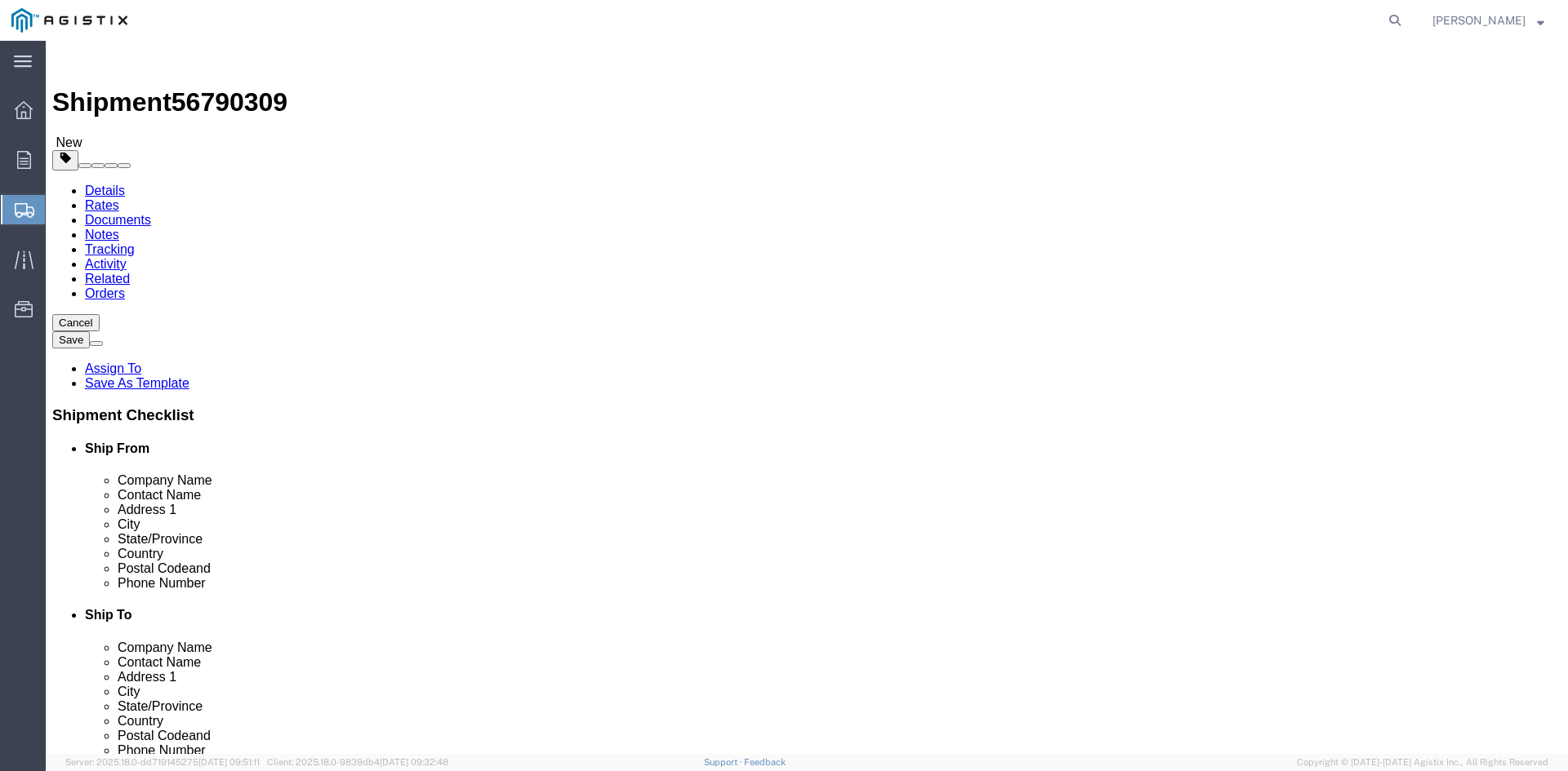
click span "button"
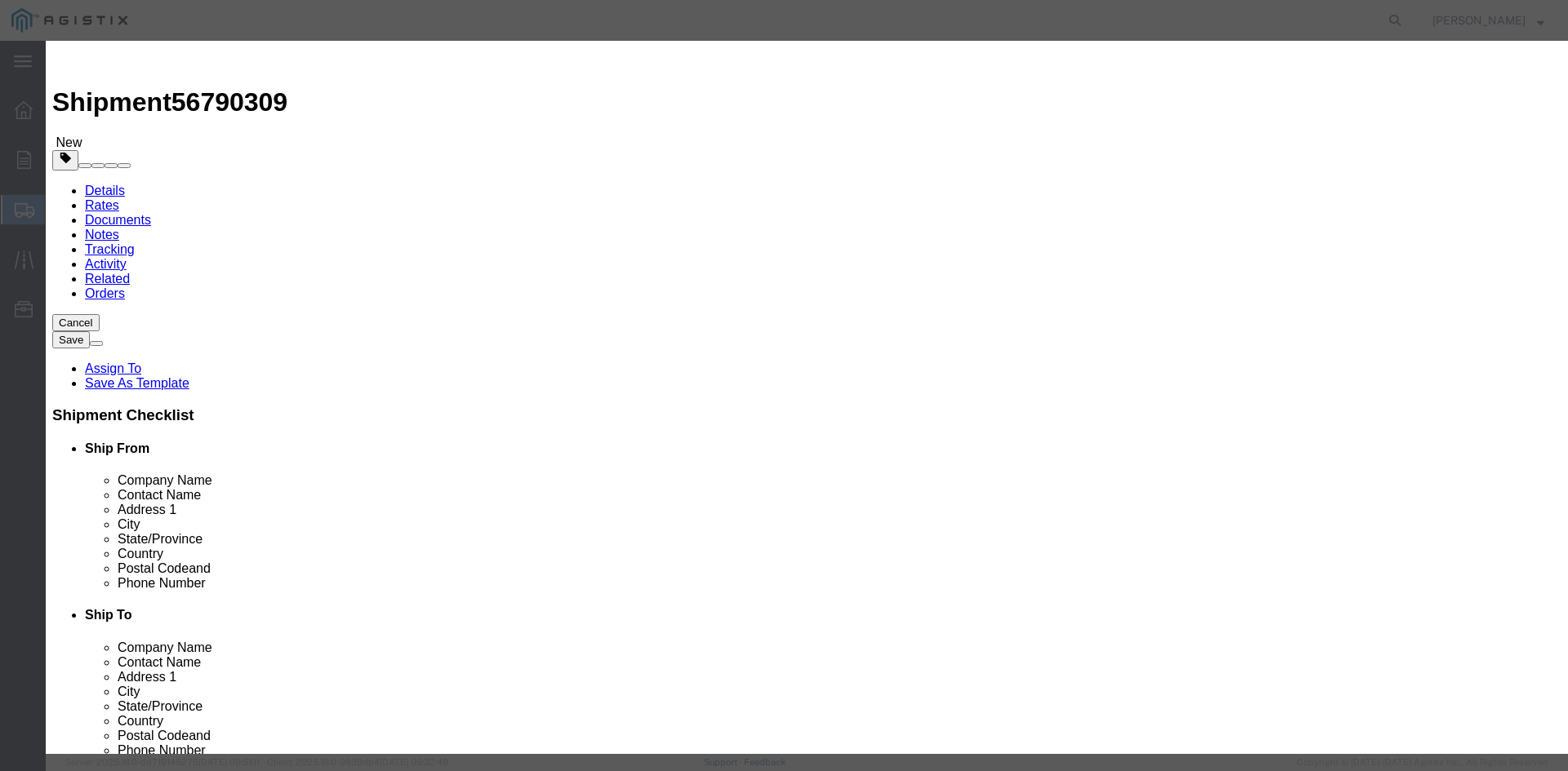
click button "Yes"
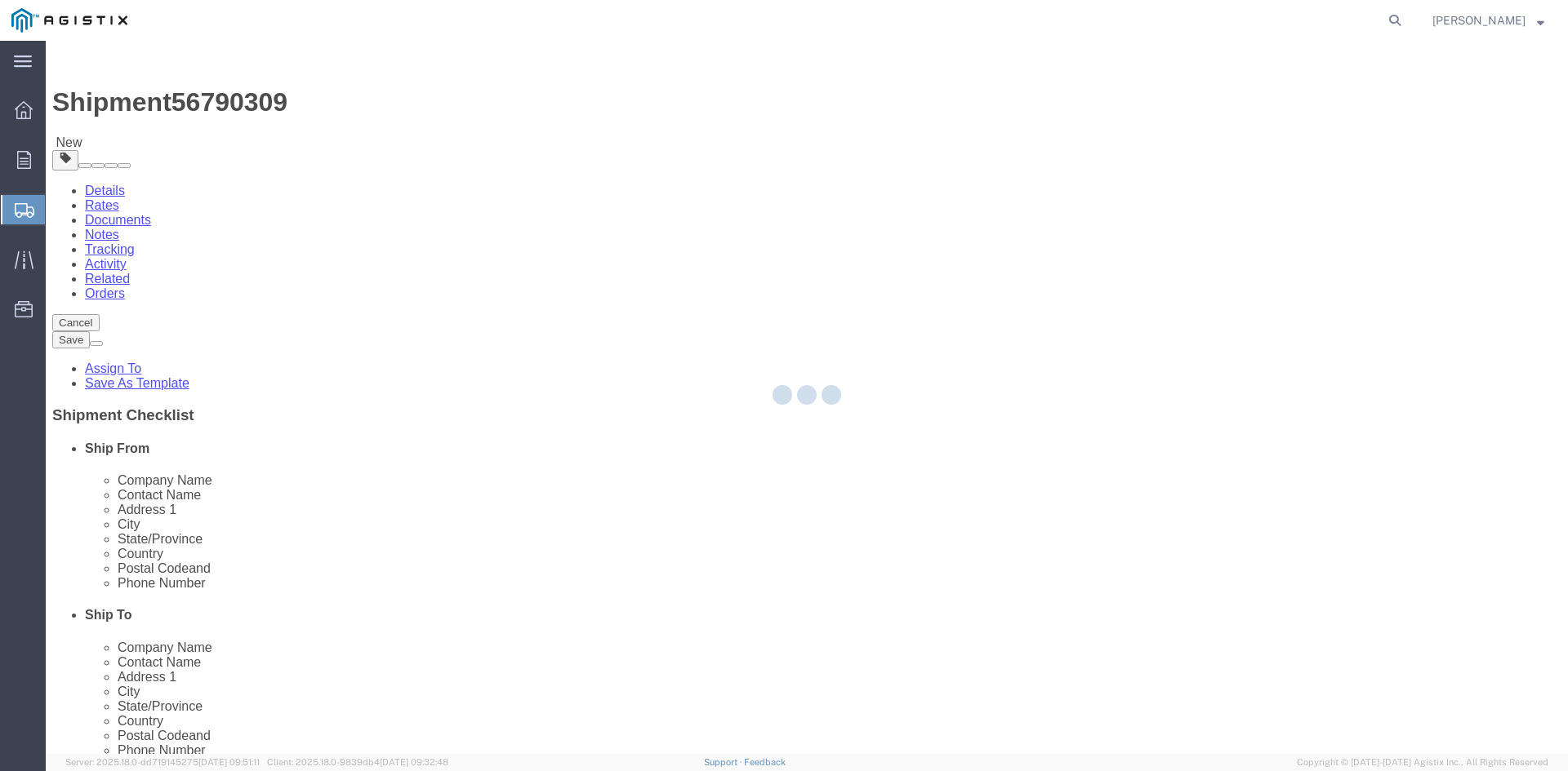
select select "PSNS"
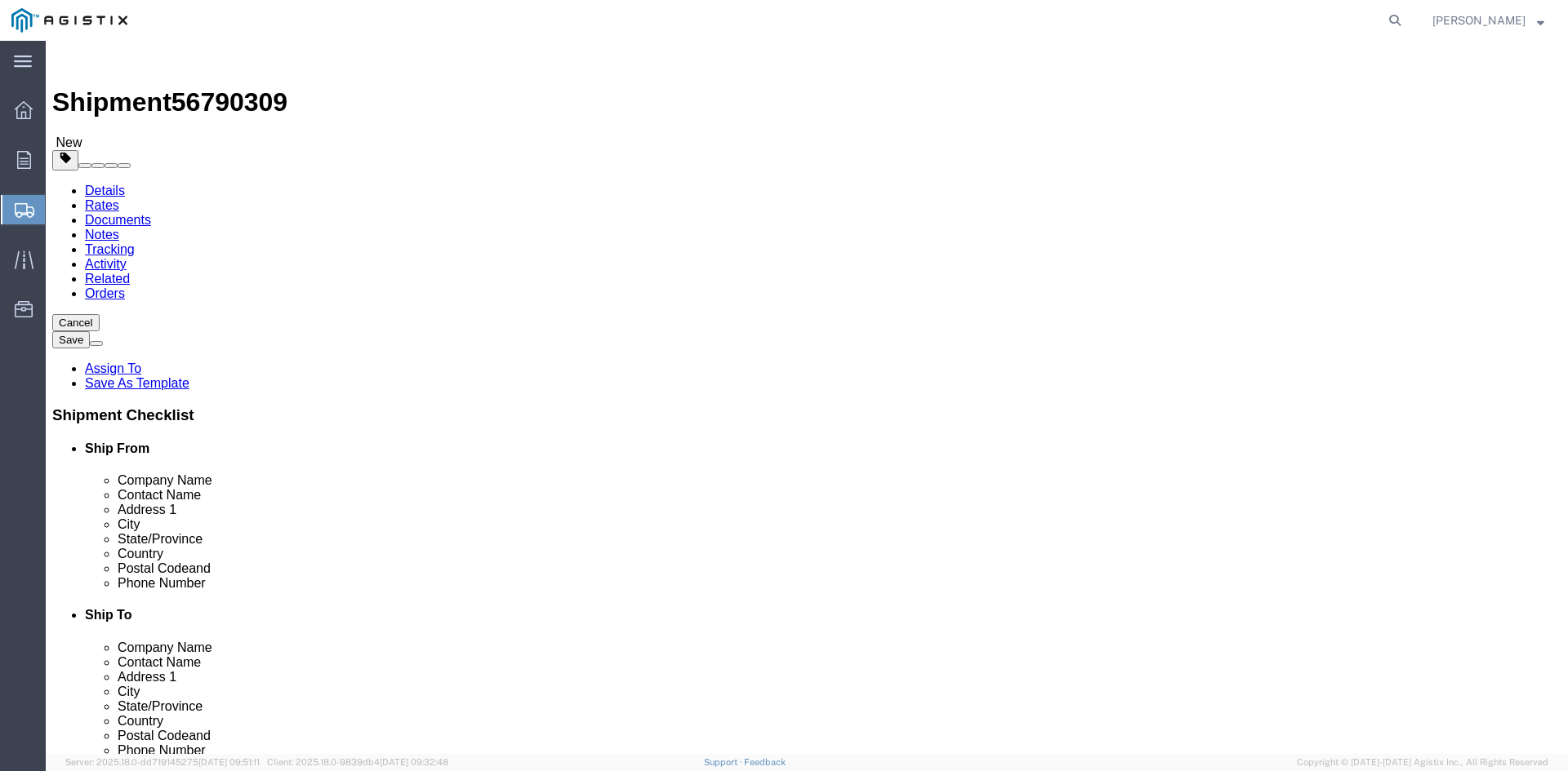
click icon
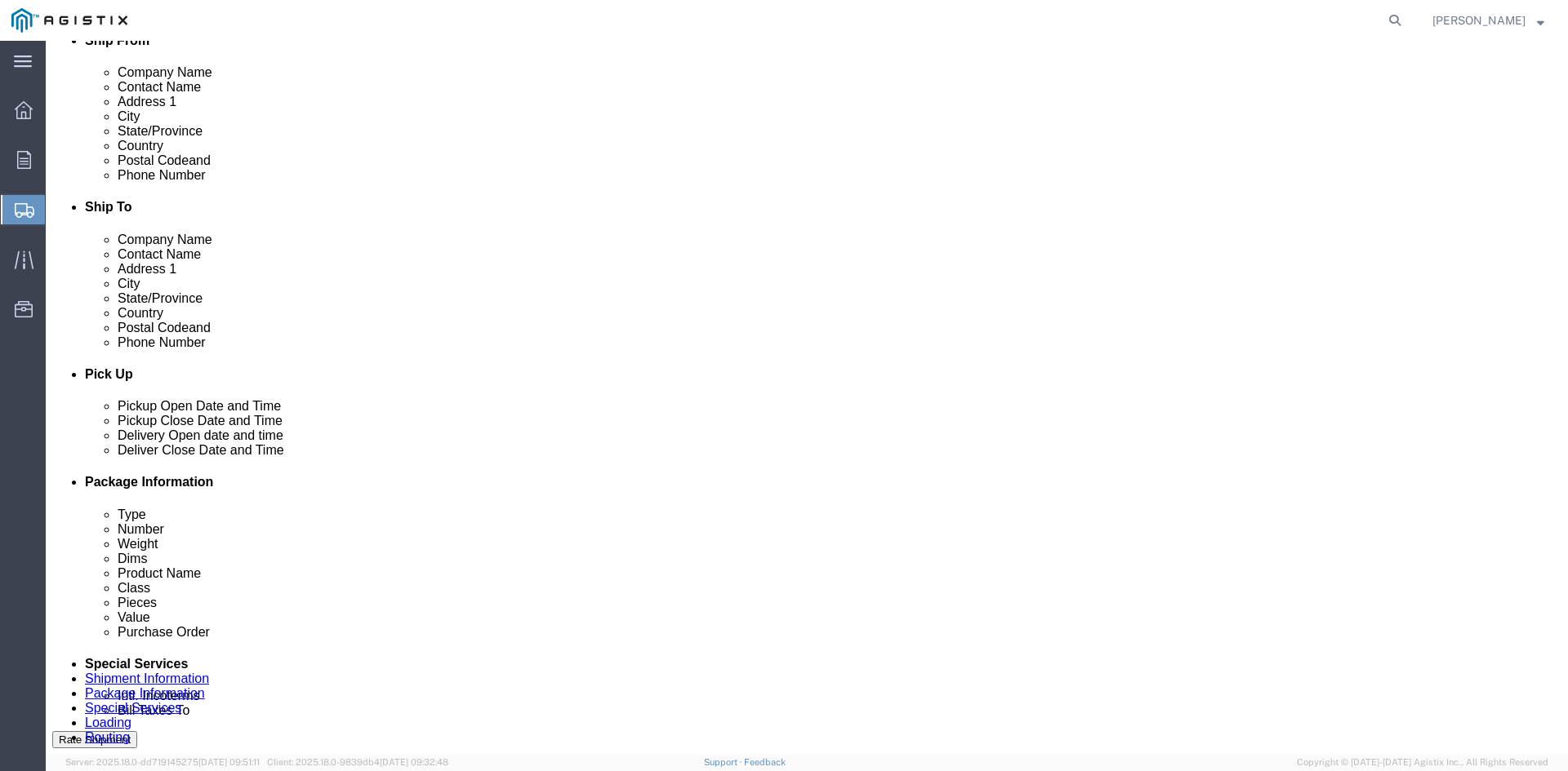
scroll to position [734, 0]
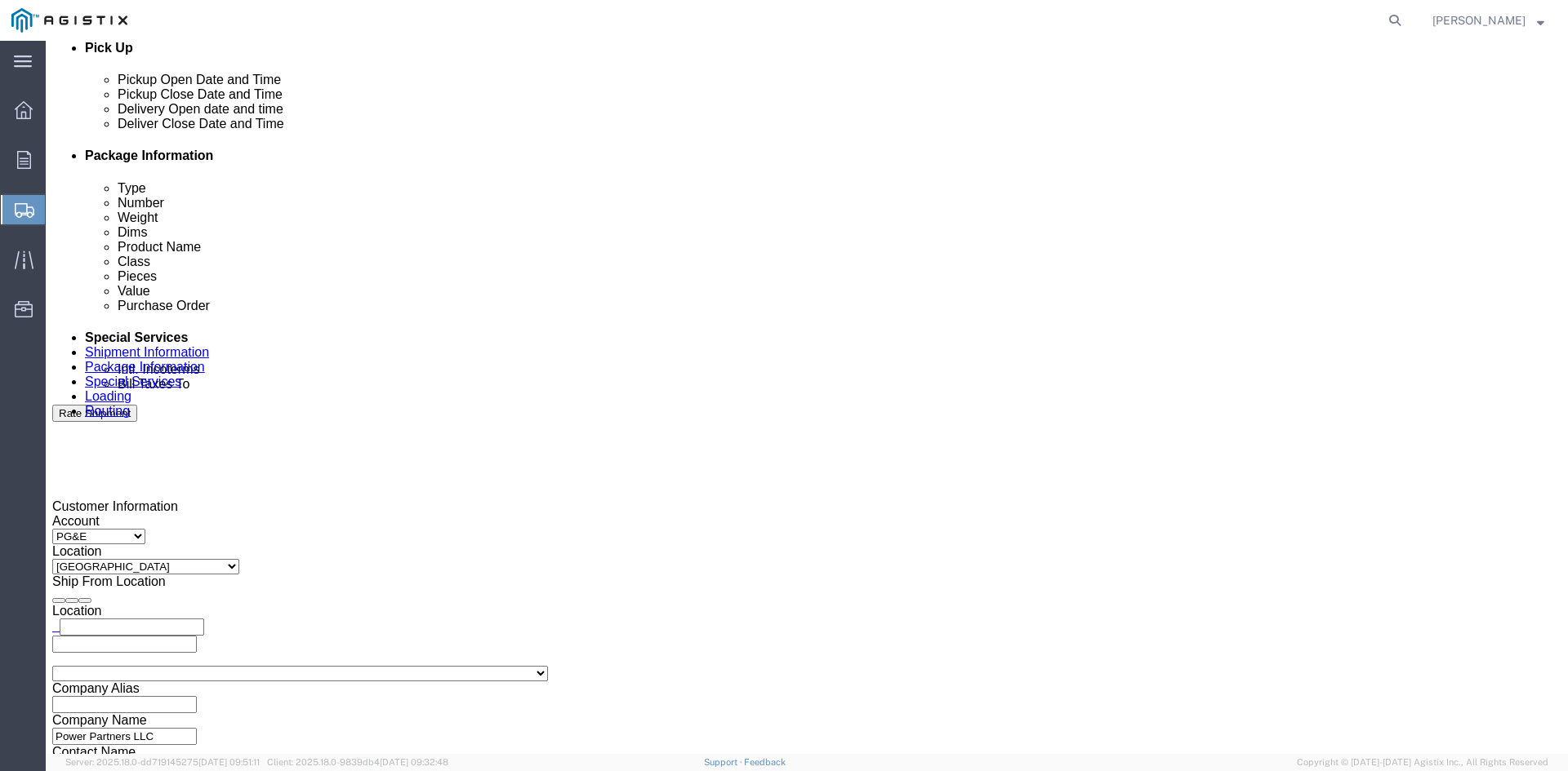
click input "text"
type input "[EMAIL_ADDRESS][DOMAIN_NAME]"
type input "[EMAIL_ADDRESS][DOMAIN_NAME],[DOMAIN_NAME][EMAIL_ADDRESS][DOMAIN_NAME]"
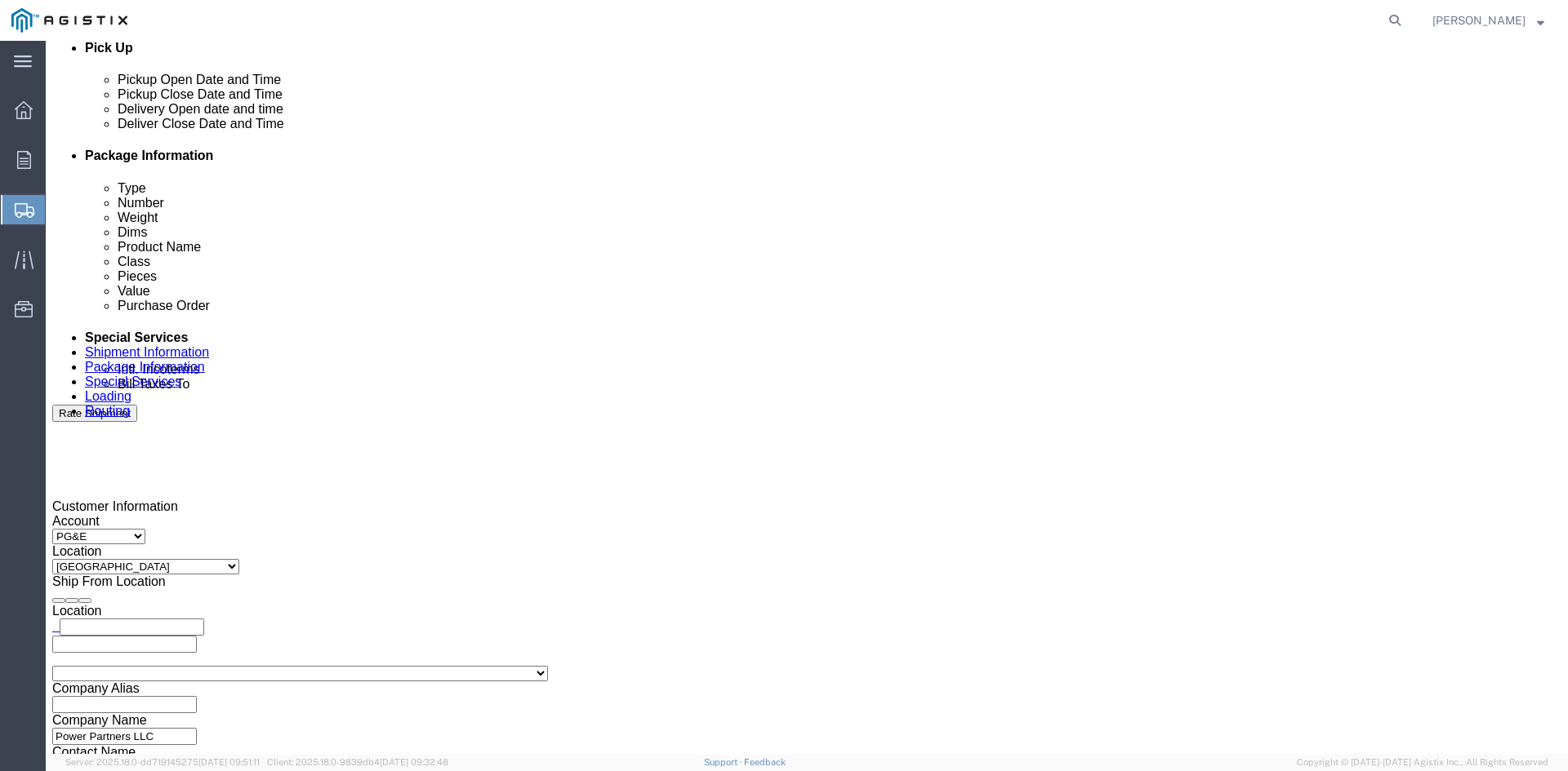
type input "z"
type input "[EMAIL_ADDRESS][DOMAIN_NAME],[DOMAIN_NAME][EMAIL_ADDRESS][DOMAIN_NAME],[PERSON_…"
type input "ke"
type input "[EMAIL_ADDRESS][DOMAIN_NAME],[DOMAIN_NAME][EMAIL_ADDRESS][DOMAIN_NAME],[PERSON_…"
type input "sh"
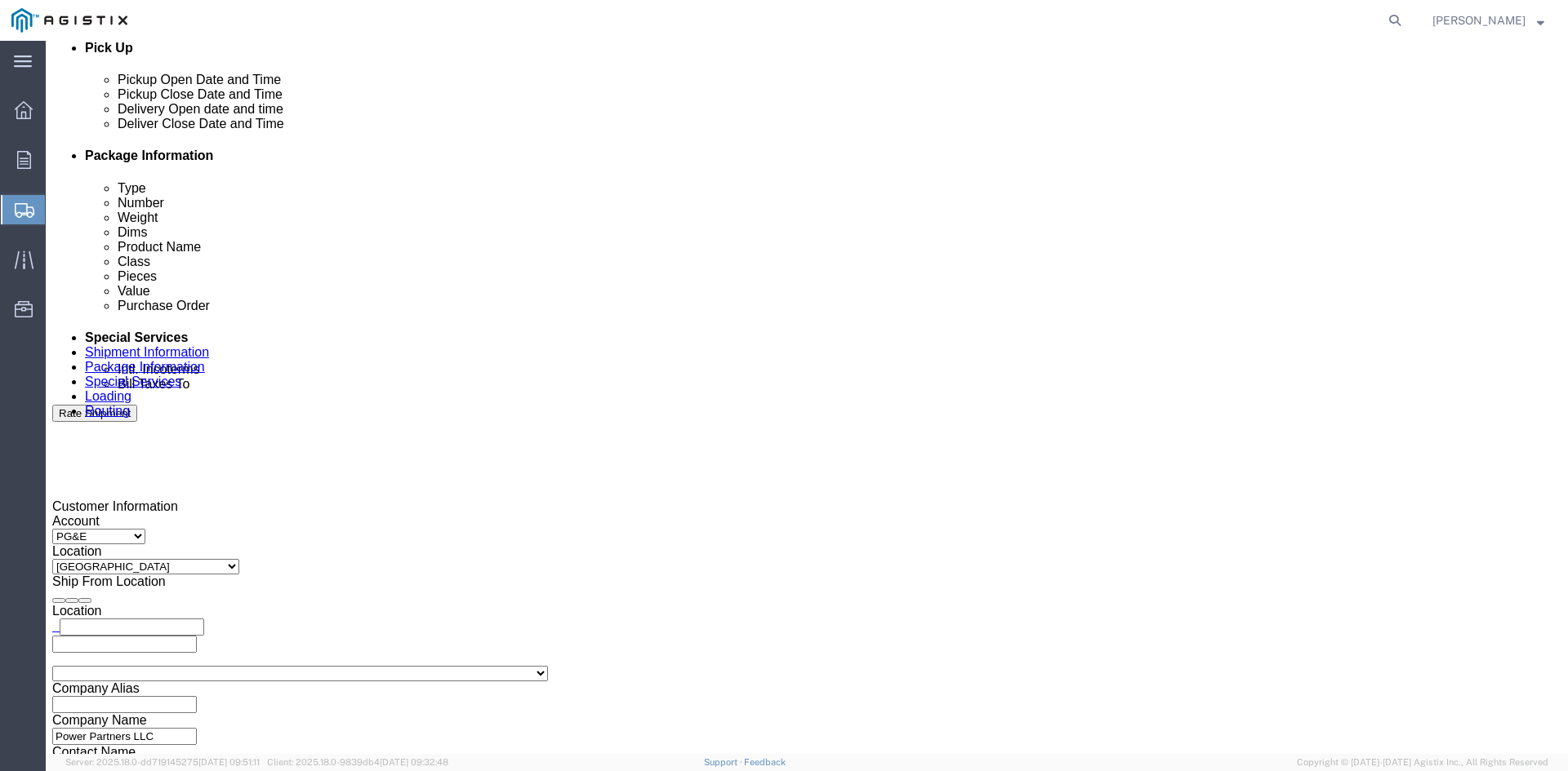
type input "[EMAIL_ADDRESS][DOMAIN_NAME],[DOMAIN_NAME][EMAIL_ADDRESS][DOMAIN_NAME],[PERSON_…"
type input "pri"
type input "[EMAIL_ADDRESS][DOMAIN_NAME],[DOMAIN_NAME][EMAIL_ADDRESS][DOMAIN_NAME],[PERSON_…"
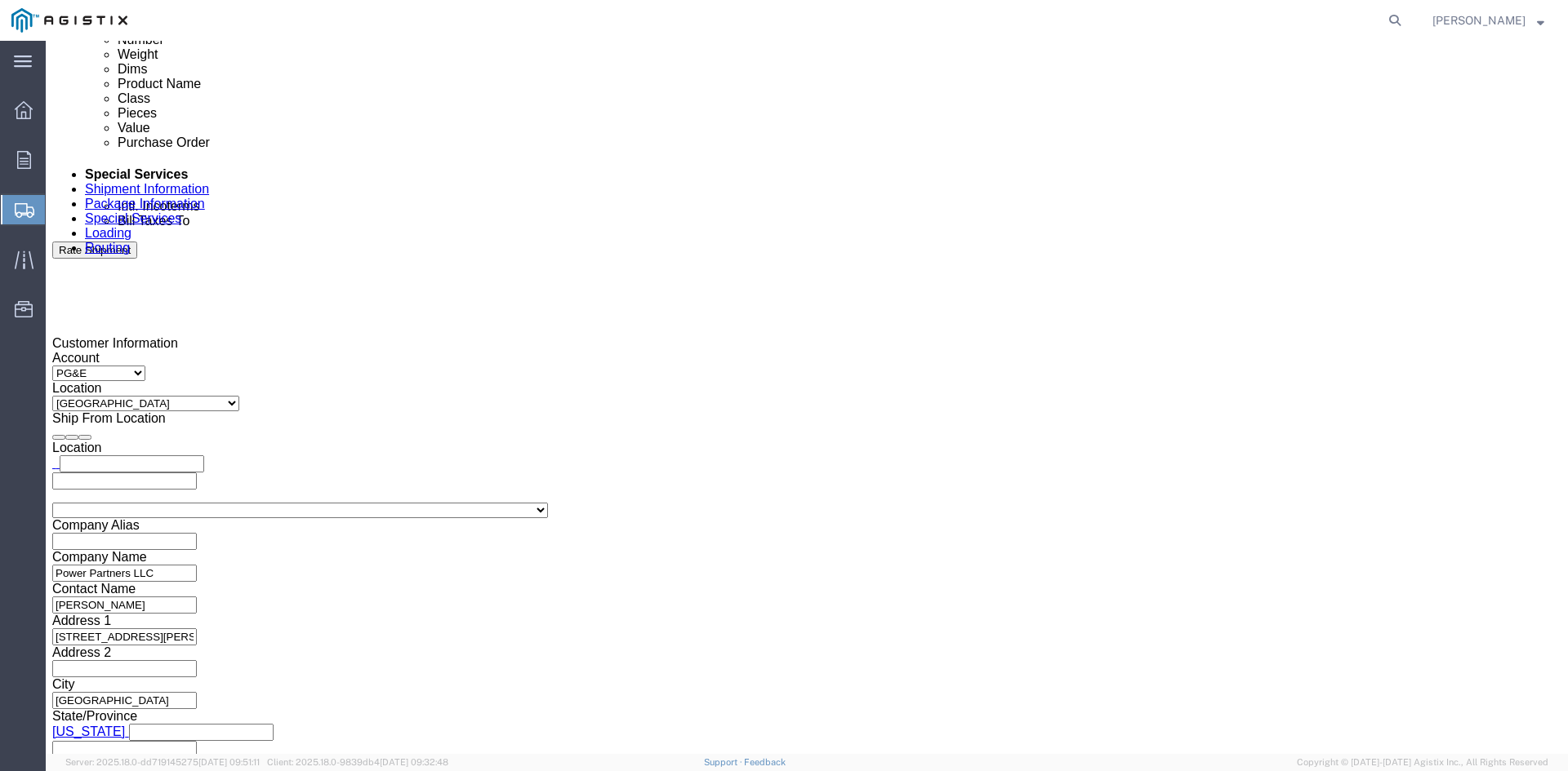
click button "Rate Shipment"
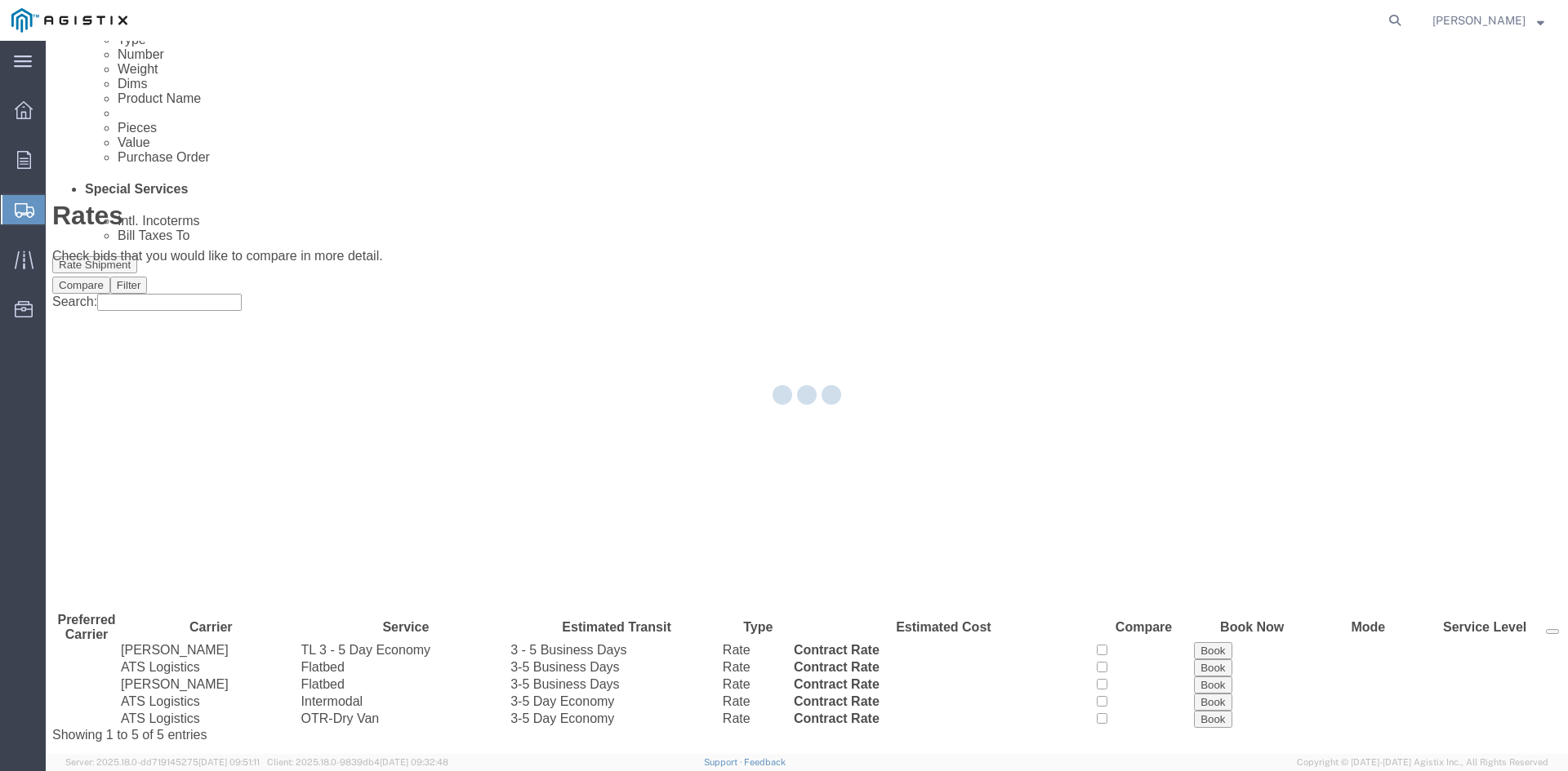
scroll to position [0, 0]
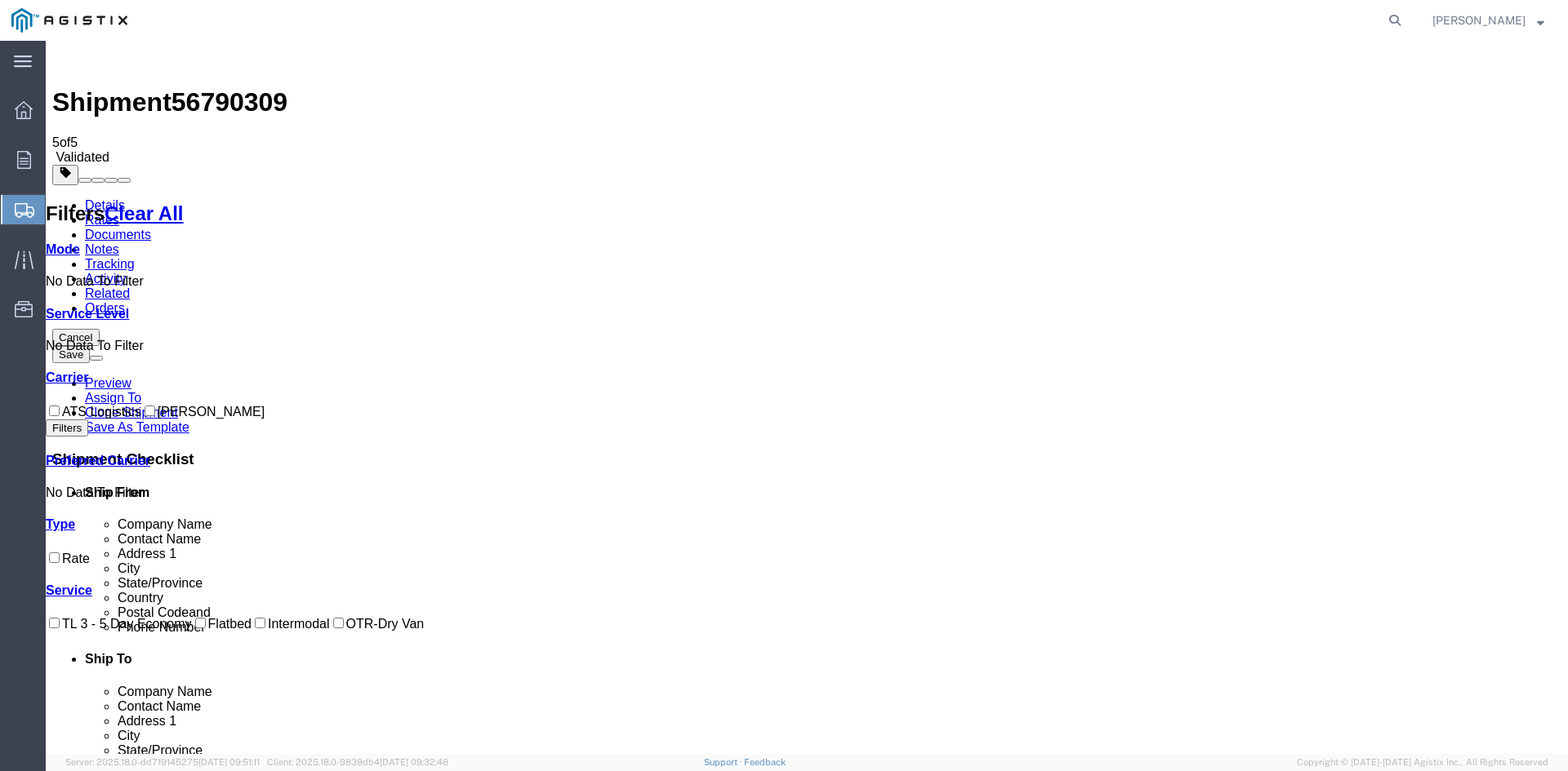
click at [60, 405] on input "ATS Logistics" at bounding box center [53, 410] width 10 height 10
checkbox input "true"
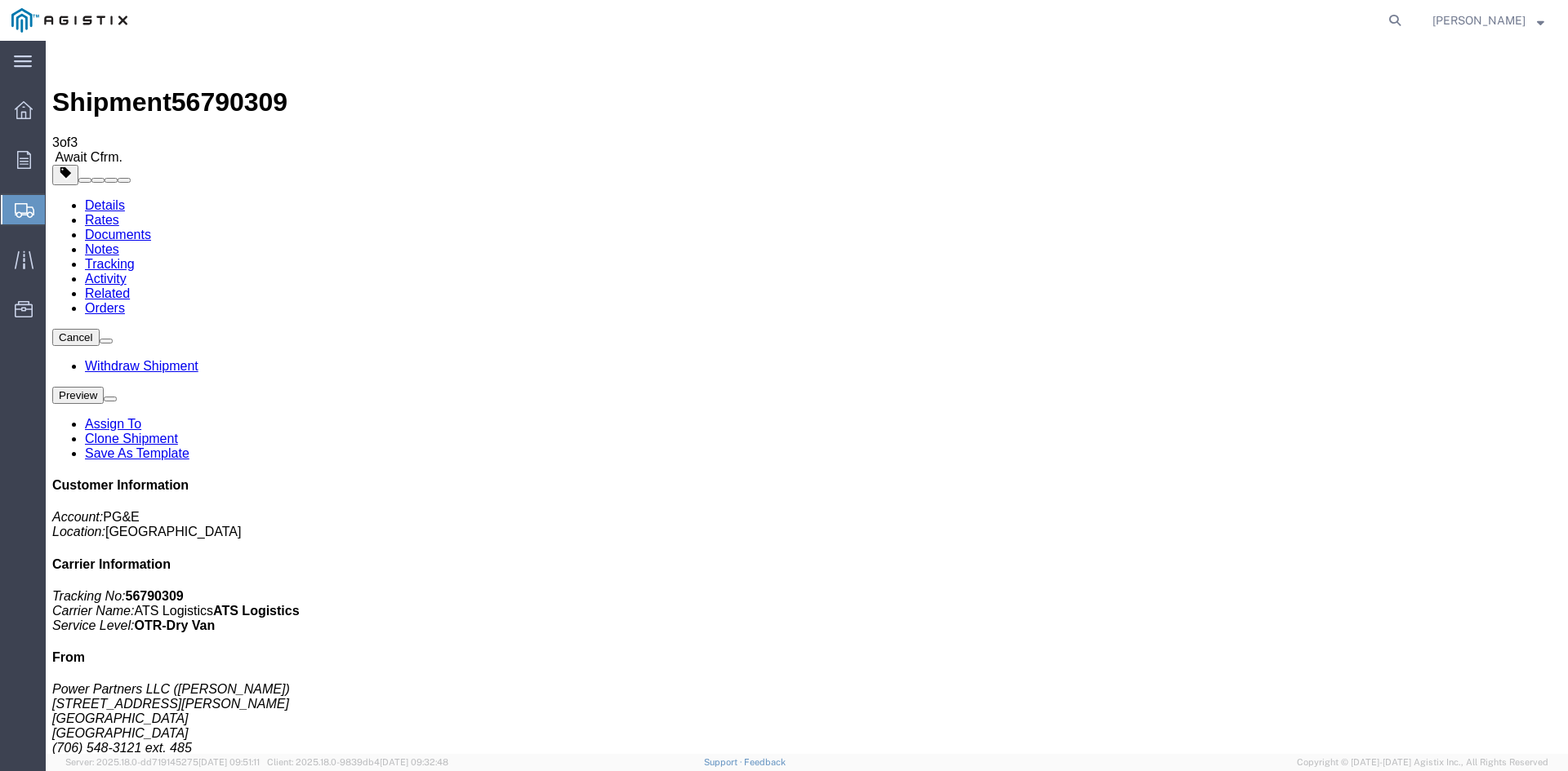
click at [0, 0] on span "Create Shipment" at bounding box center [0, 0] width 0 height 0
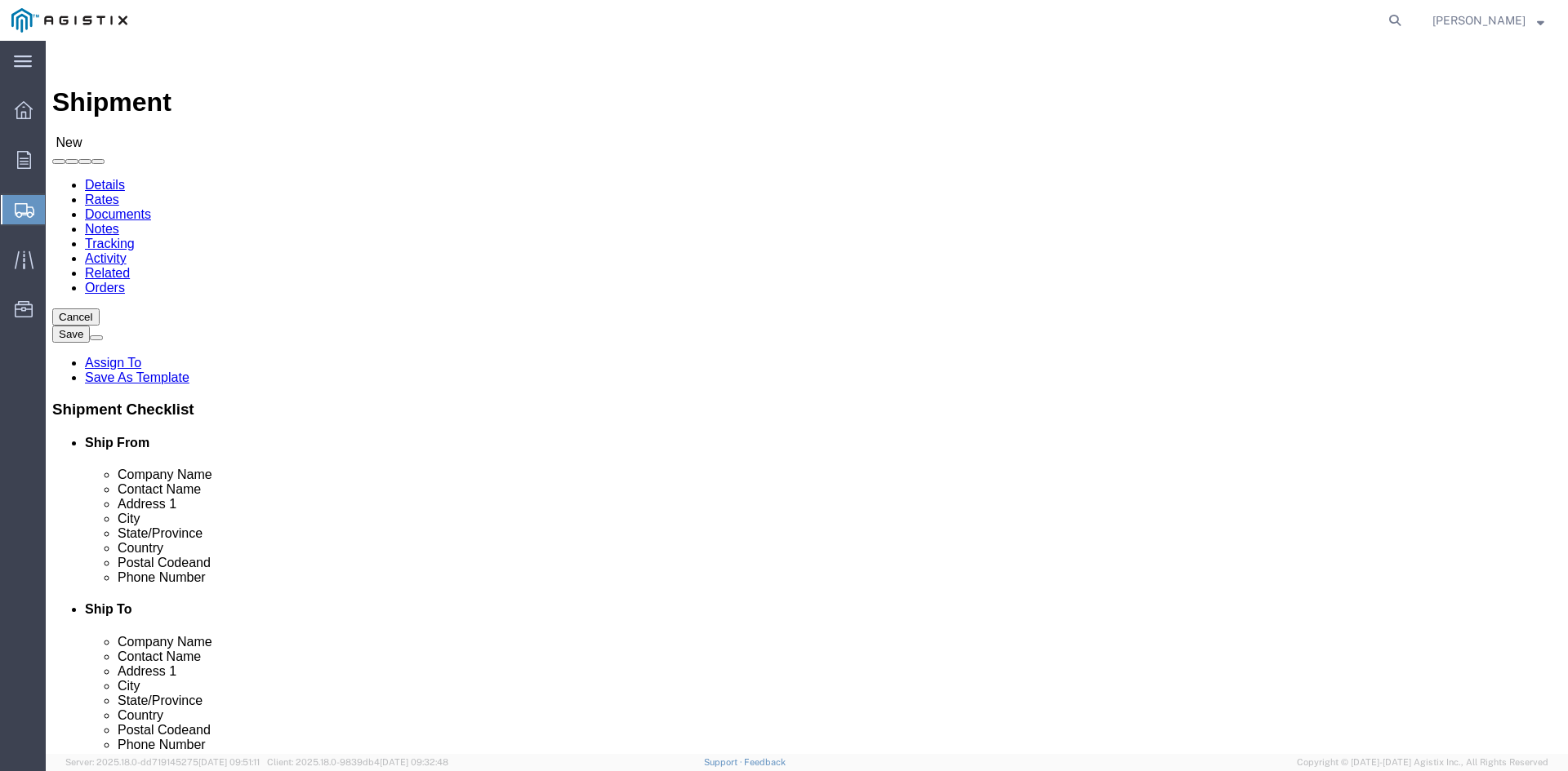
click select "Select PG&E Power Partners"
select select "9596"
click select "Select PG&E Power Partners"
select select
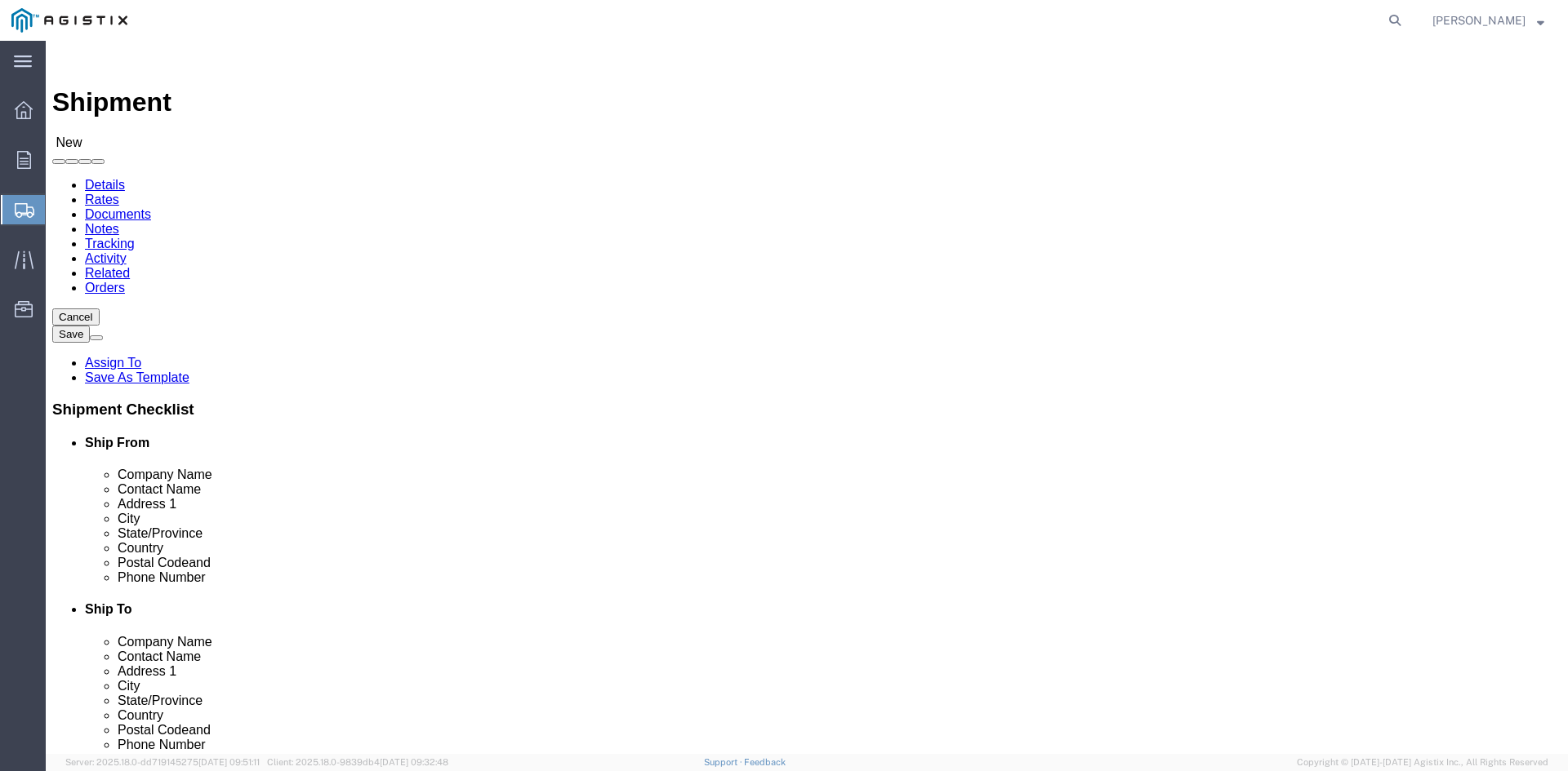
click input "text"
type input "R"
type input "[PERSON_NAME]"
click p "- Power Partners LLC - ([PERSON_NAME]) [STREET_ADDRESS][PERSON_NAME]"
select select "GA"
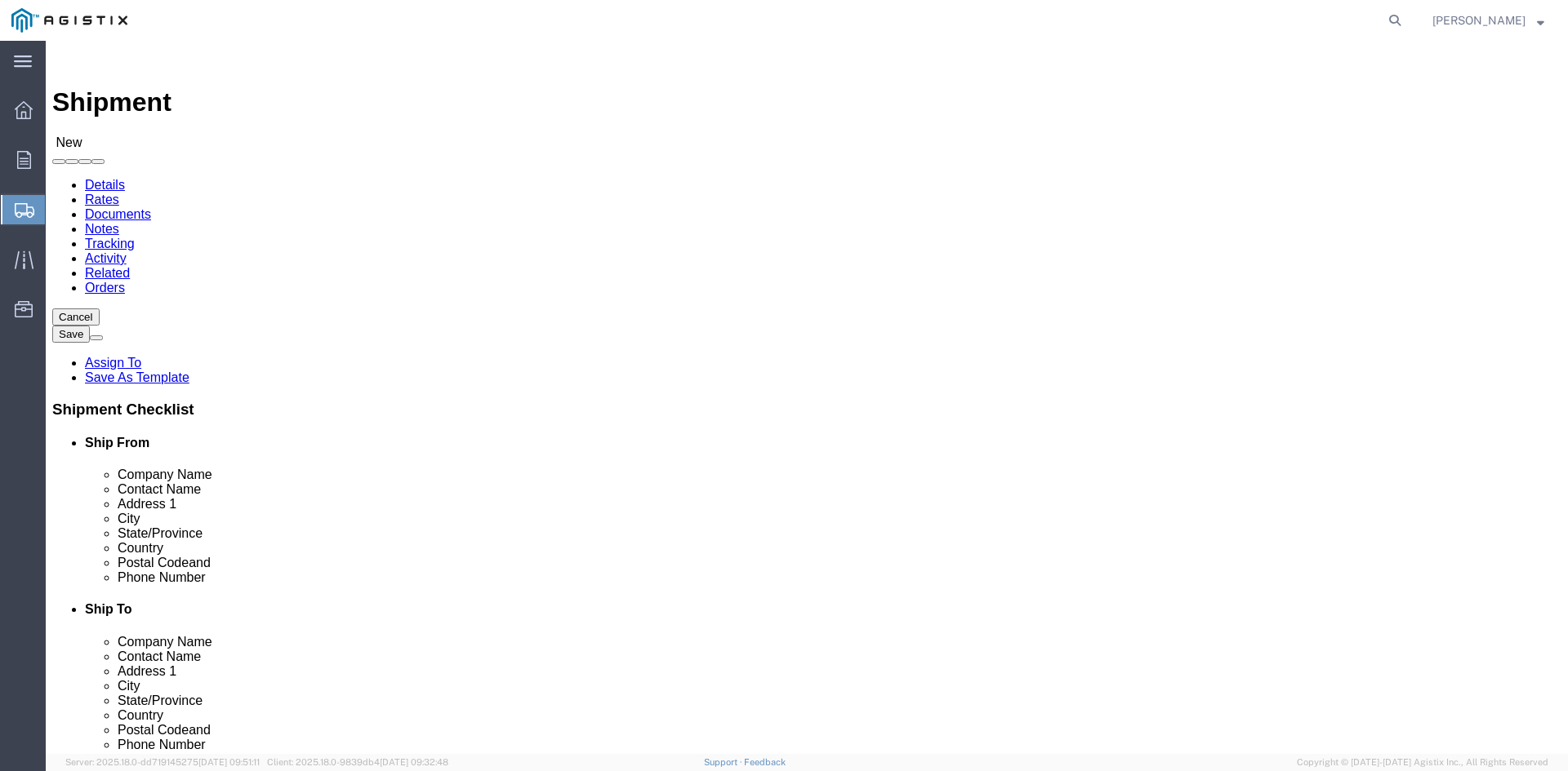
type input "[PERSON_NAME]"
click select "Select All Others [GEOGRAPHIC_DATA] [GEOGRAPHIC_DATA] [GEOGRAPHIC_DATA] [GEOGRA…"
select select "19996"
click select "Select All Others [GEOGRAPHIC_DATA] [GEOGRAPHIC_DATA] [GEOGRAPHIC_DATA] [GEOGRA…"
drag, startPoint x: 818, startPoint y: 467, endPoint x: 828, endPoint y: 468, distance: 10.0
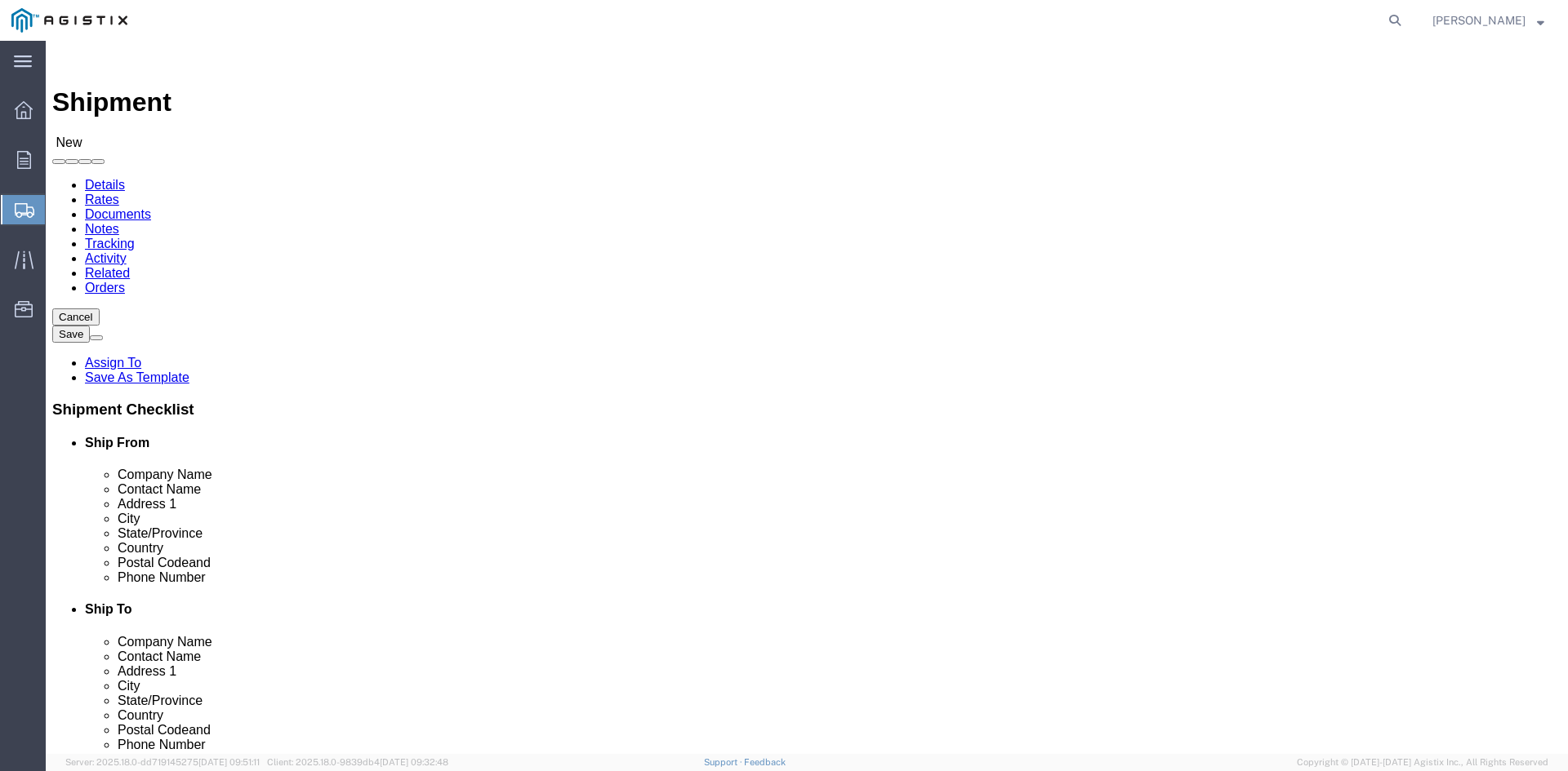
click input "text"
type input "receivin"
click p "- PGE - (Receiving Department) [STREET_ADDRESS]"
select select "CA"
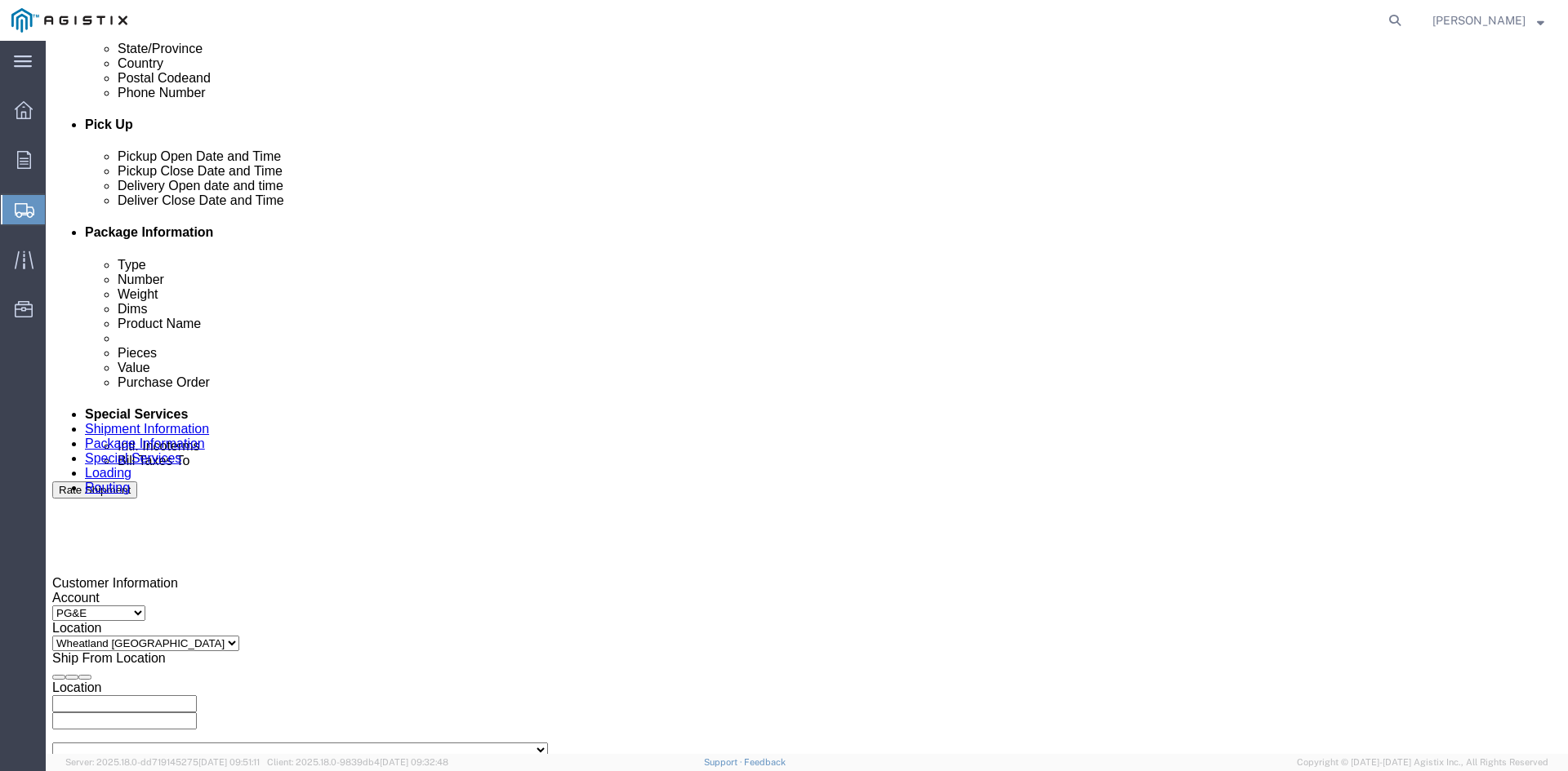
scroll to position [898, 0]
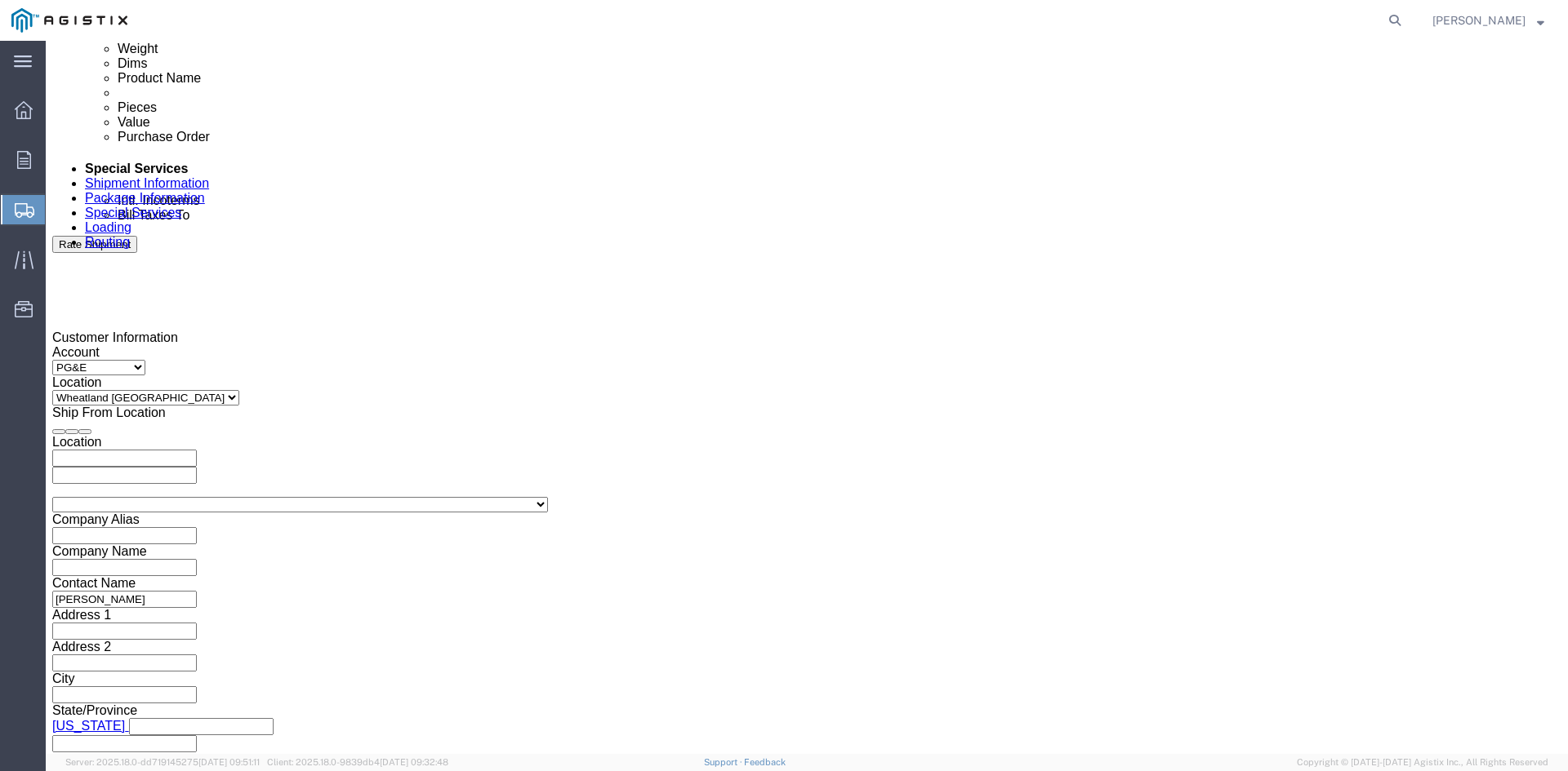
type input "Receiving Department"
click div "[DATE] 10:00 AM"
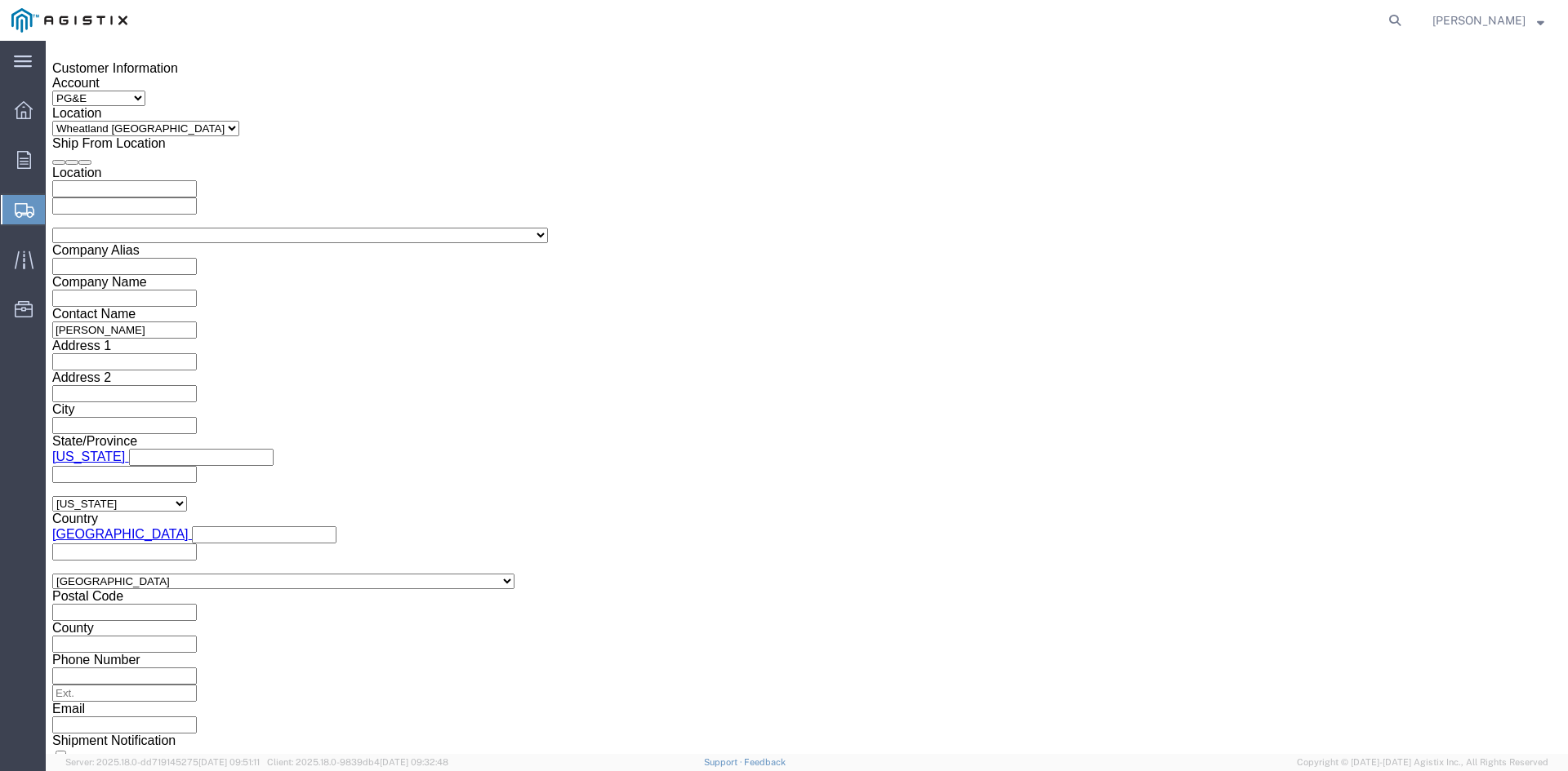
click input "10:00 AM"
type input "11:00 AM"
click button "Apply"
click div "[DATE] 12:00 PM"
type input "5:00 PM"
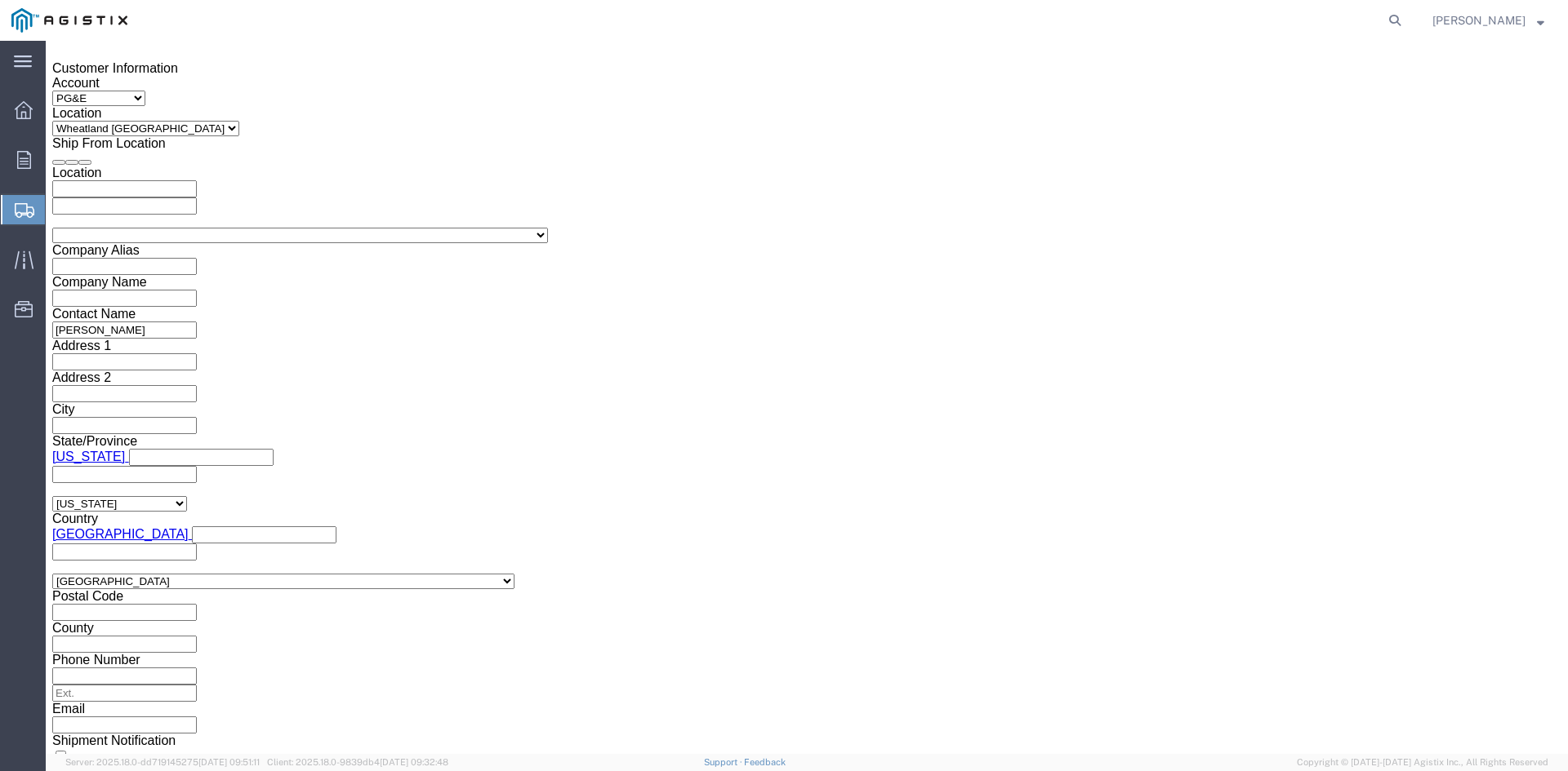
click button "Apply"
click div
click input "6:00 PM"
click input "7:00 PM"
click input "7:30 PM"
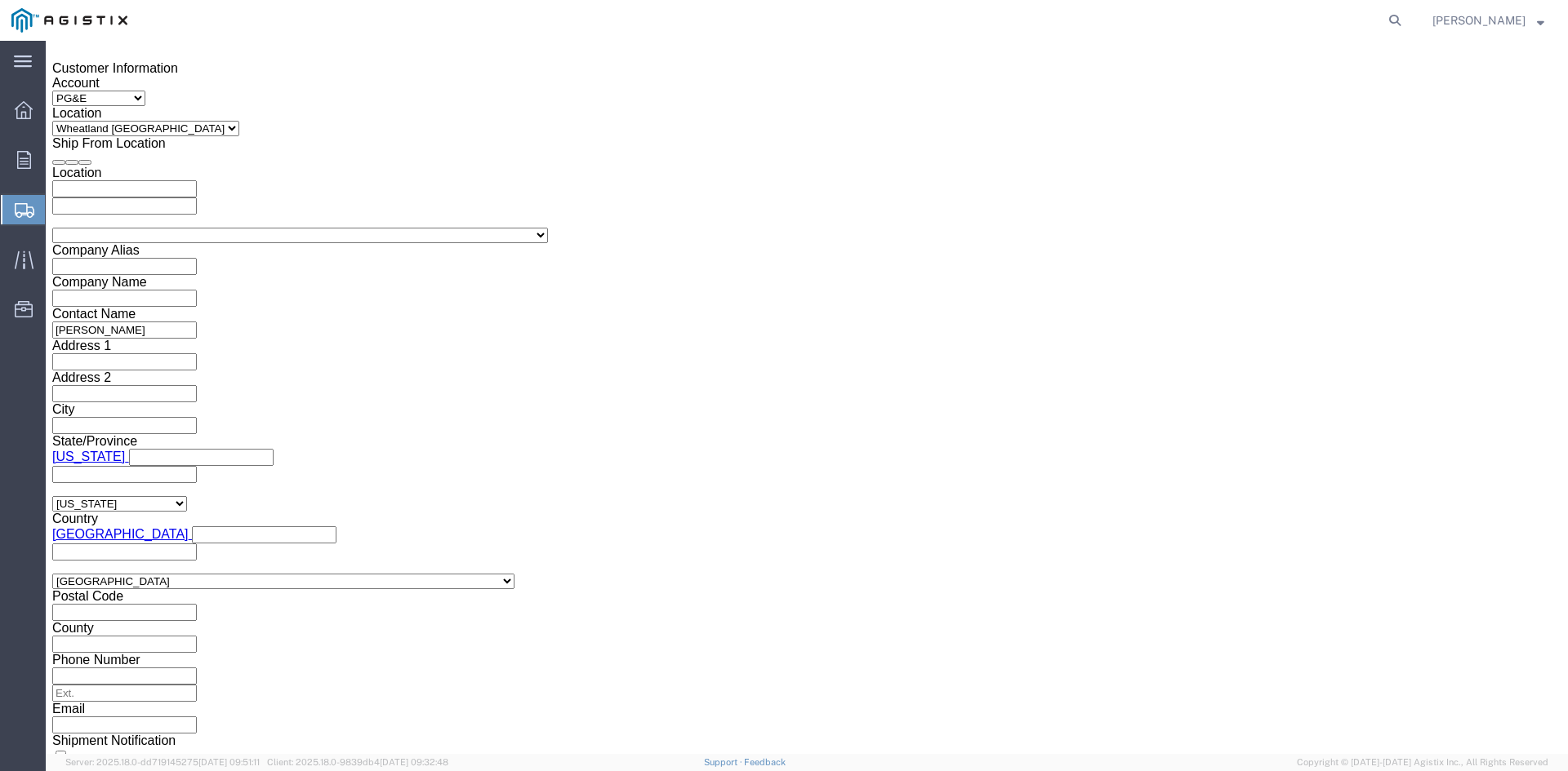
type input "7:30 AM"
click button "Apply"
click div
click input "2:30 AM"
click input "2:00 AM"
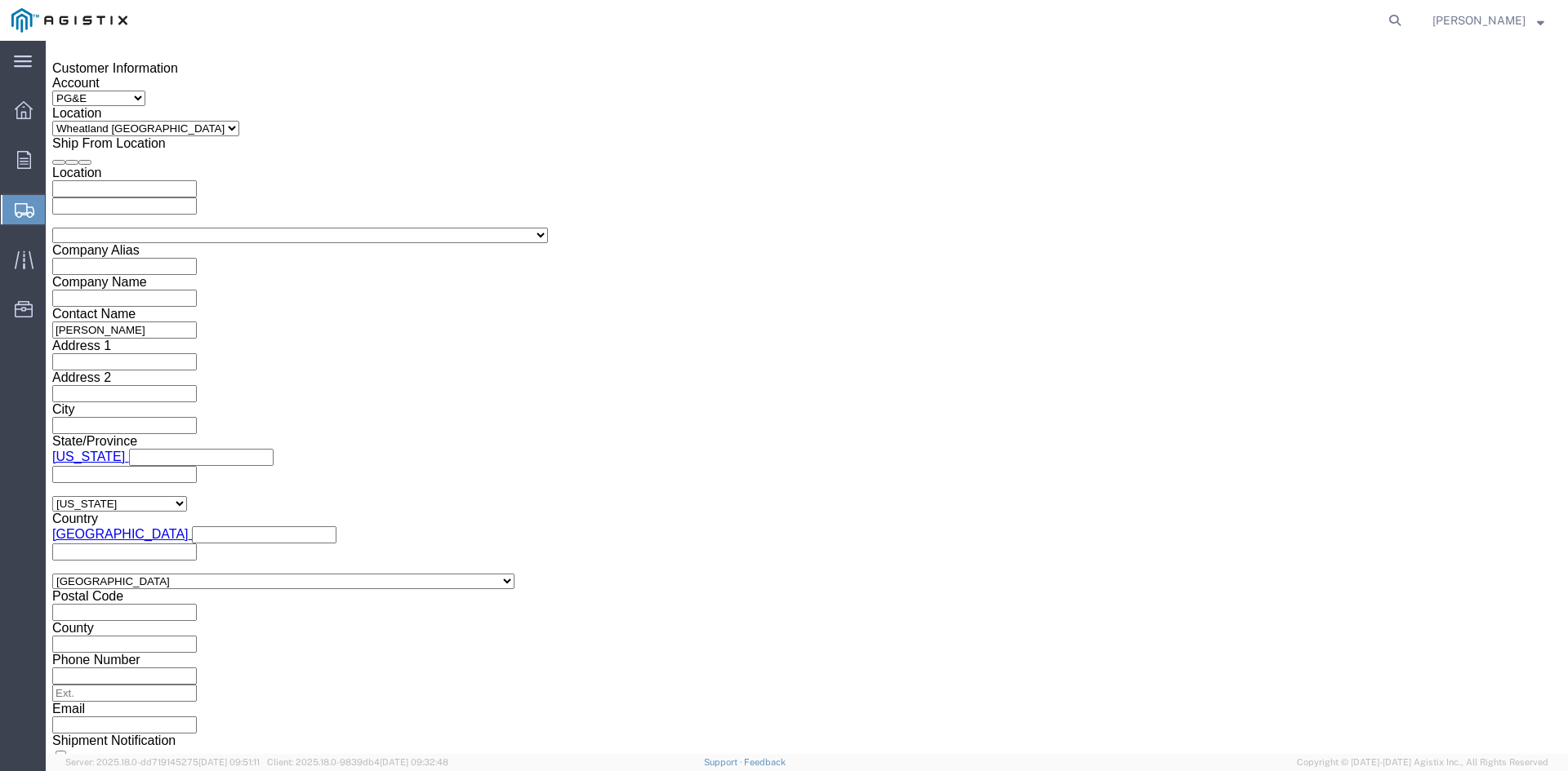
type input "2:00 PM"
click button "Apply"
click input "text"
type input "3501397805"
click select "Select Account Type Activity ID Airline Appointment Number ASN Batch Request # …"
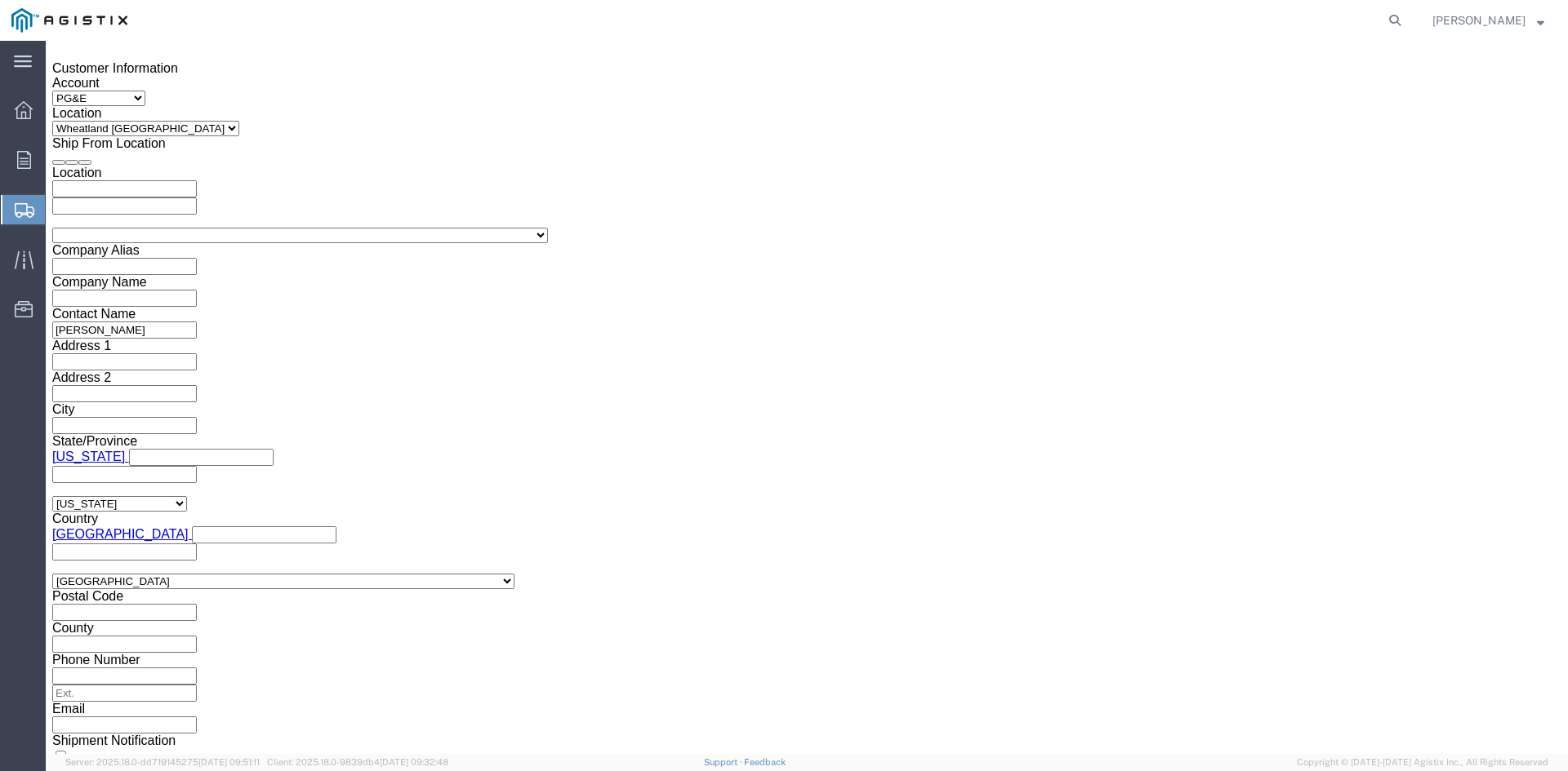
select select "BOL"
click select "Select Account Type Activity ID Airline Appointment Number ASN Batch Request # …"
click input "text"
type input "9882405"
click button "Continue"
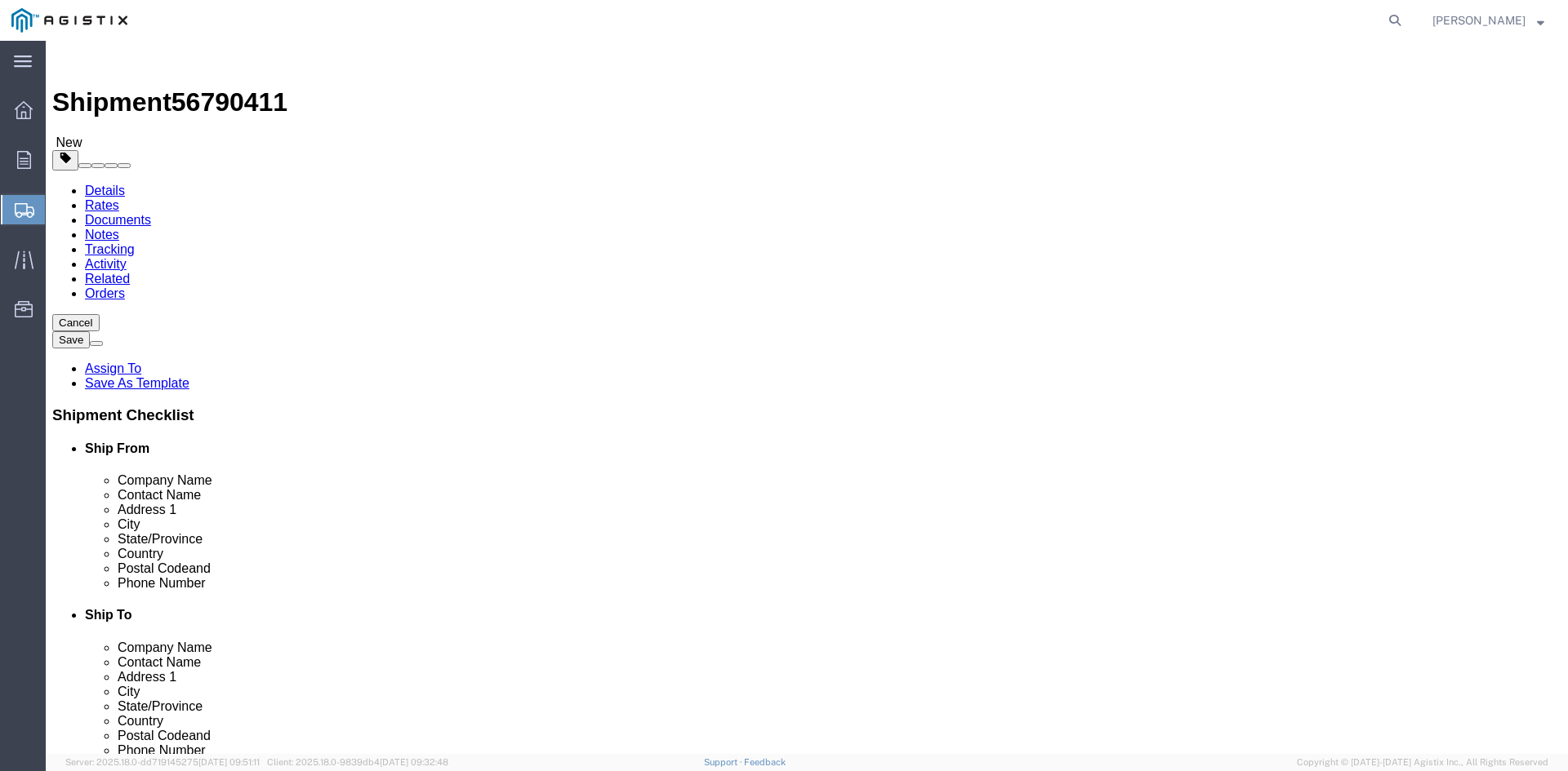
click select "Select Bulk Bundle(s) Cardboard Box(es) Carton(s) Crate(s) Drum(s) (Fiberboard)…"
select select "PSNS"
click select "Select Bulk Bundle(s) Cardboard Box(es) Carton(s) Crate(s) Drum(s) (Fiberboard)…"
click input "text"
type input "1"
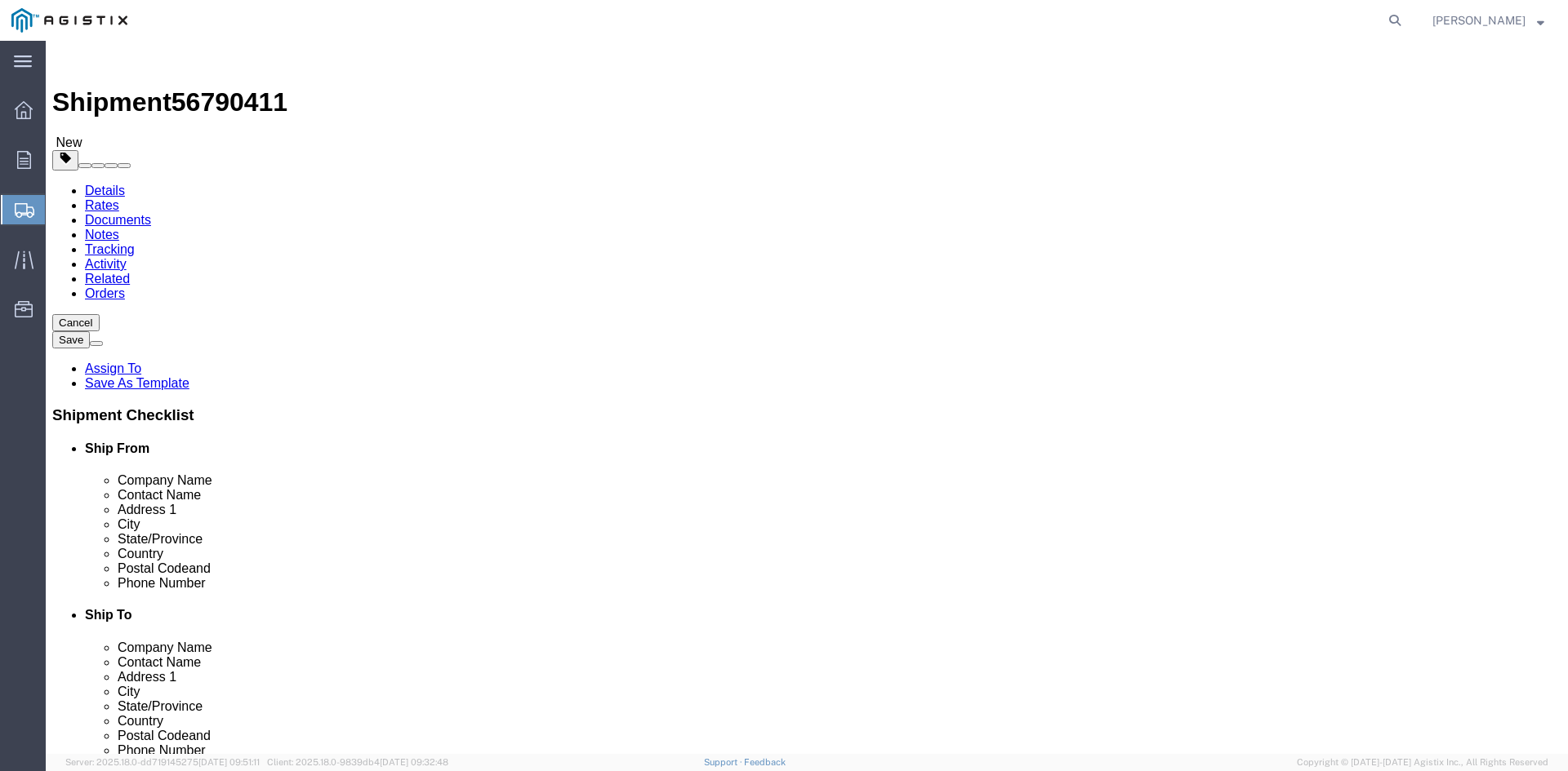
drag, startPoint x: 236, startPoint y: 348, endPoint x: 205, endPoint y: 346, distance: 31.1
click div "Number 1"
type input "22"
click input "text"
type input "40"
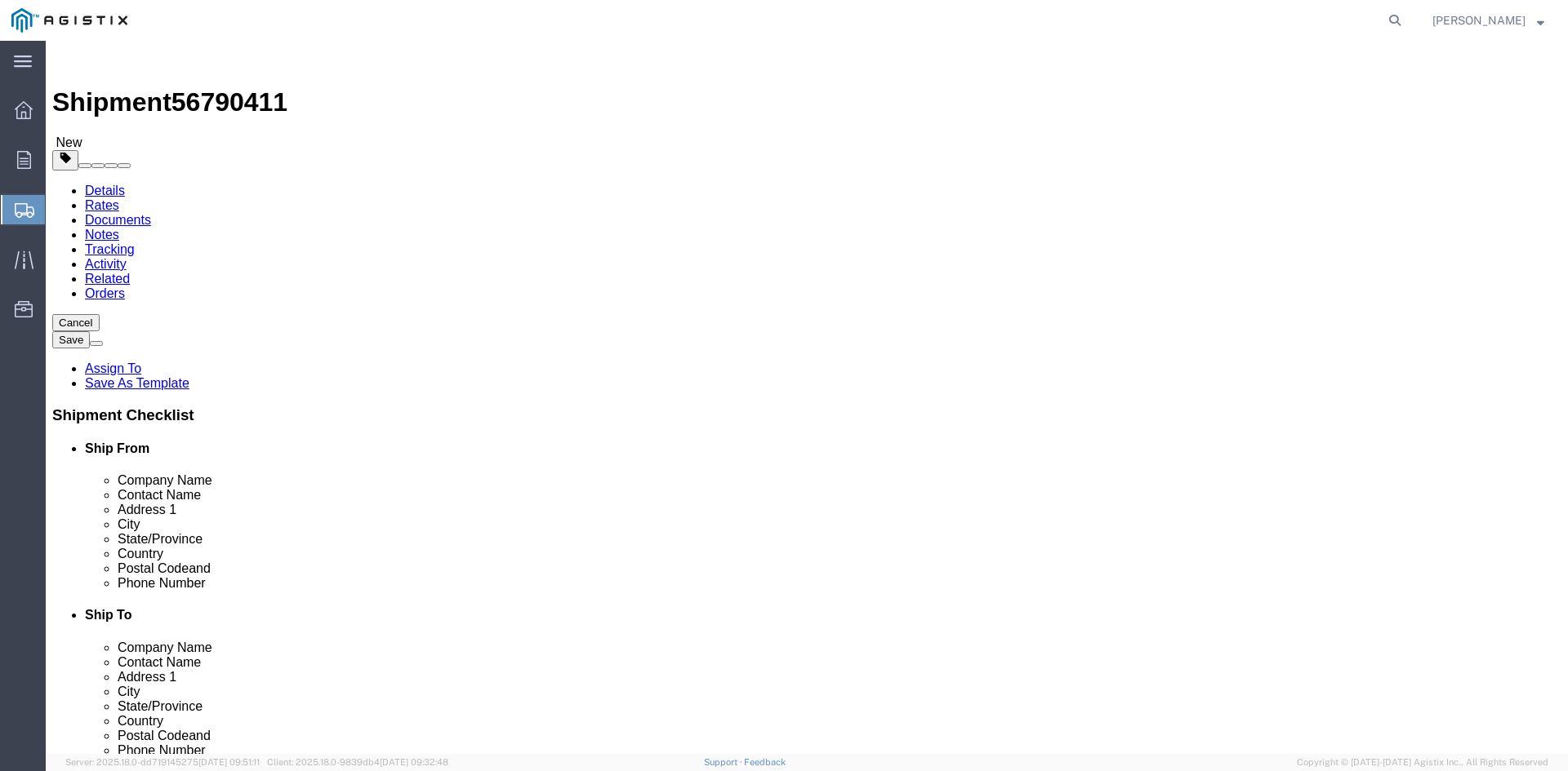
click input "text"
type input "44"
drag, startPoint x: 393, startPoint y: 376, endPoint x: 403, endPoint y: 376, distance: 10.0
click input "text"
type input "67.00"
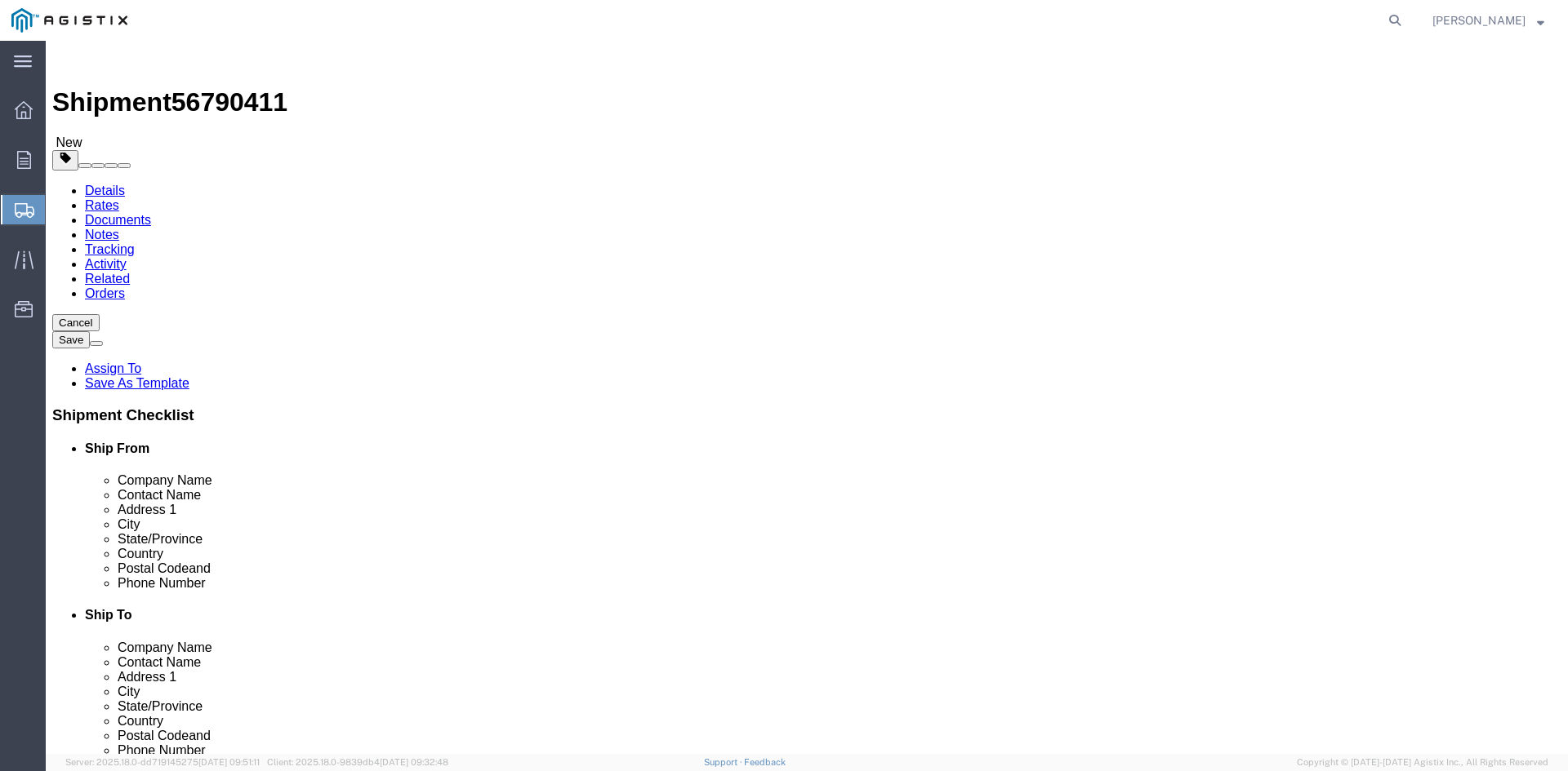
drag, startPoint x: 254, startPoint y: 407, endPoint x: 172, endPoint y: 407, distance: 82.0
click div "Weight 0.00 Select kgs lbs Ship. t°"
type input "29866.26"
click link "Add Content"
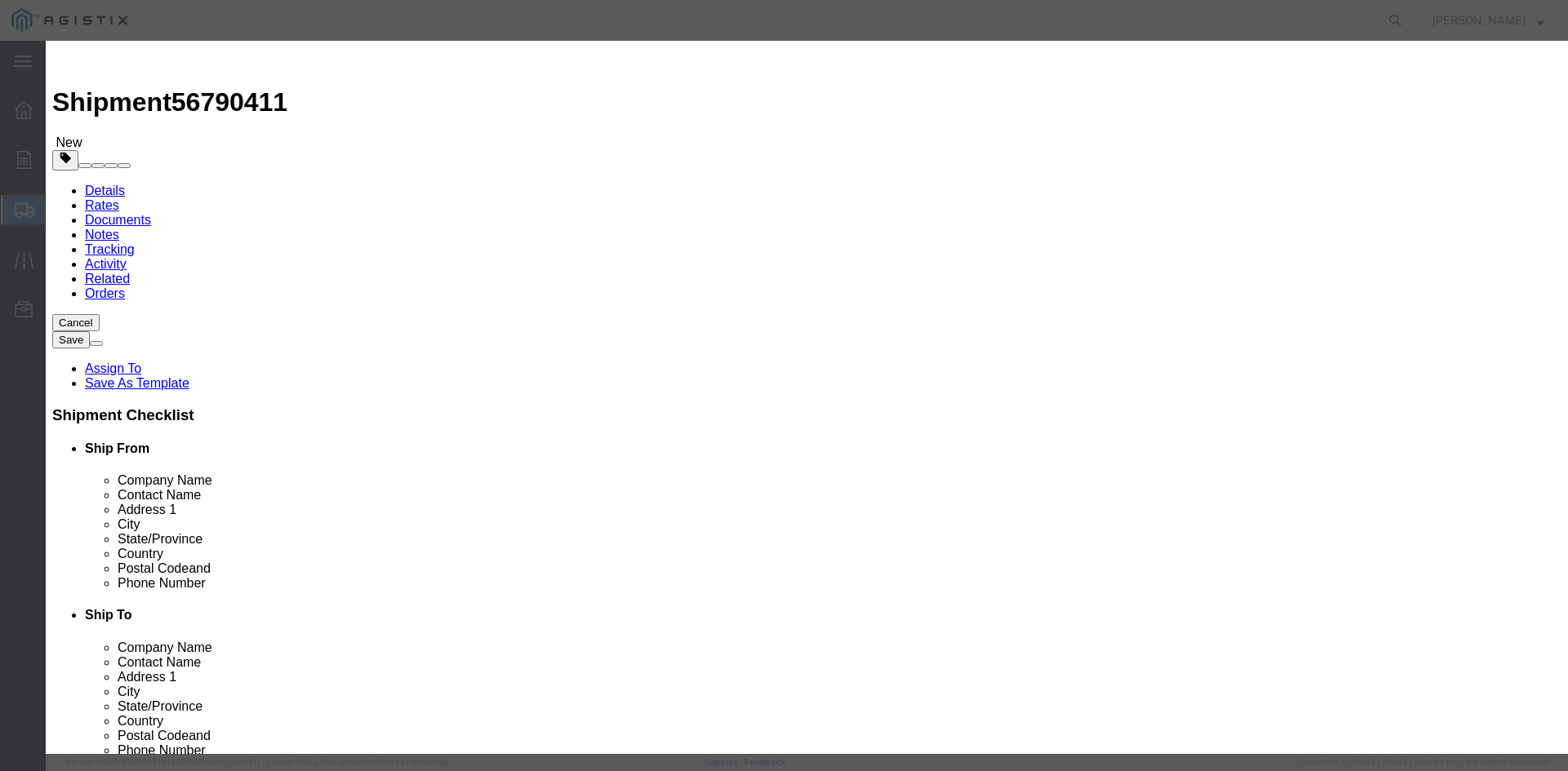
click input "text"
paste input "Overhead Transformer"
type input "Overhead Transformer"
drag, startPoint x: 497, startPoint y: 157, endPoint x: 451, endPoint y: 157, distance: 46.0
click div "Pieces 0 Select Bag Barrels 100Board Feet Bottle Box Blister Pack Carats Can Ca…"
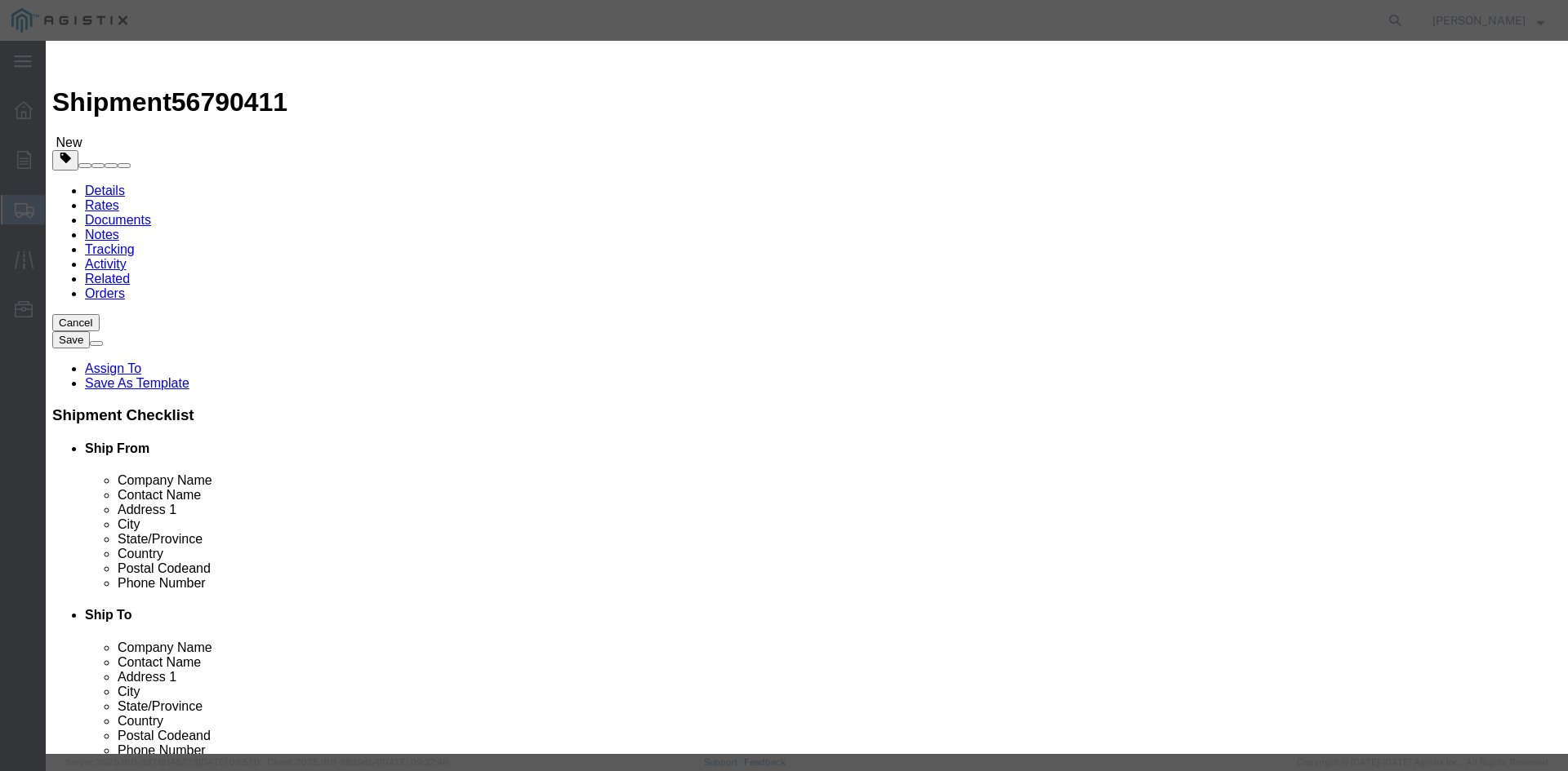
type input "22"
click input "text"
type input "1"
click select "Select 50 55 60 65 70 85 92.5 100 125 175 250 300 400"
select select "55"
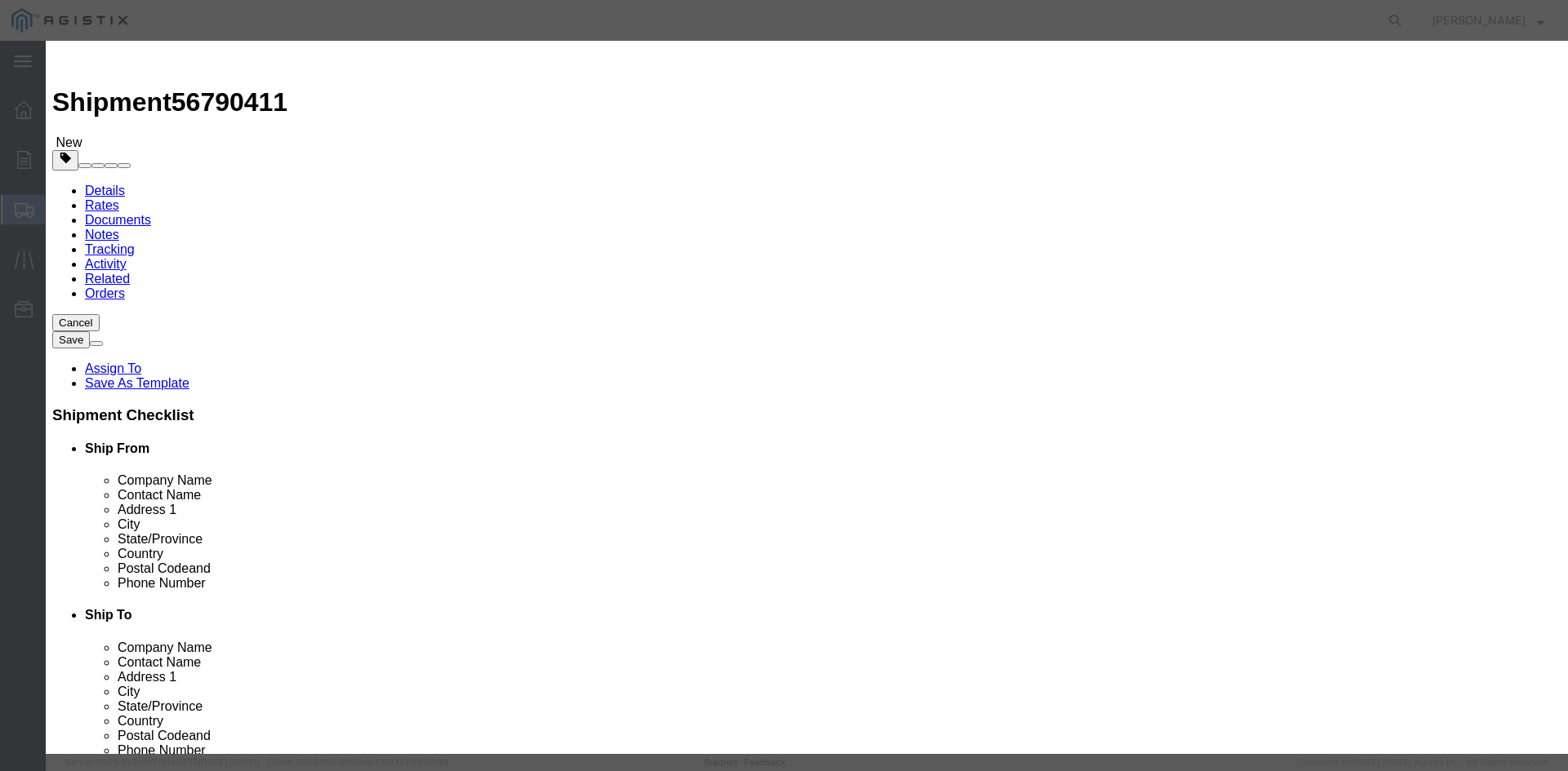
click select "Select 50 55 60 65 70 85 92.5 100 125 175 250 300 400"
click button "Save & Close"
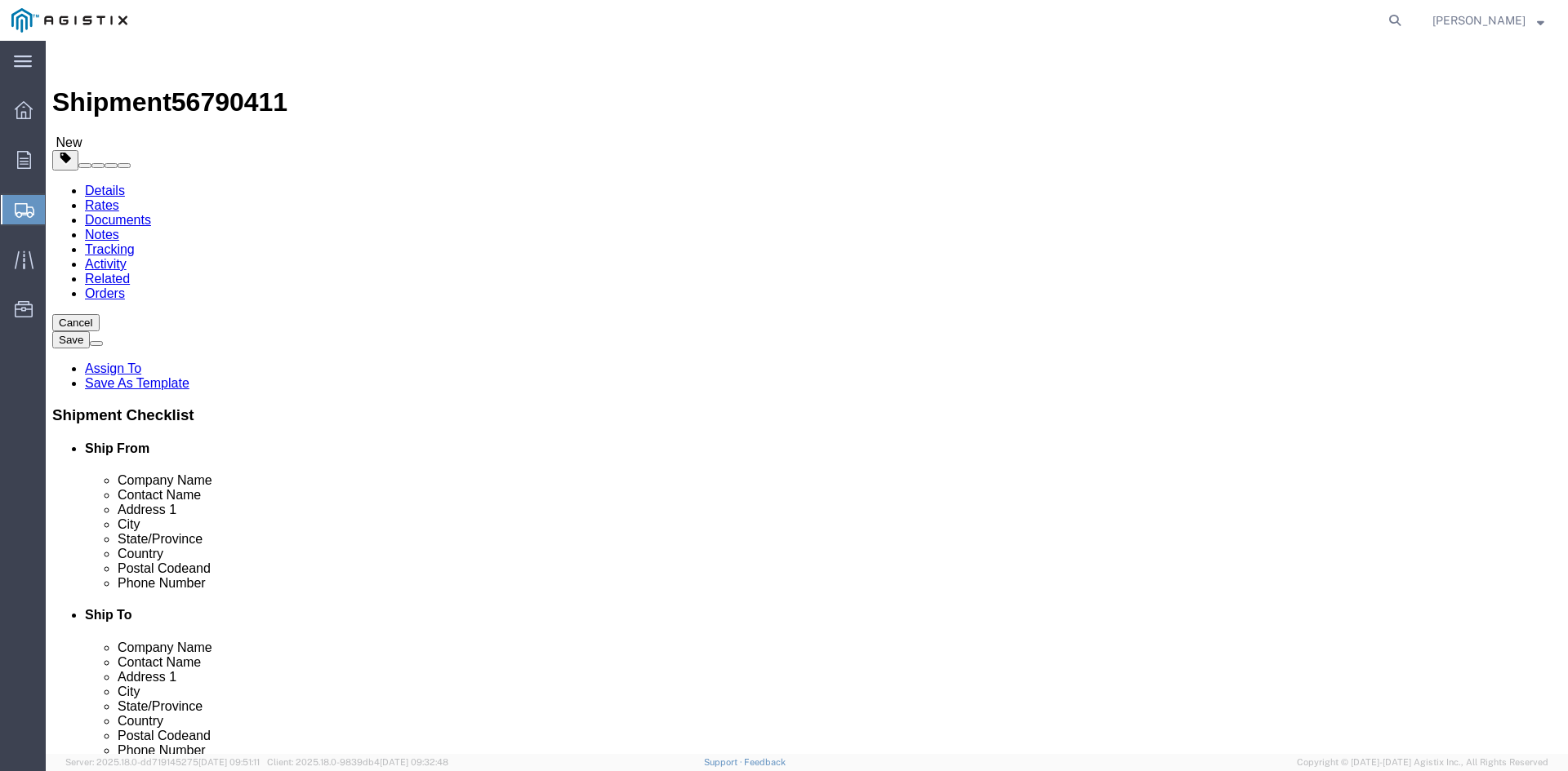
click link "Add Package"
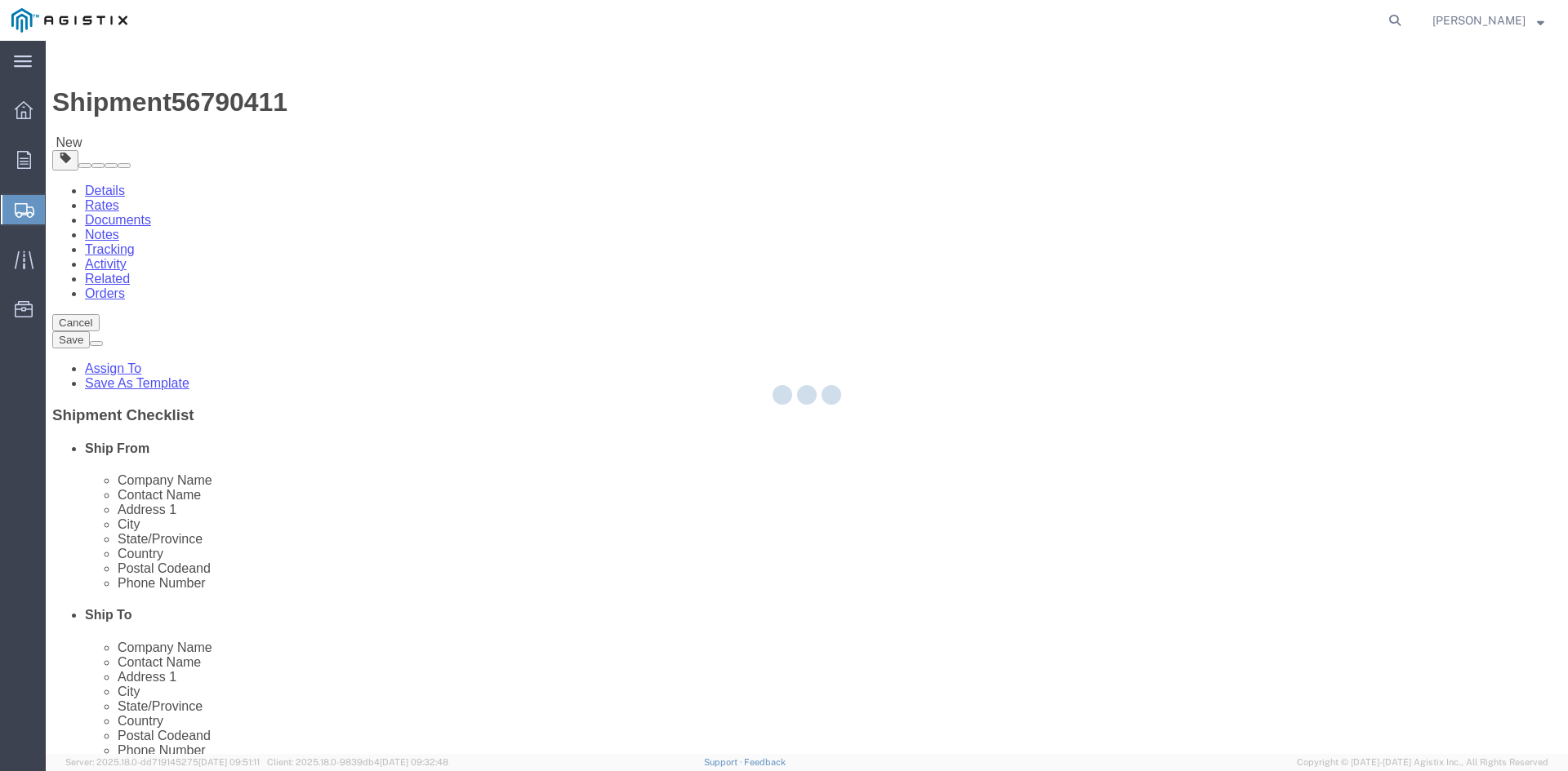
select select "PSNS"
select select "CBOX"
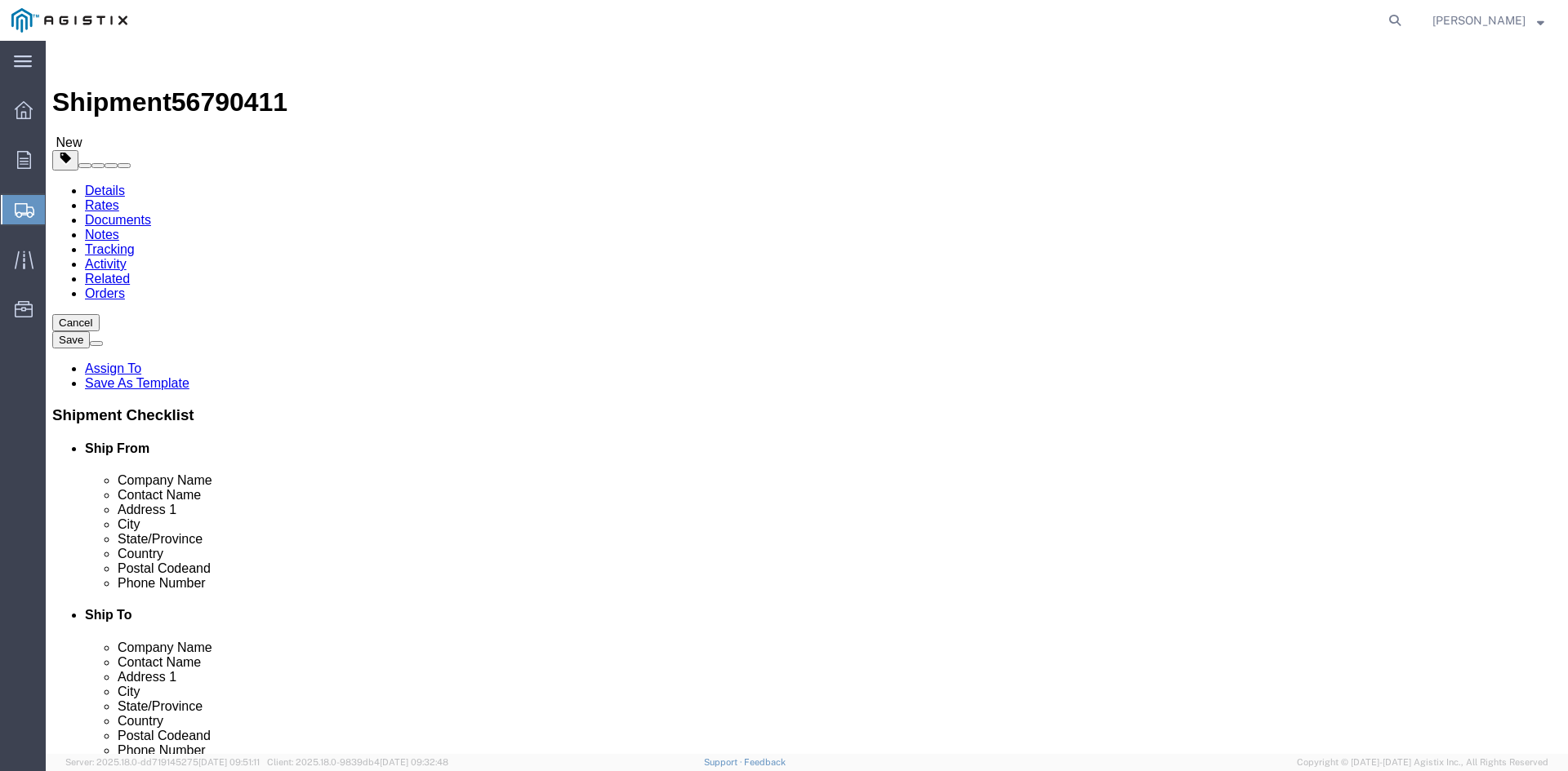
click span "button"
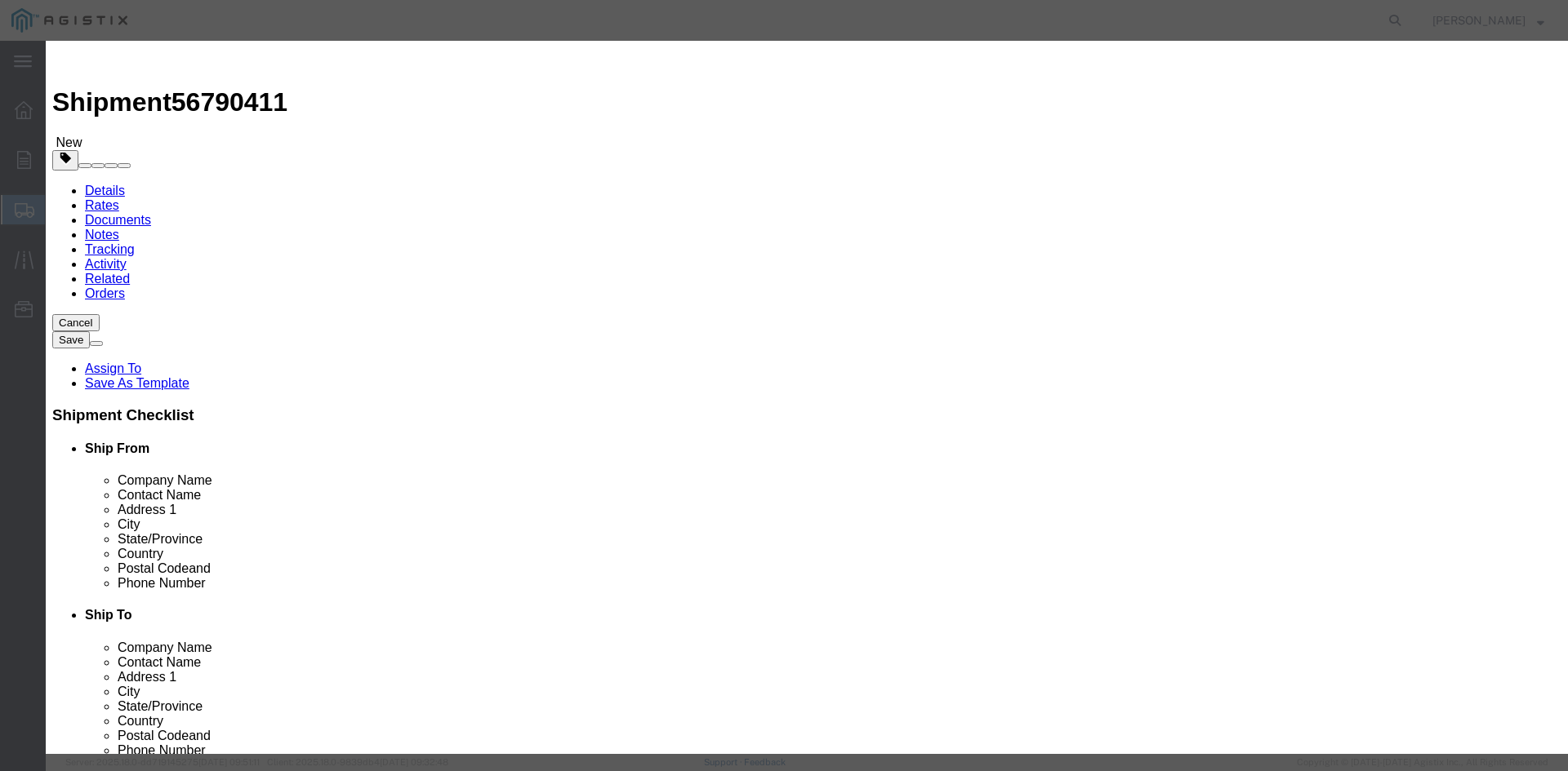
click button "Yes"
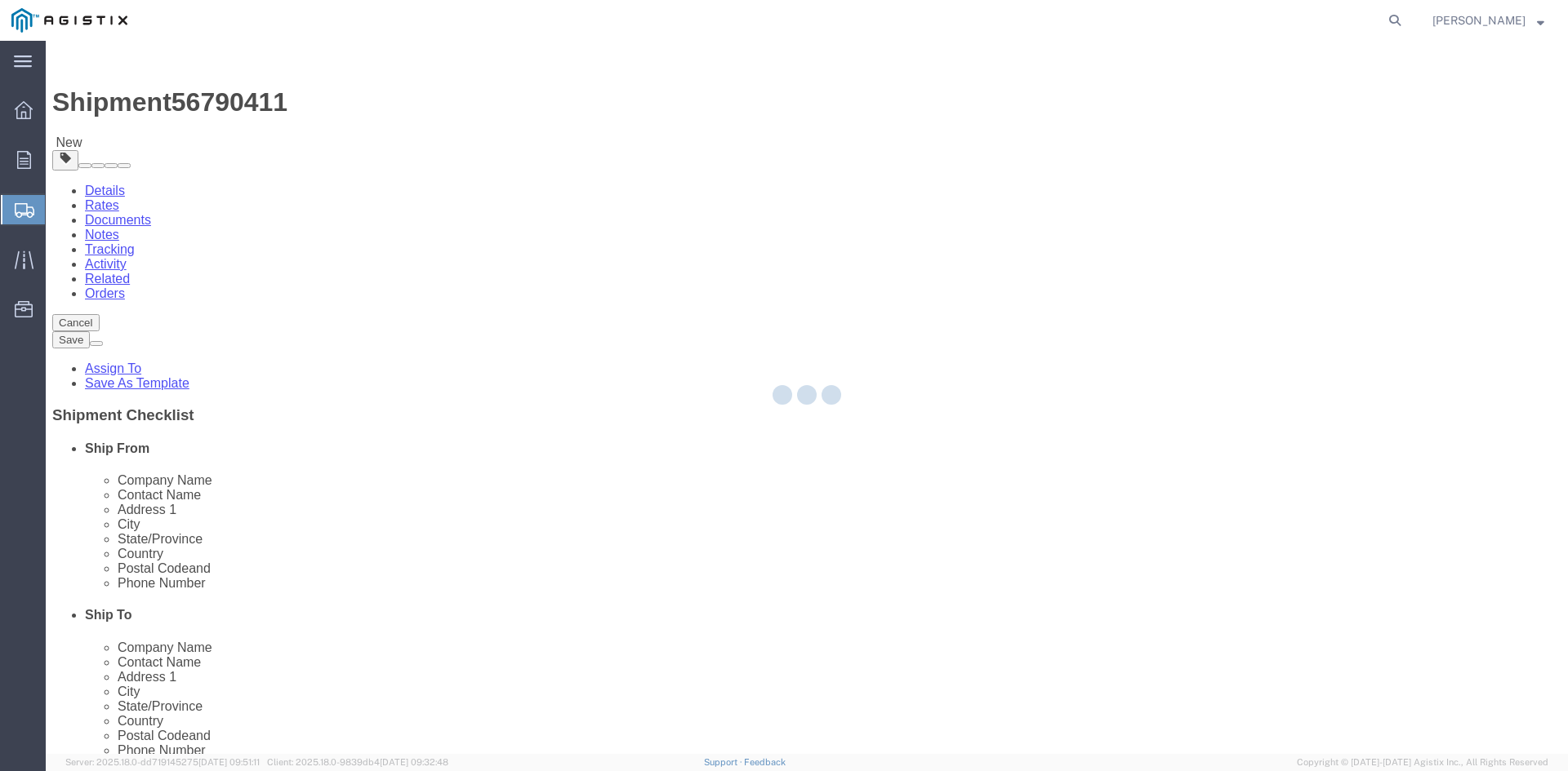
select select "PSNS"
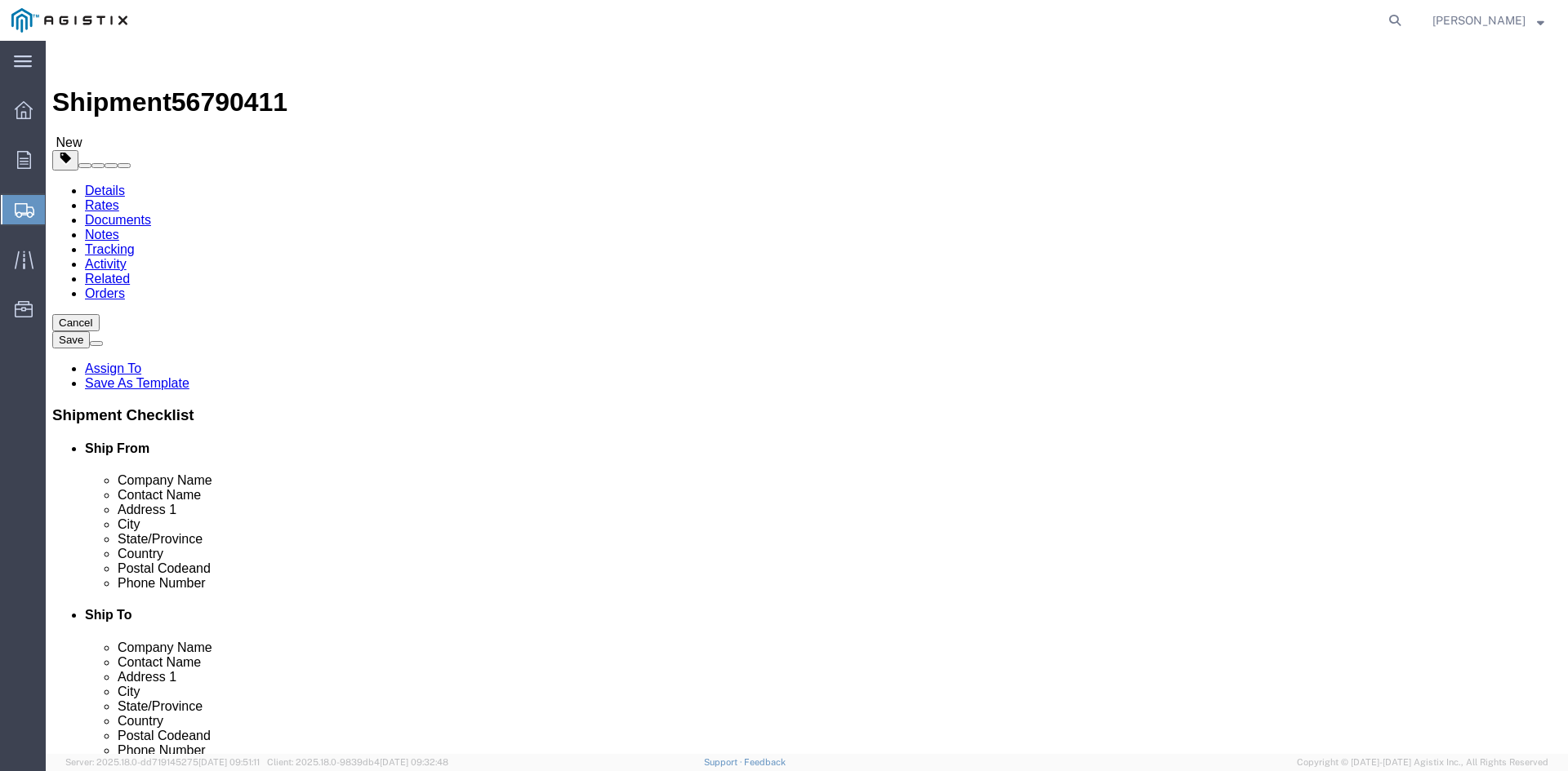
click icon
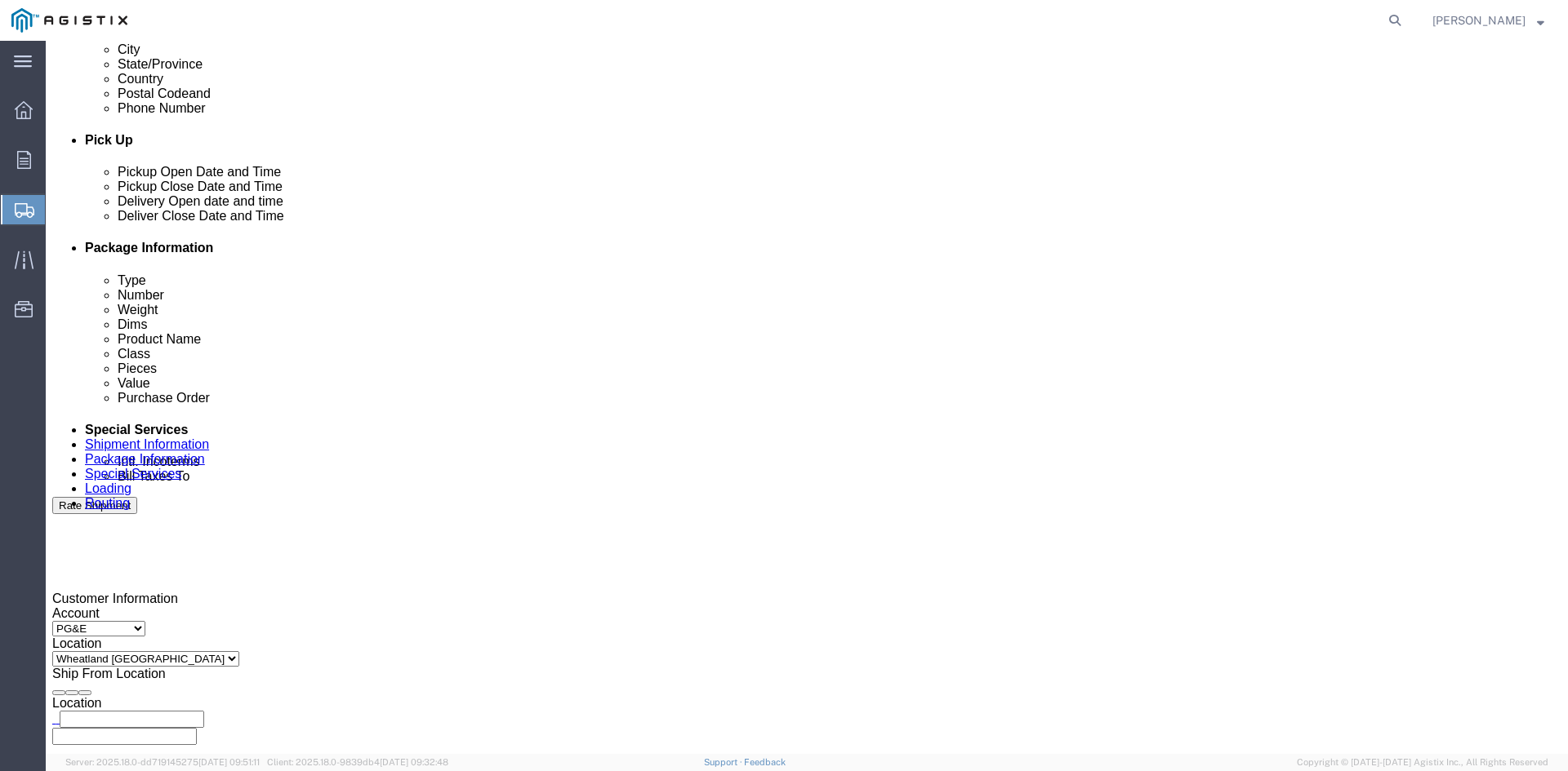
scroll to position [653, 0]
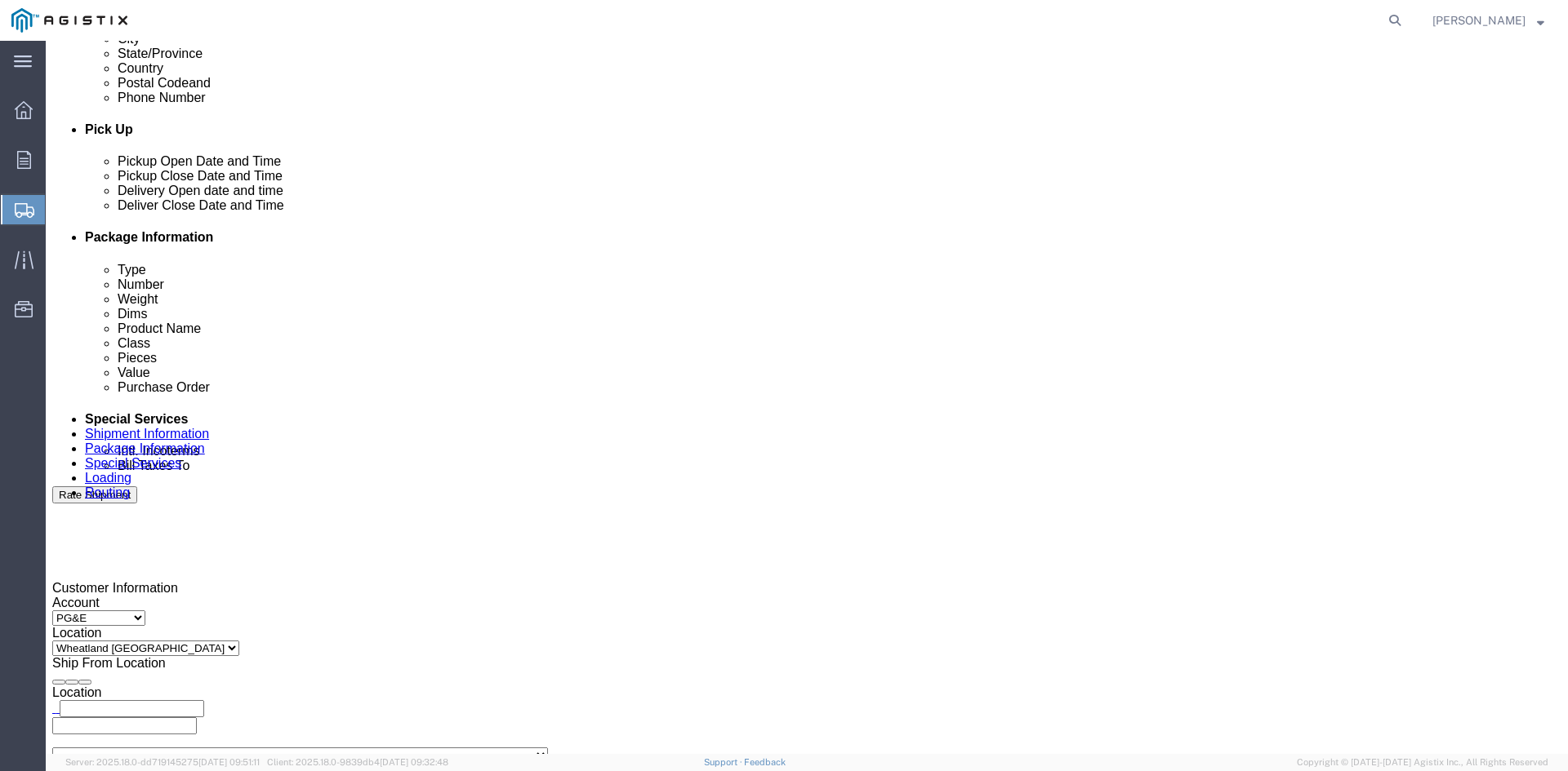
click input "text"
type input "[EMAIL_ADDRESS][DOMAIN_NAME]"
type input "z"
type input "sh"
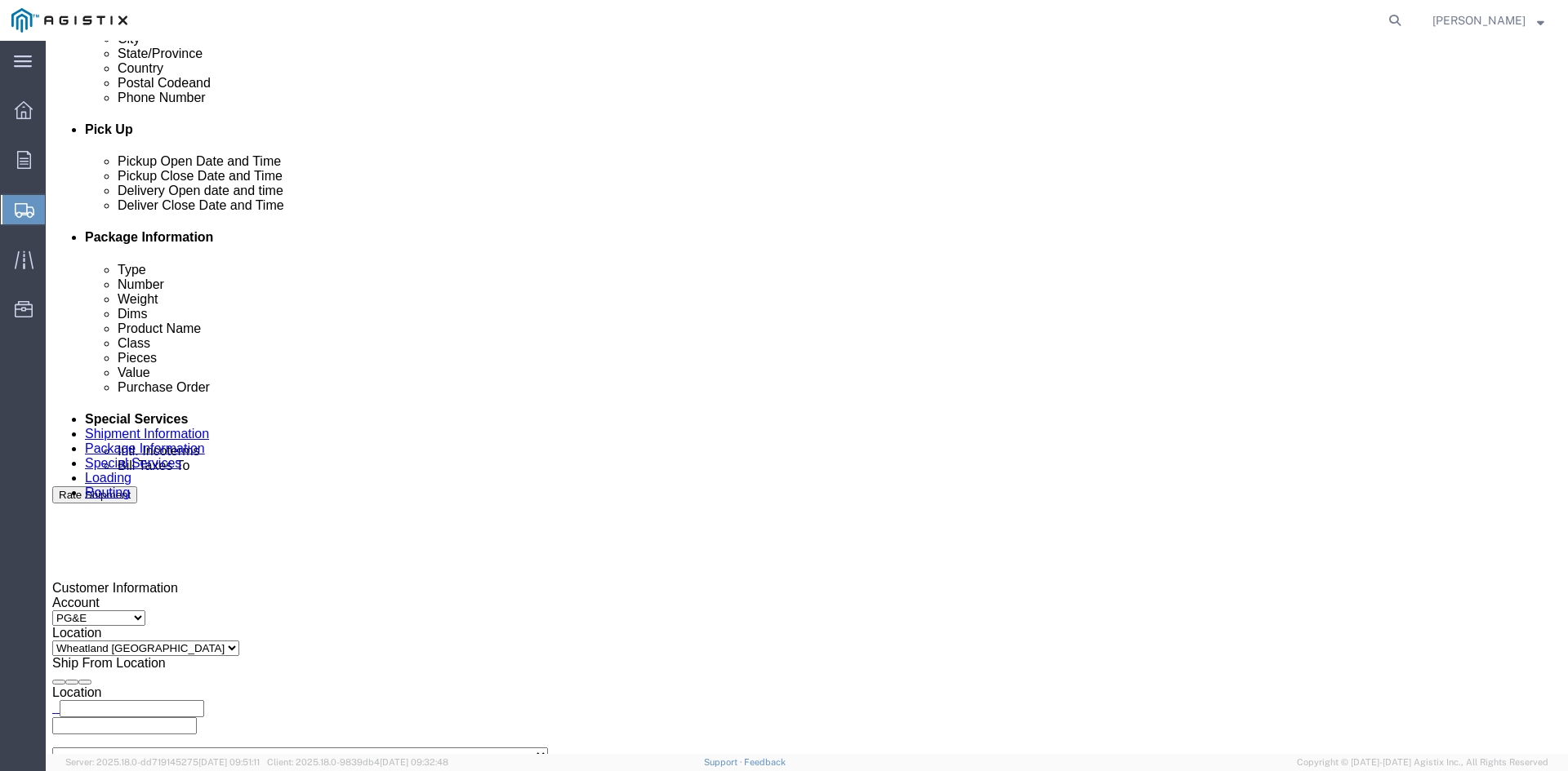
type input "ke"
type input "pri"
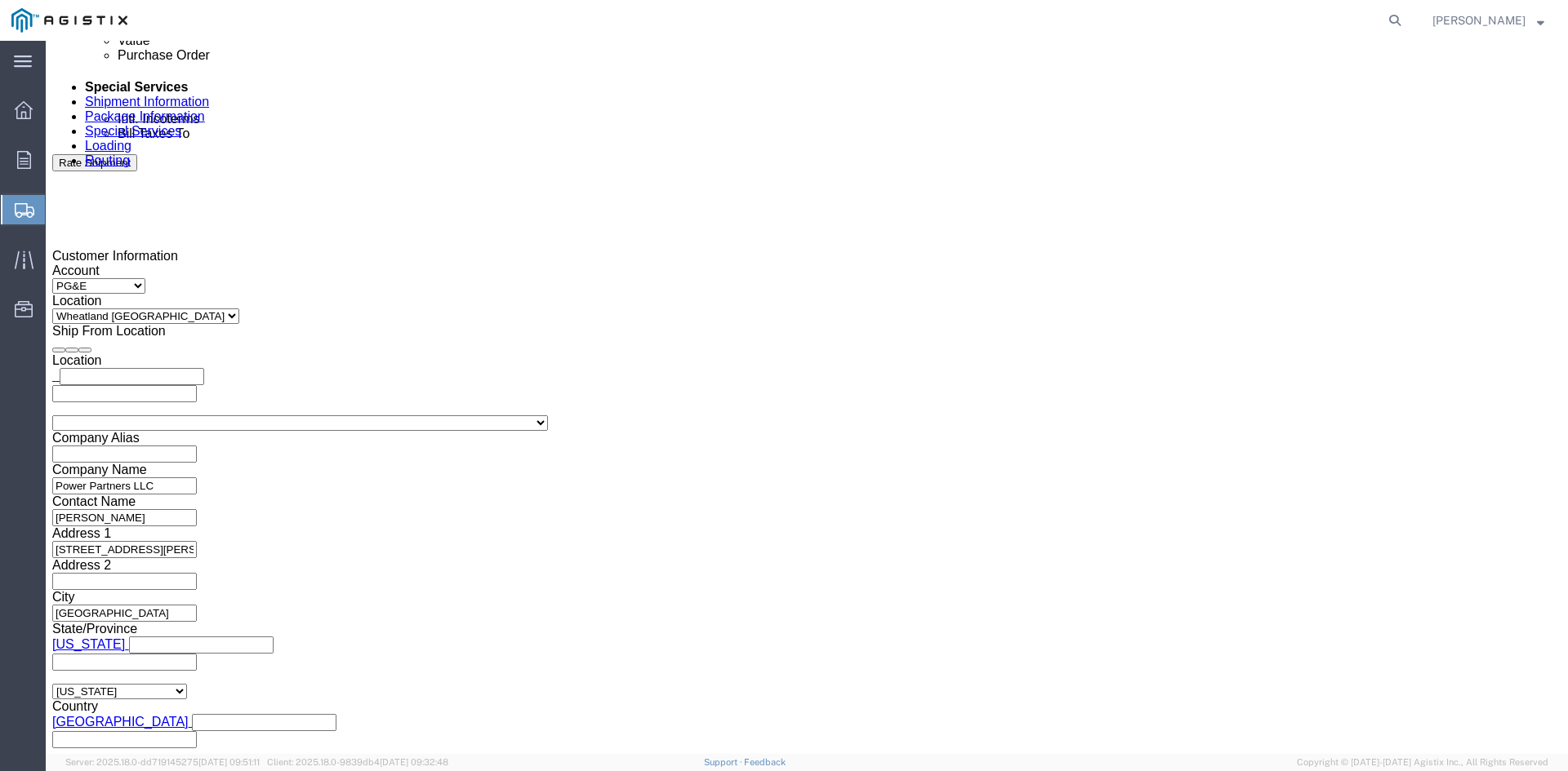
scroll to position [989, 0]
click button "Rate Shipment"
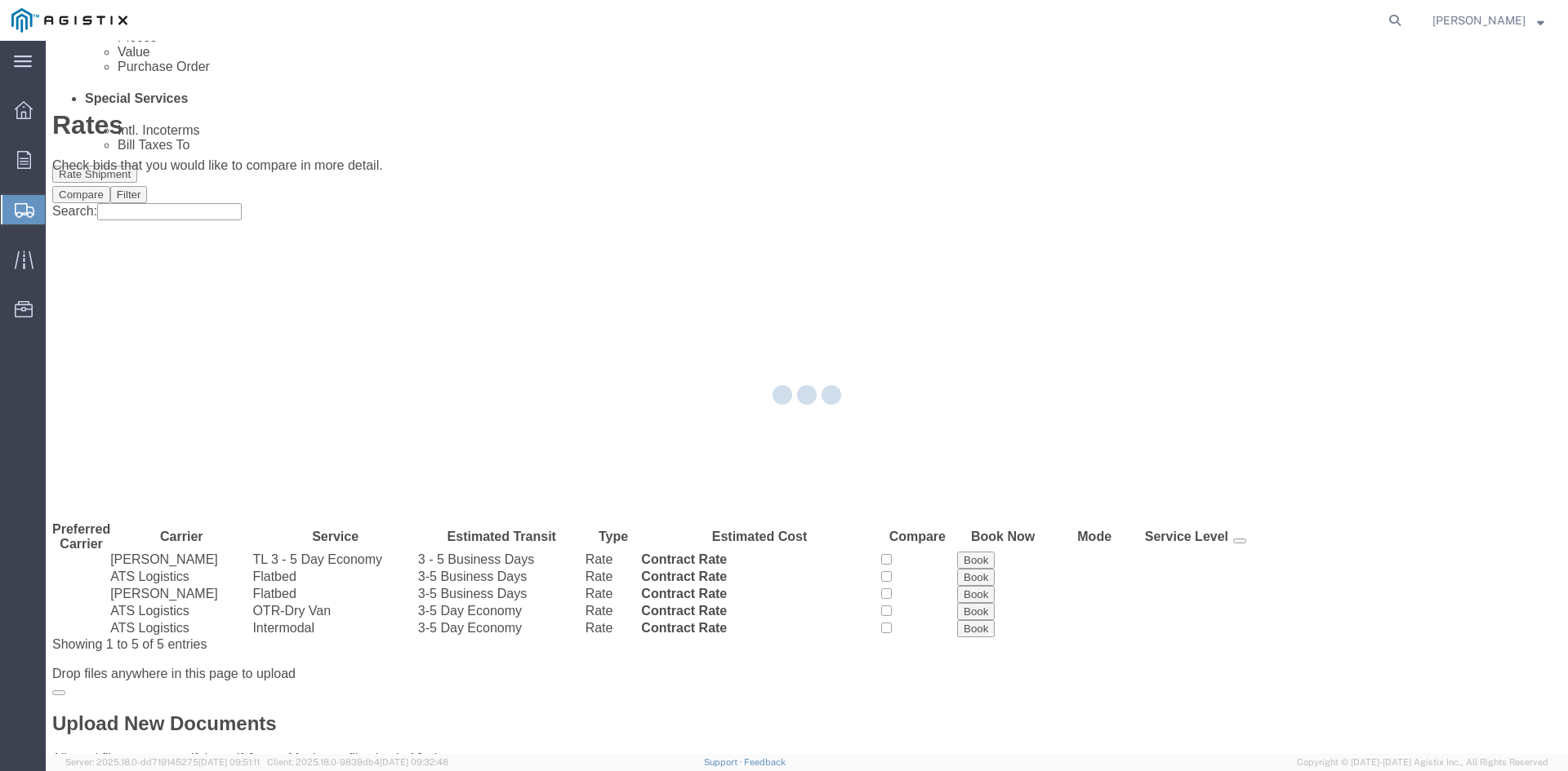
scroll to position [0, 0]
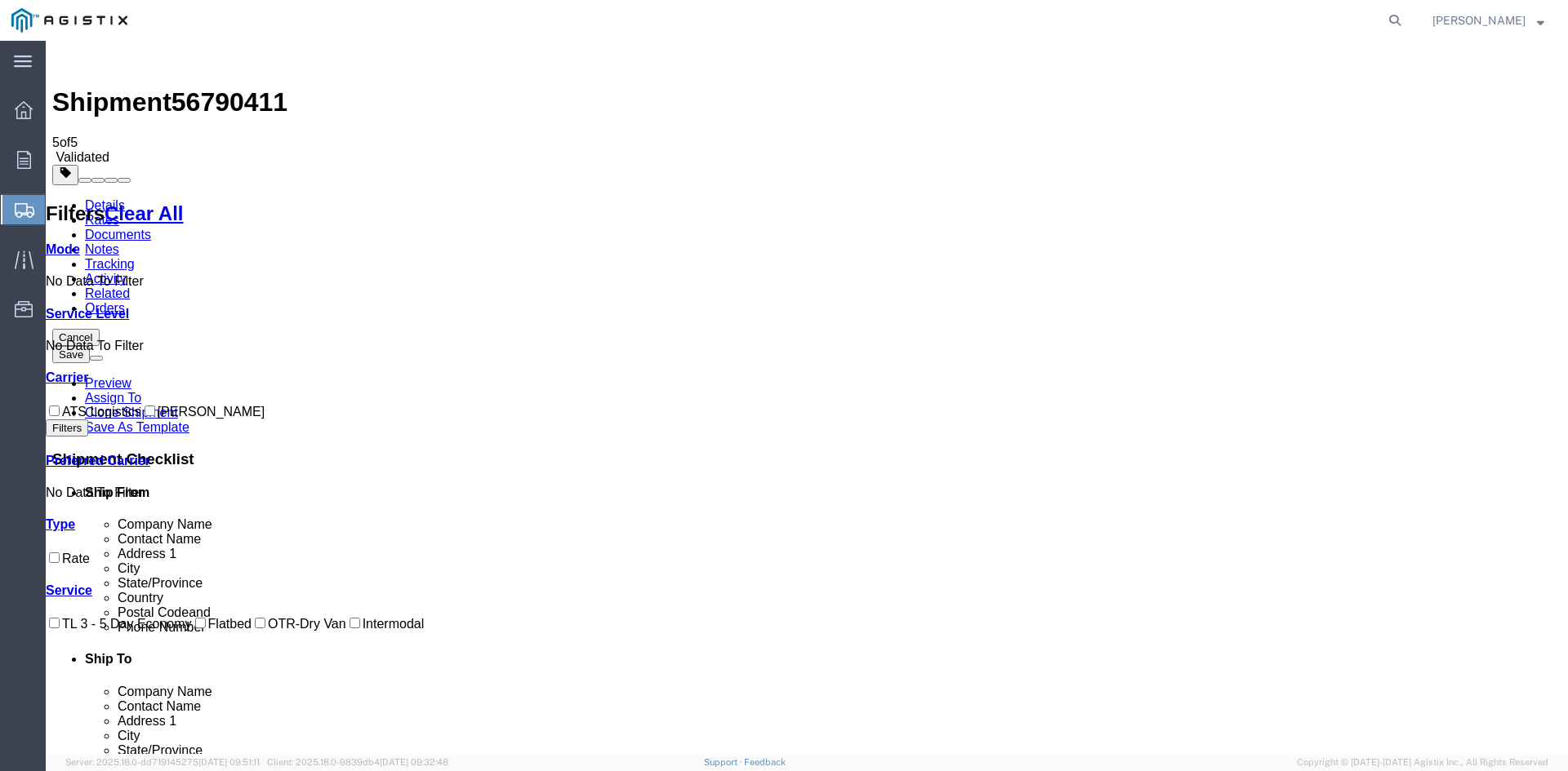
click at [60, 405] on input "ATS Logistics" at bounding box center [53, 410] width 10 height 10
checkbox input "true"
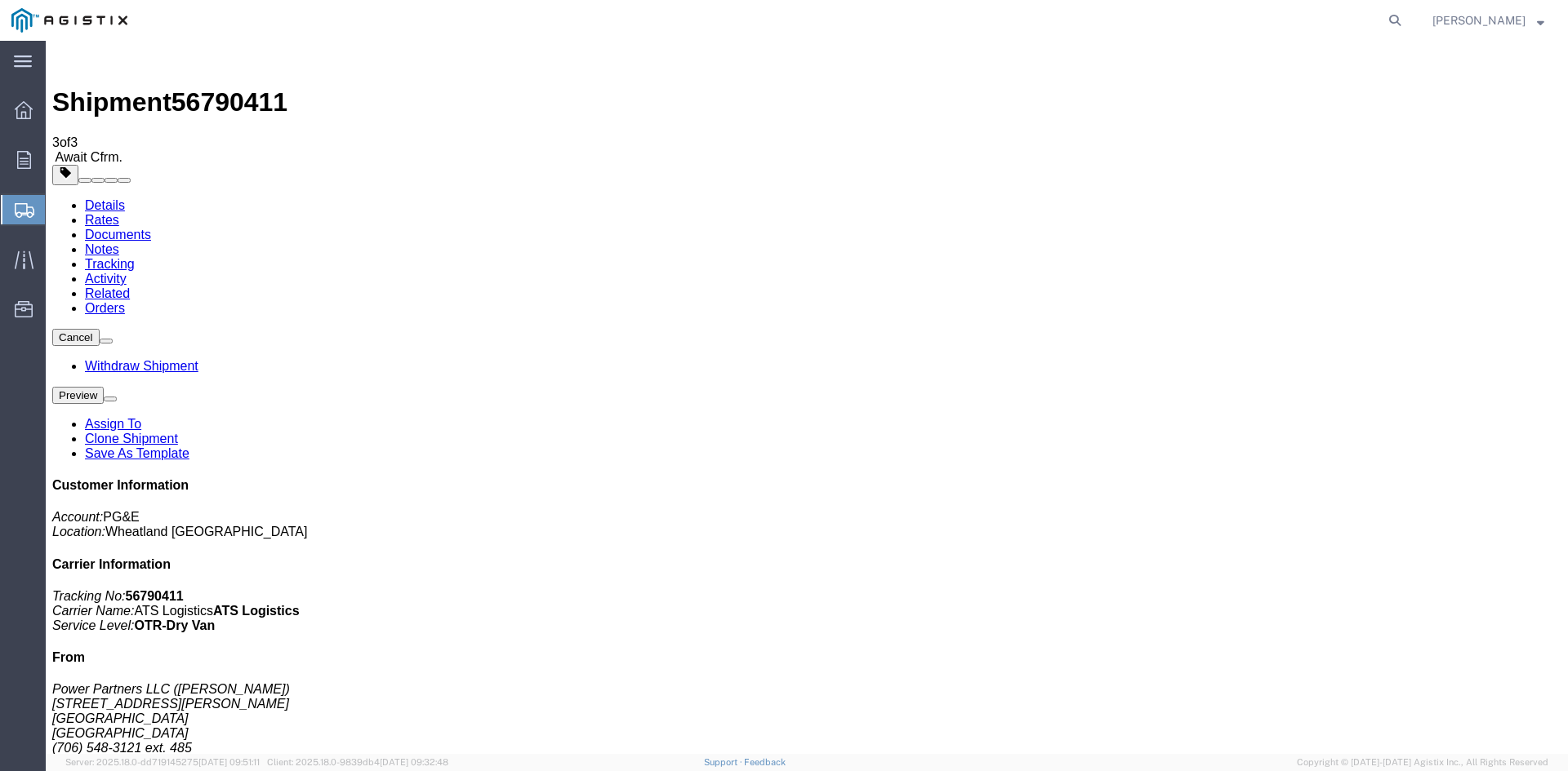
click at [0, 0] on span "Shipment Manager" at bounding box center [0, 0] width 0 height 0
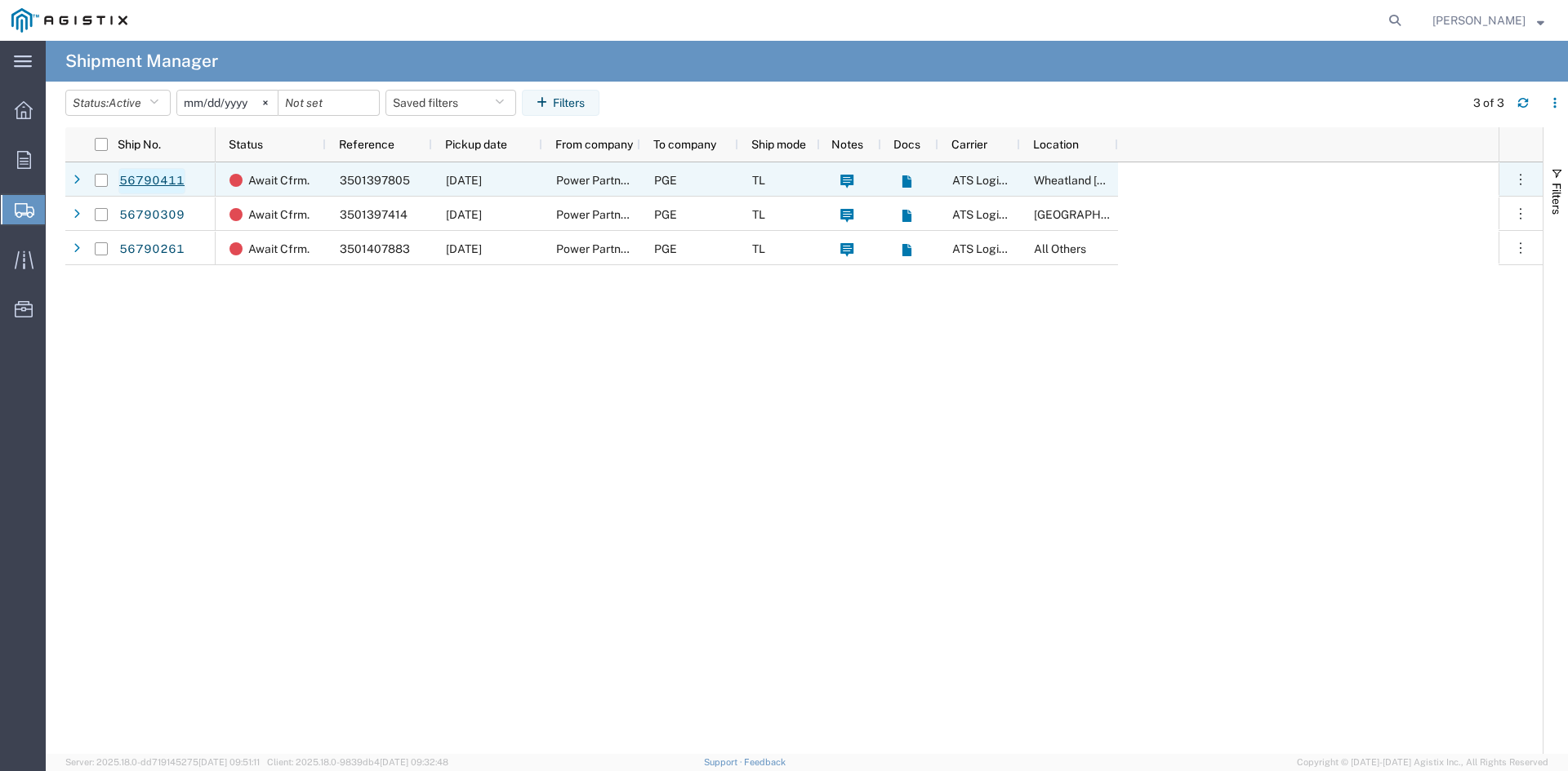
click at [144, 177] on link "56790411" at bounding box center [151, 181] width 67 height 26
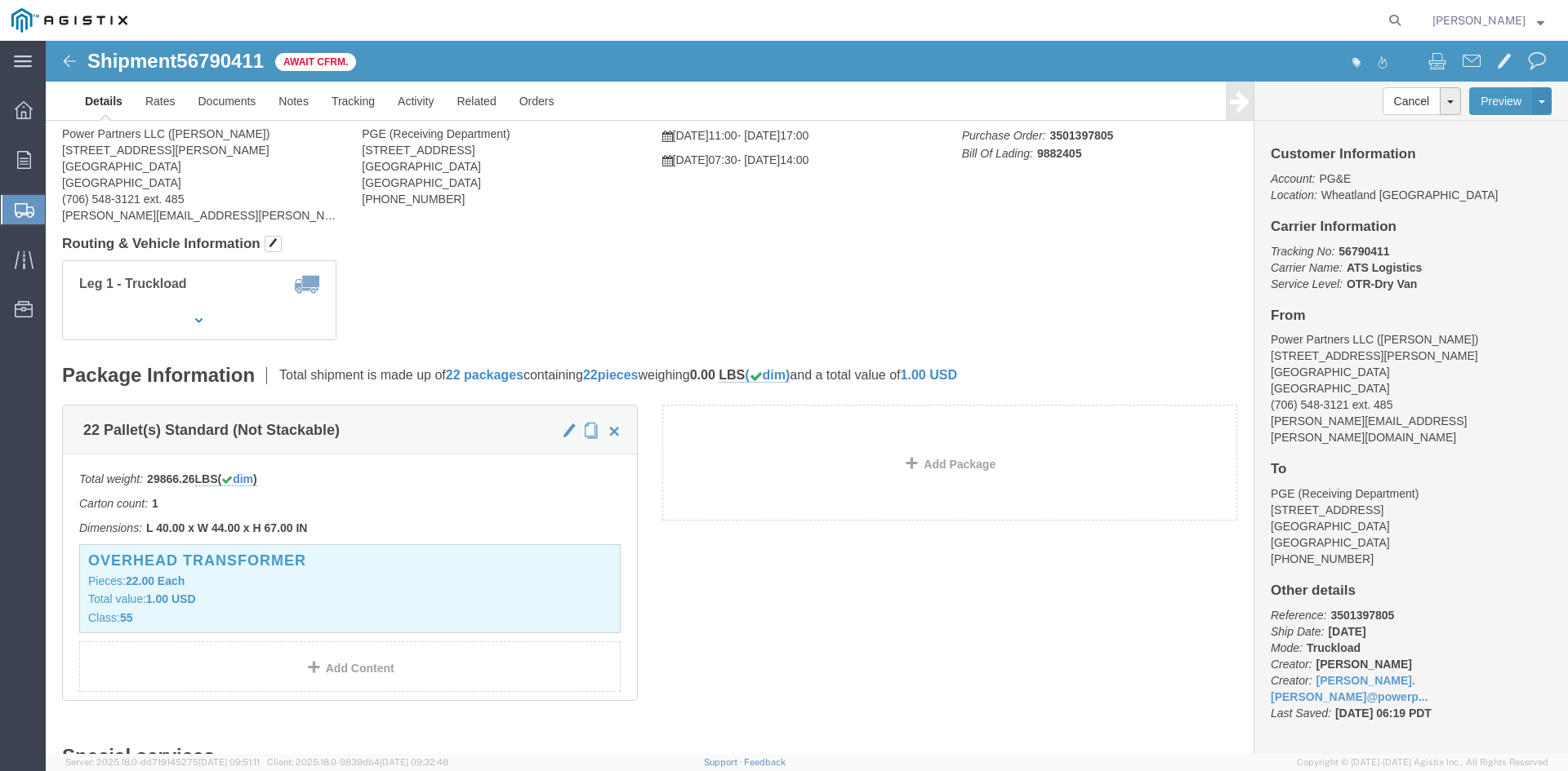
scroll to position [82, 0]
click img
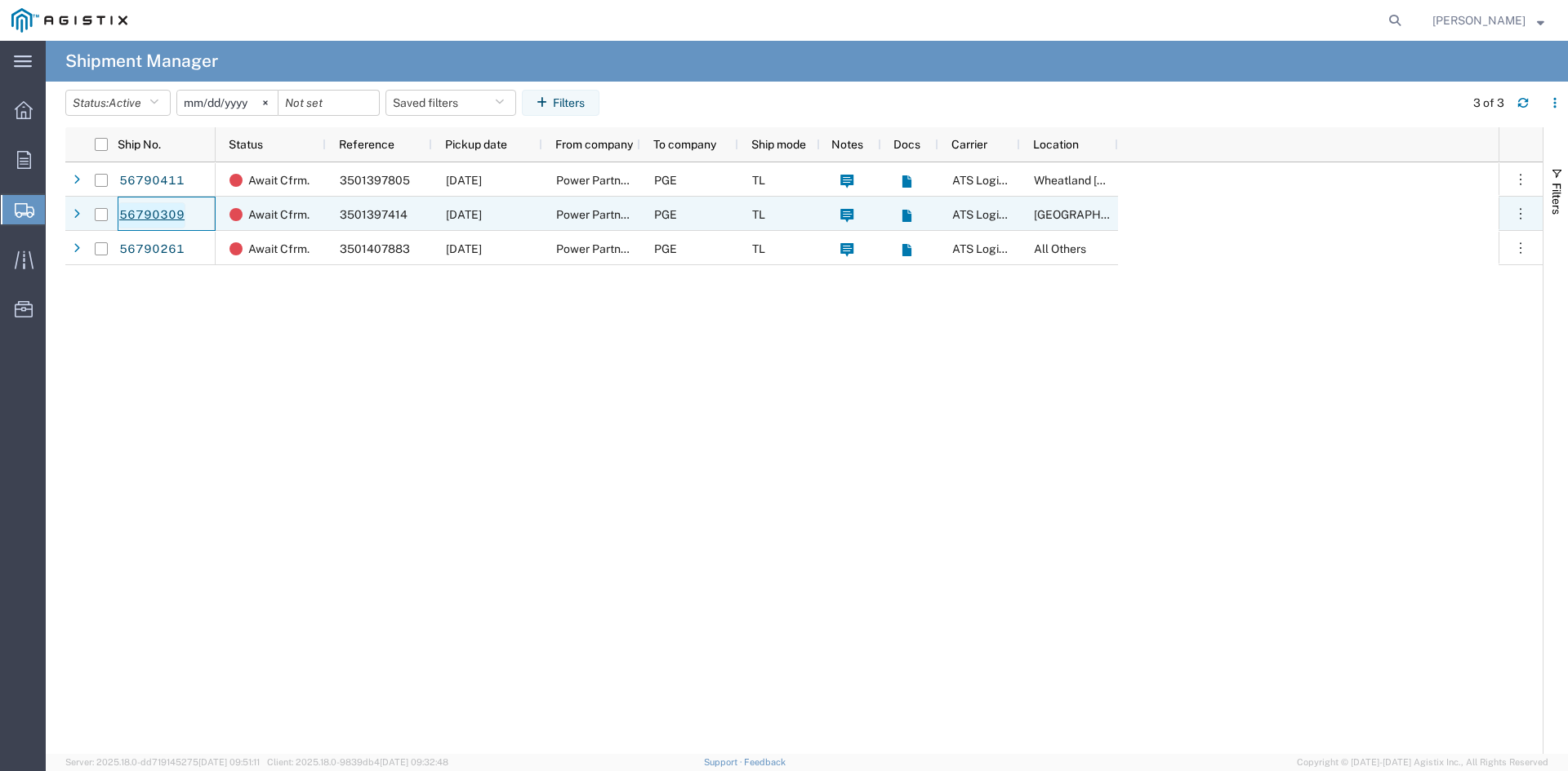
click at [148, 217] on link "56790309" at bounding box center [151, 216] width 67 height 26
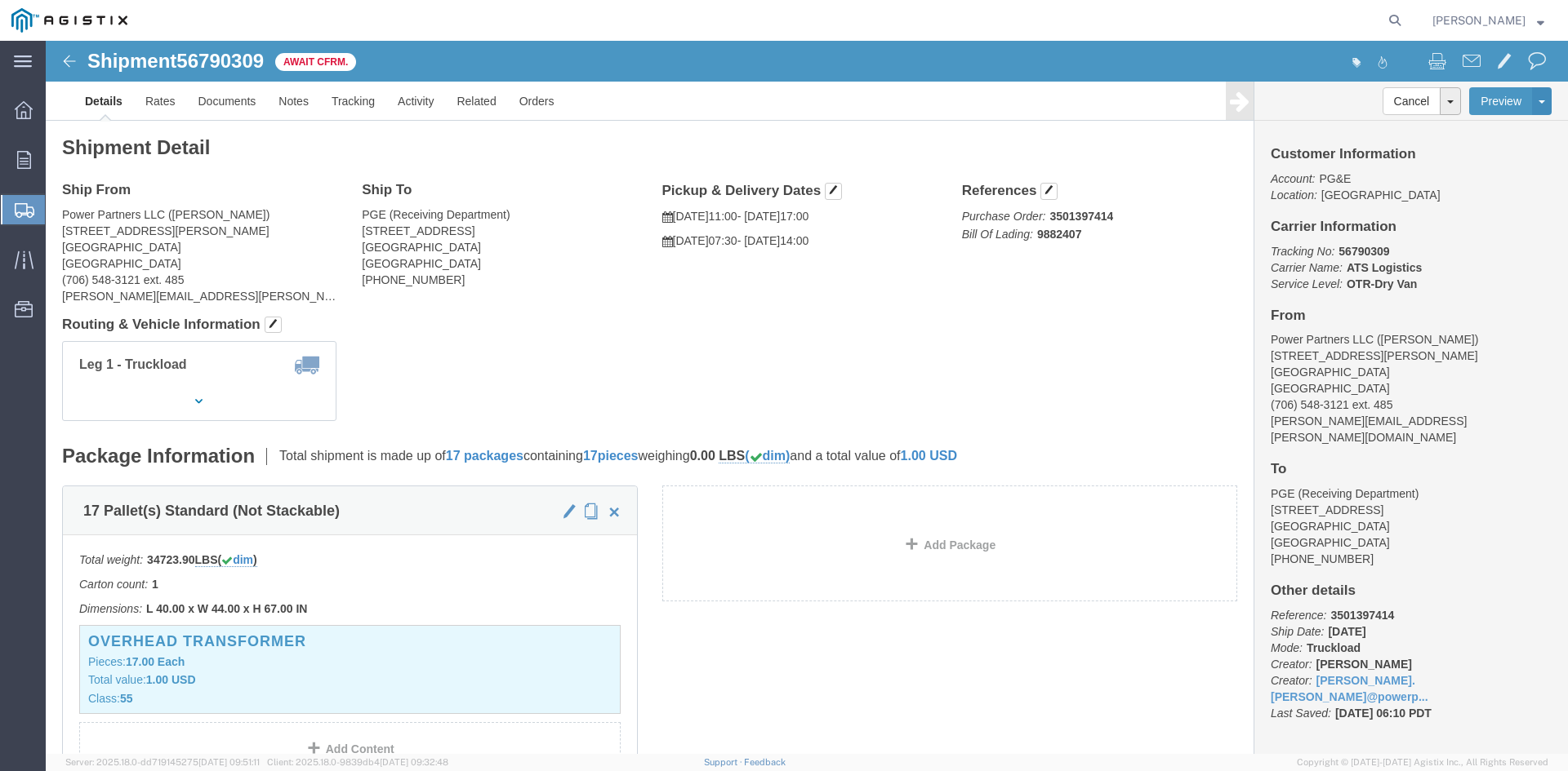
click img
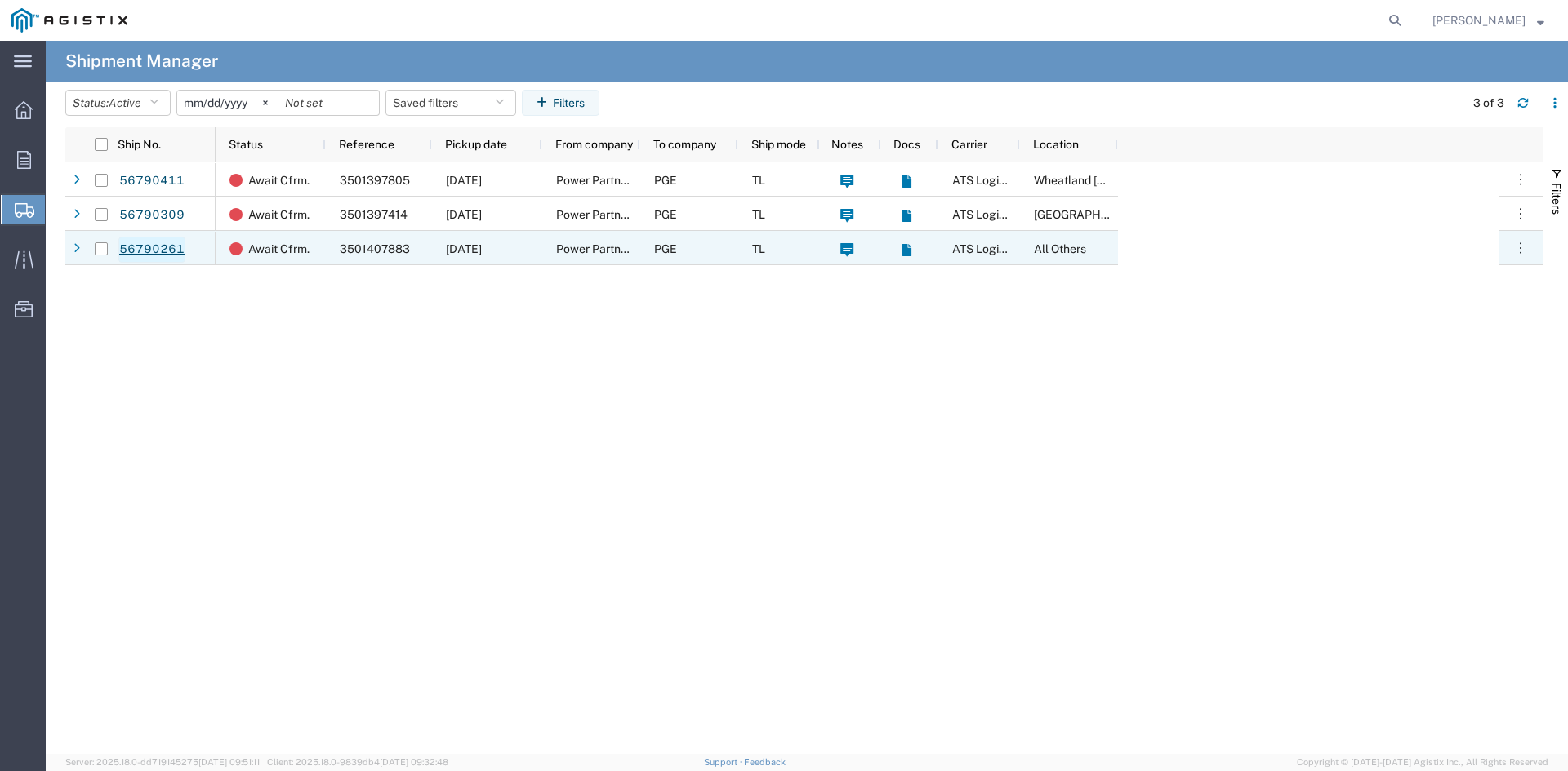
click at [136, 252] on link "56790261" at bounding box center [151, 249] width 67 height 26
